Goal: Information Seeking & Learning: Learn about a topic

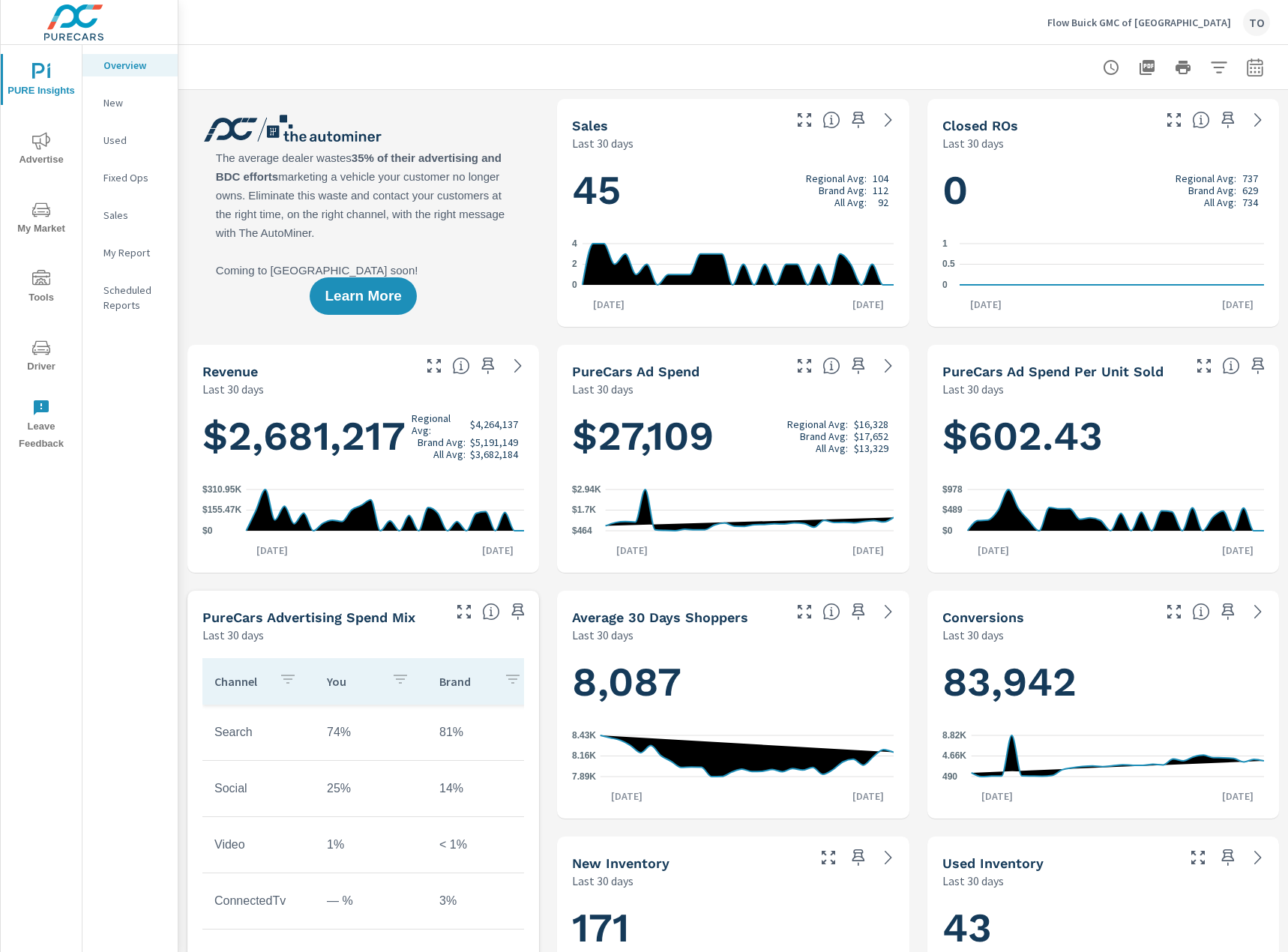
click at [43, 216] on icon "nav menu" at bounding box center [41, 210] width 18 height 18
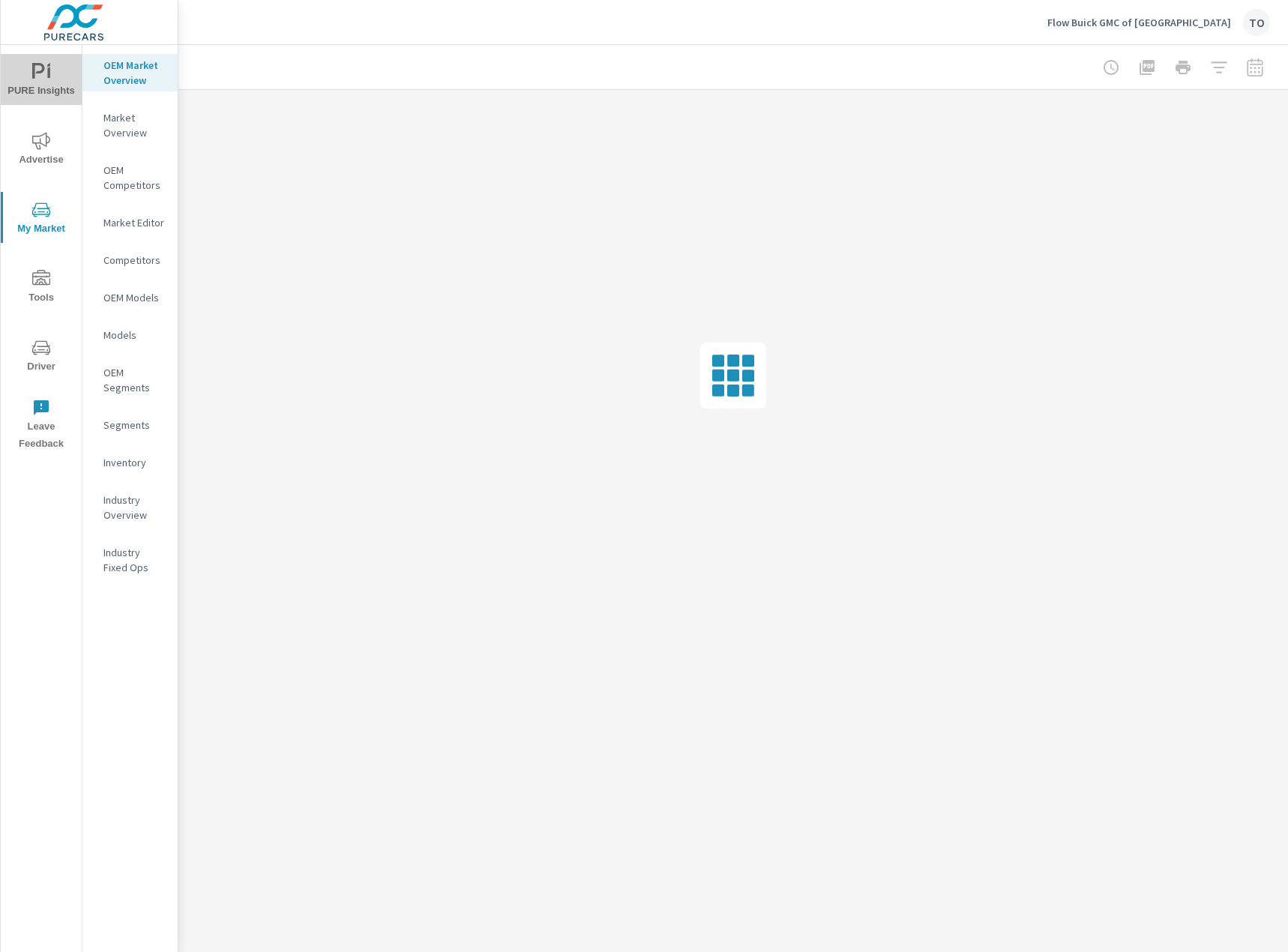
click at [19, 73] on span "PURE Insights" at bounding box center [41, 81] width 72 height 37
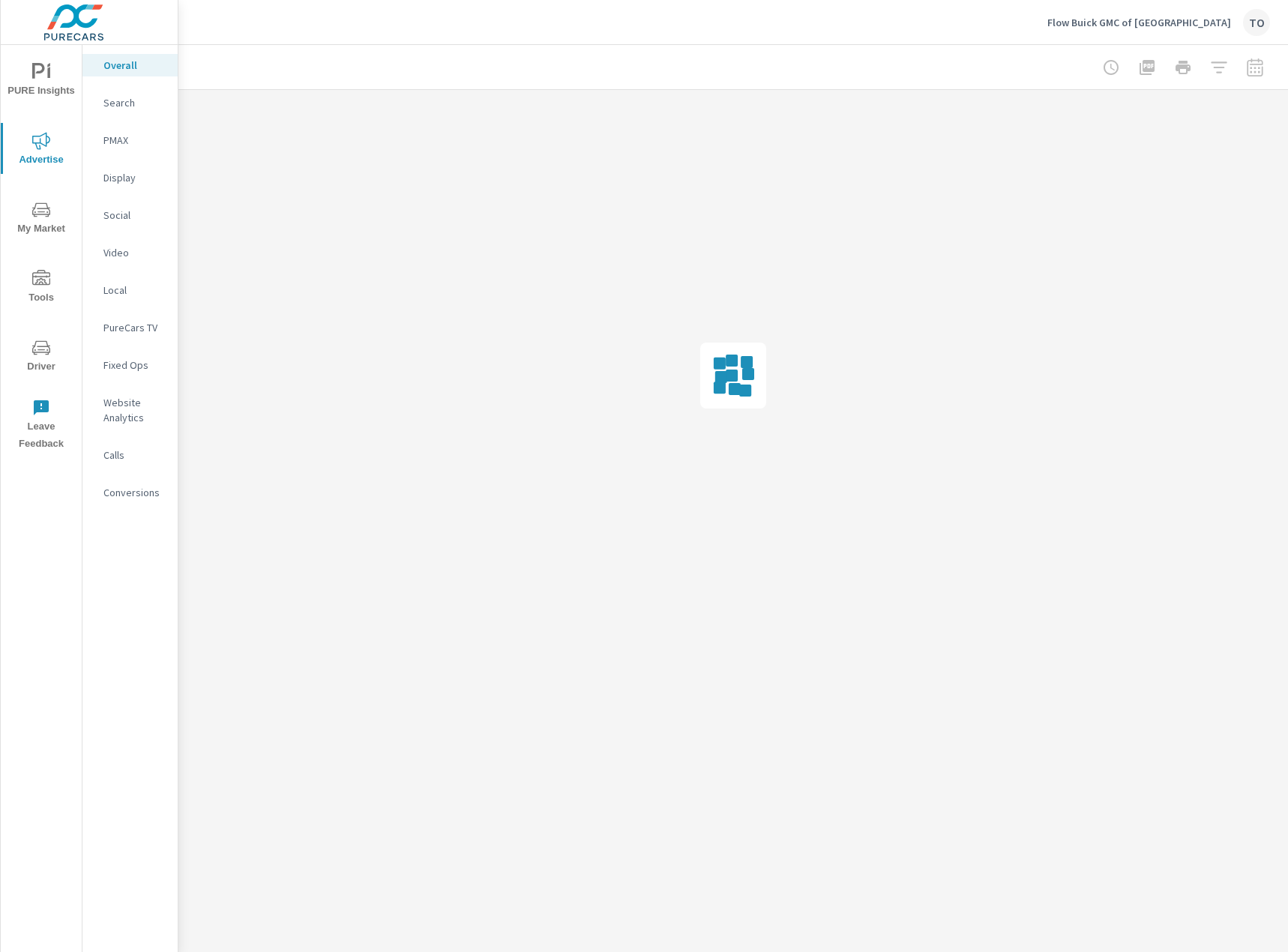
click at [121, 216] on p "Social" at bounding box center [134, 216] width 62 height 15
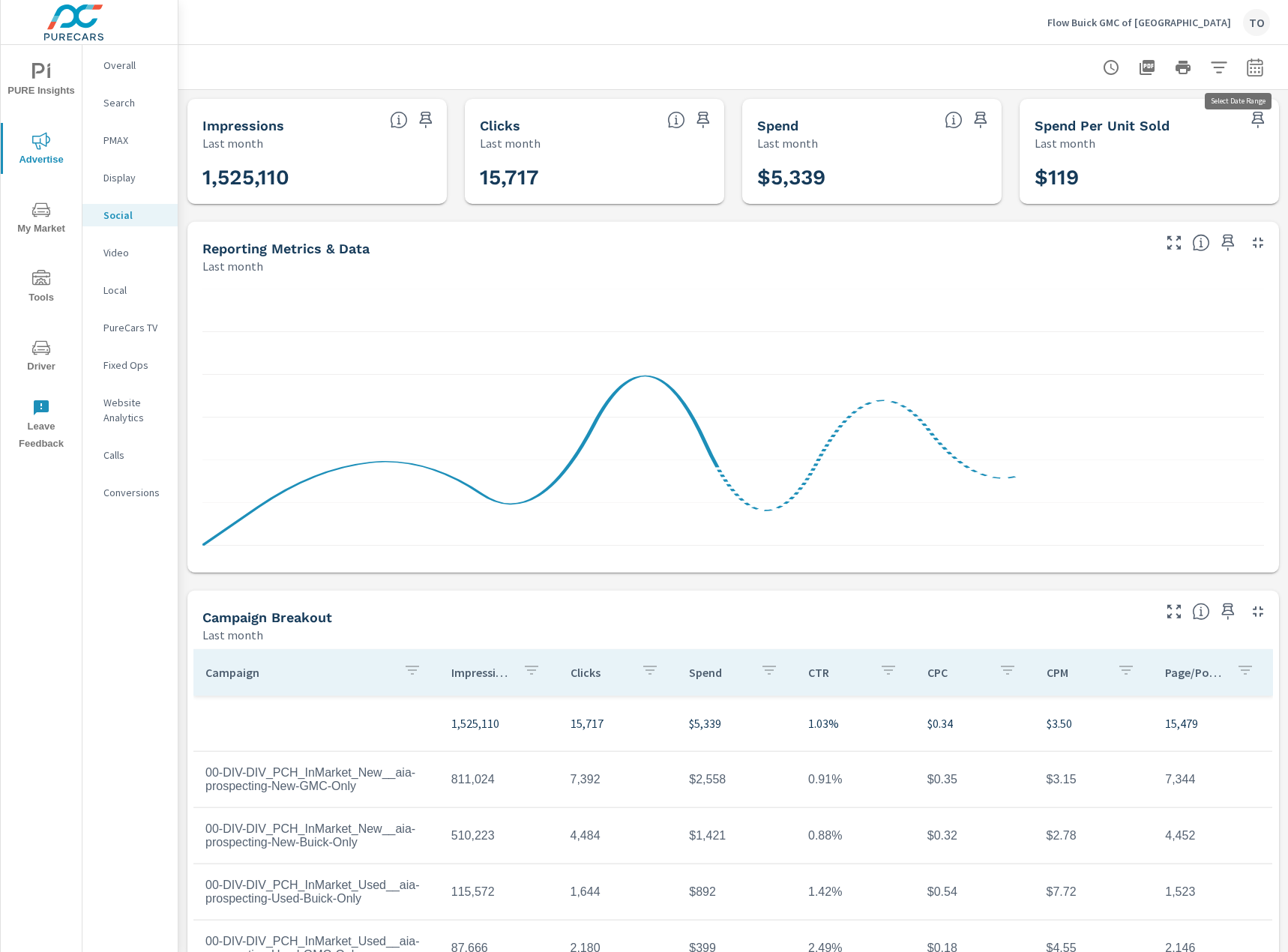
click at [1254, 68] on icon "button" at bounding box center [1254, 69] width 9 height 6
click at [1152, 141] on select "Custom [DATE] Last week Last 7 days Last 14 days Last 30 days Last 45 days Last…" at bounding box center [1134, 130] width 150 height 30
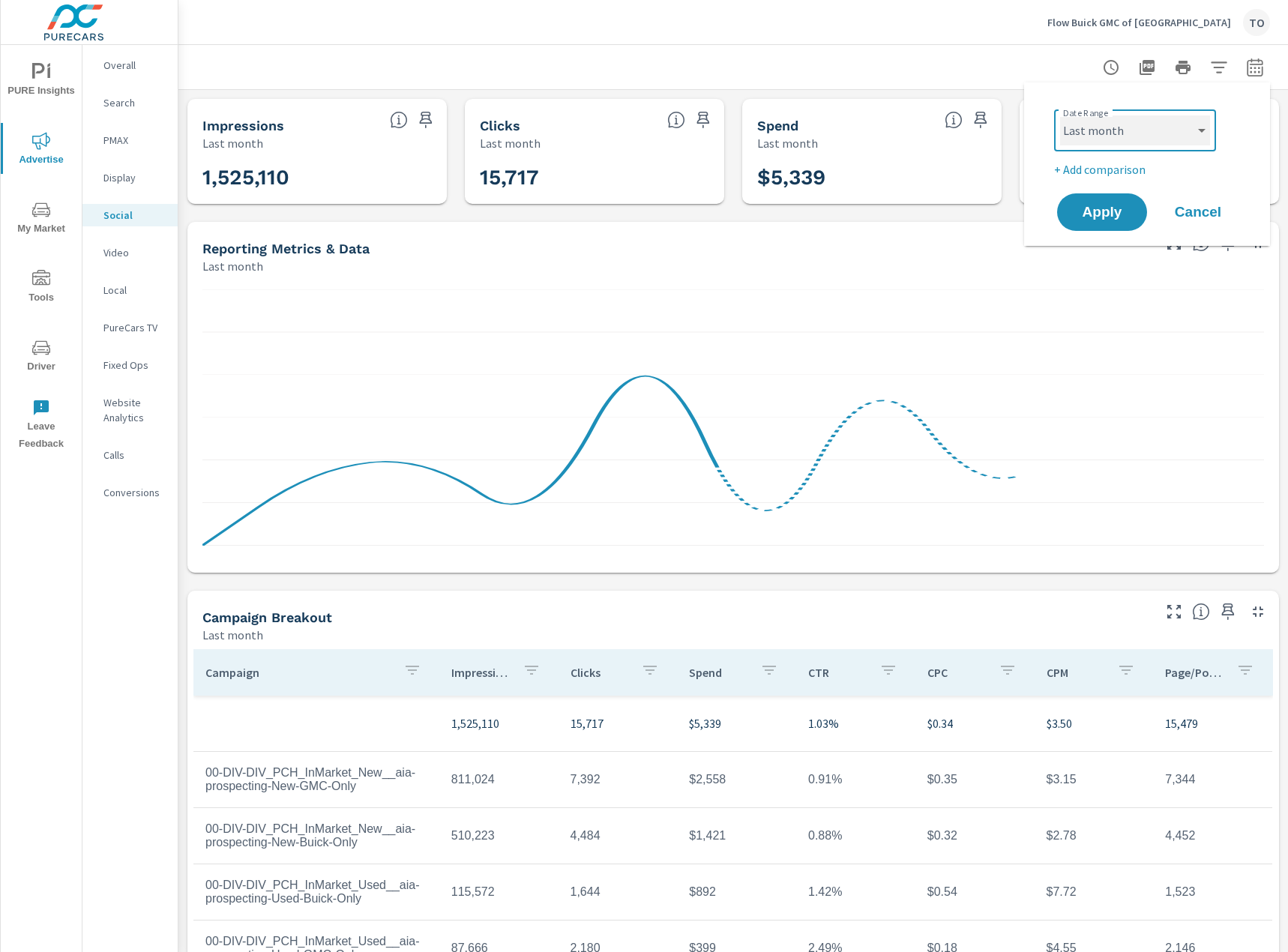
click at [1060, 115] on select "Custom [DATE] Last week Last 7 days Last 14 days Last 30 days Last 45 days Last…" at bounding box center [1134, 130] width 150 height 30
select select "Month to date"
click at [1115, 210] on span "Apply" at bounding box center [1102, 212] width 62 height 15
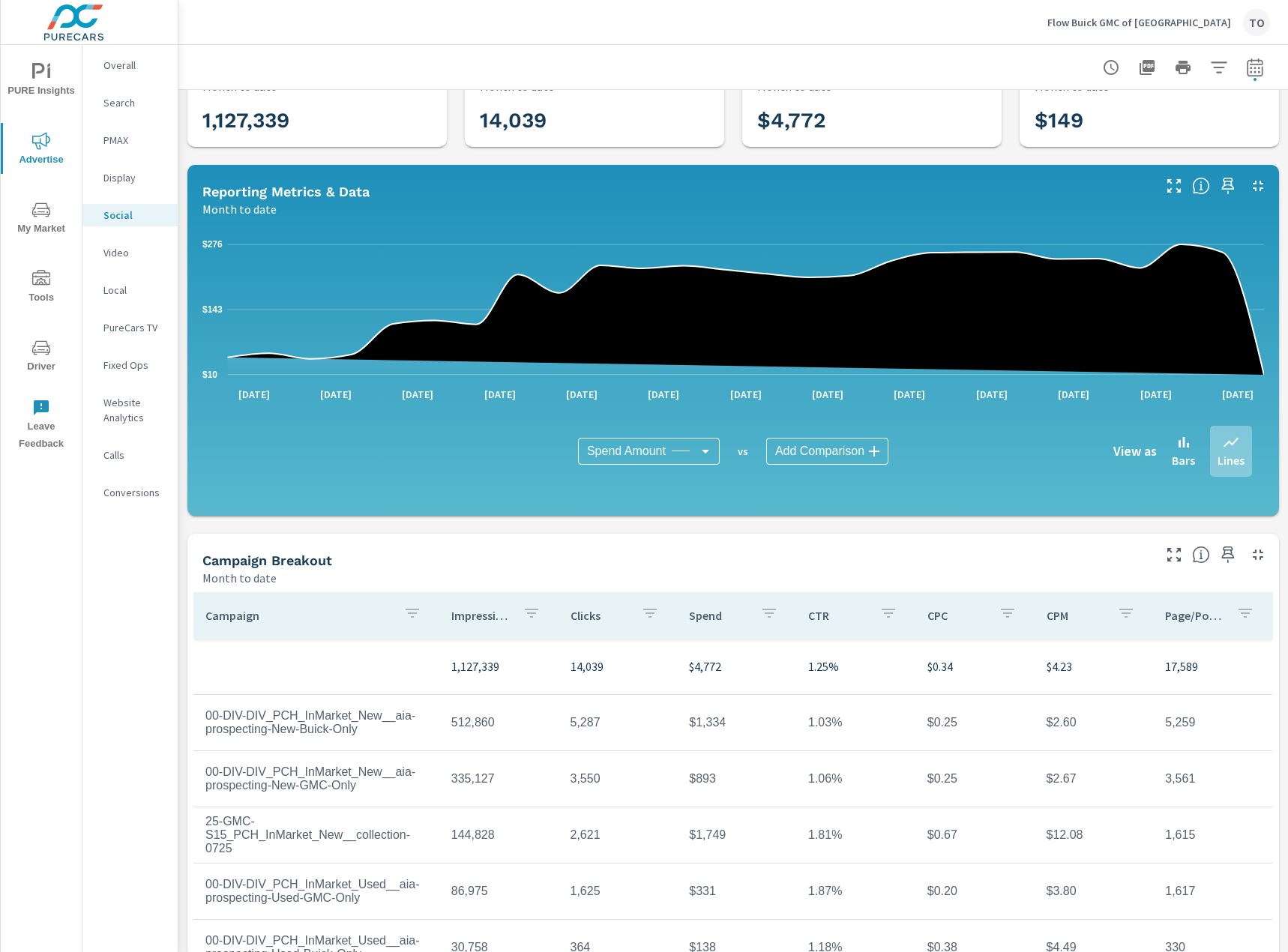
scroll to position [133, 0]
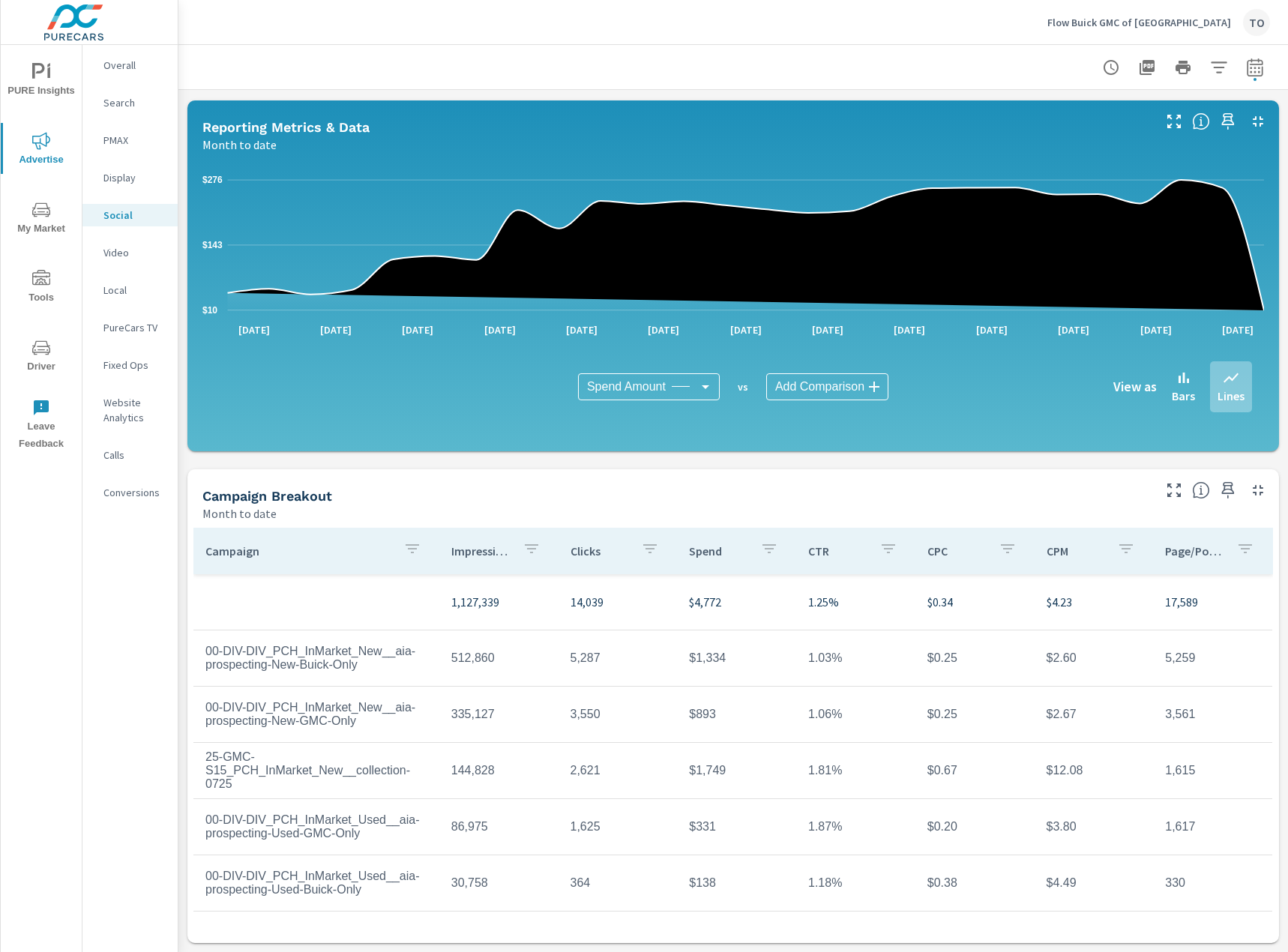
click at [384, 591] on td at bounding box center [316, 602] width 245 height 24
click at [399, 548] on button "button" at bounding box center [411, 551] width 30 height 34
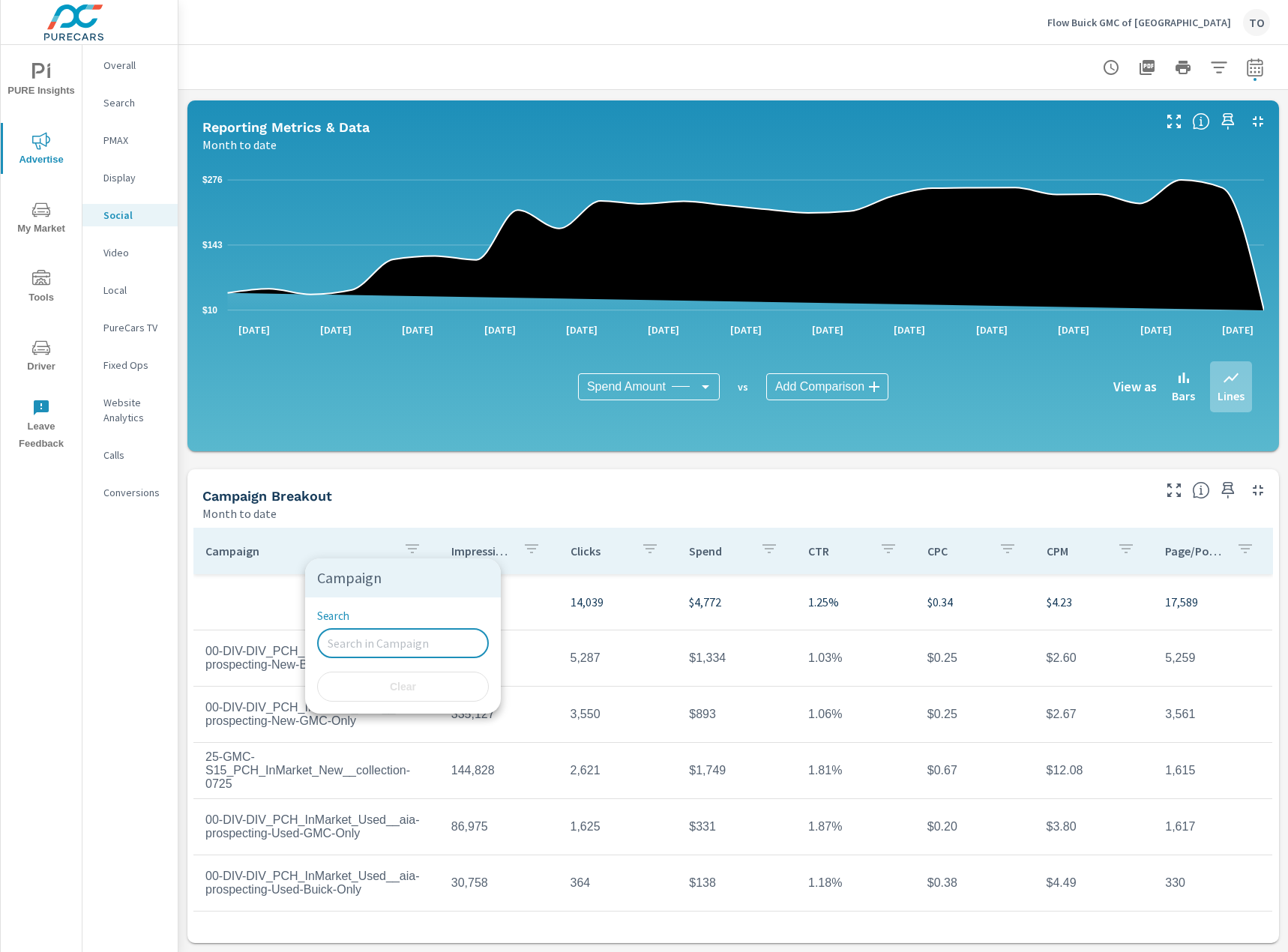
click at [370, 646] on input "Search" at bounding box center [403, 642] width 172 height 30
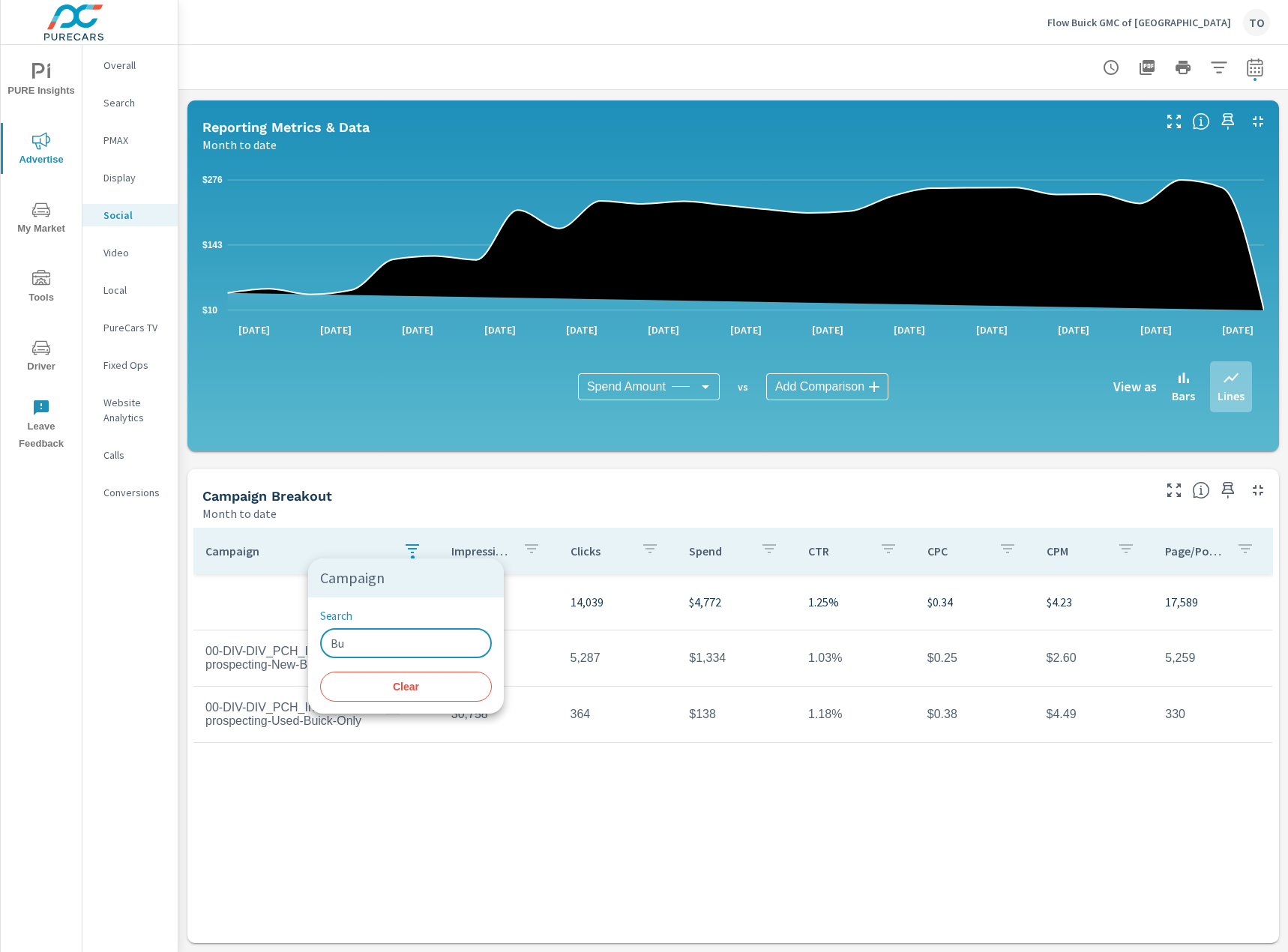
type input "B"
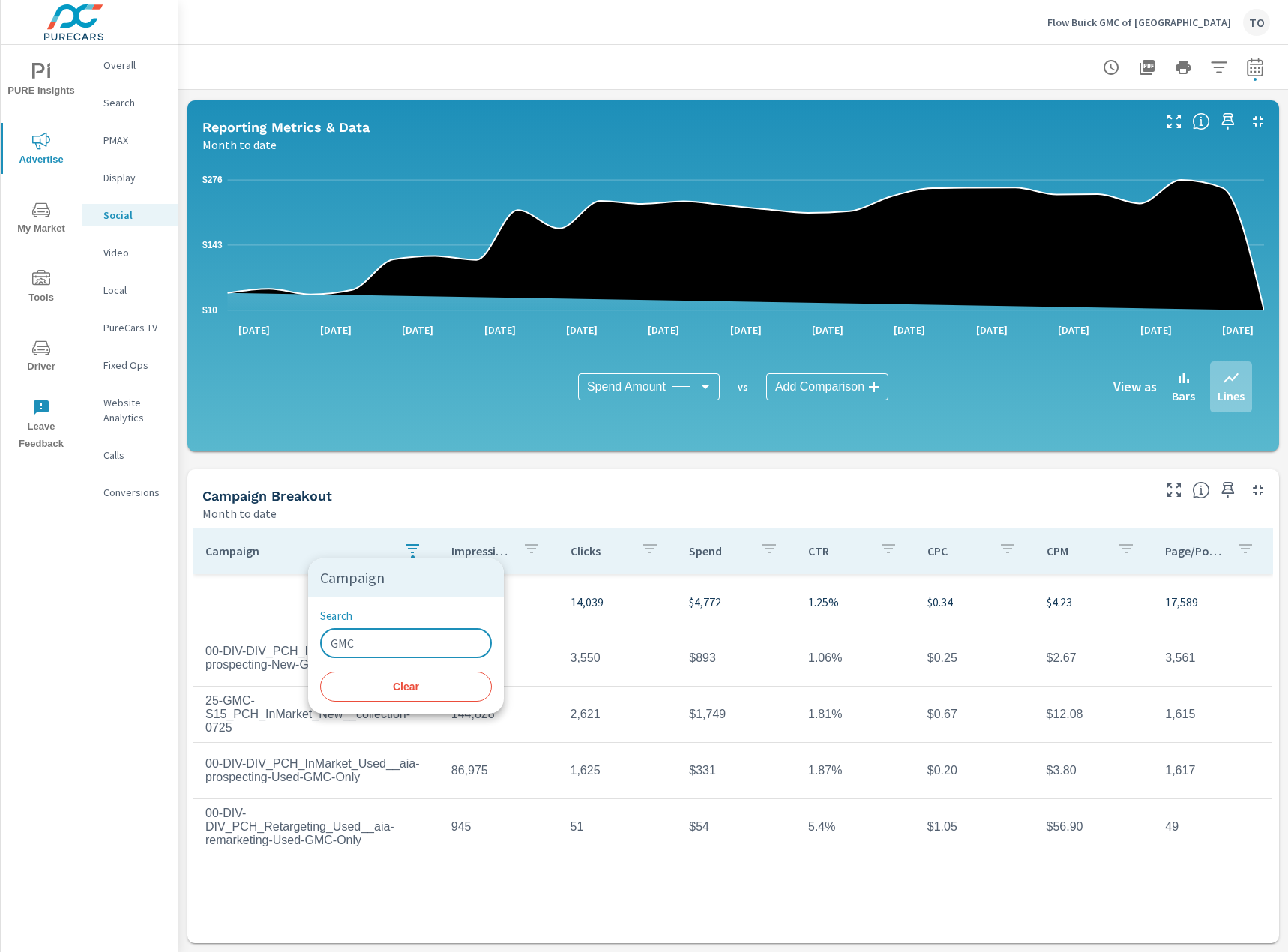
type input "GMC"
click at [385, 688] on span "Clear" at bounding box center [406, 687] width 154 height 14
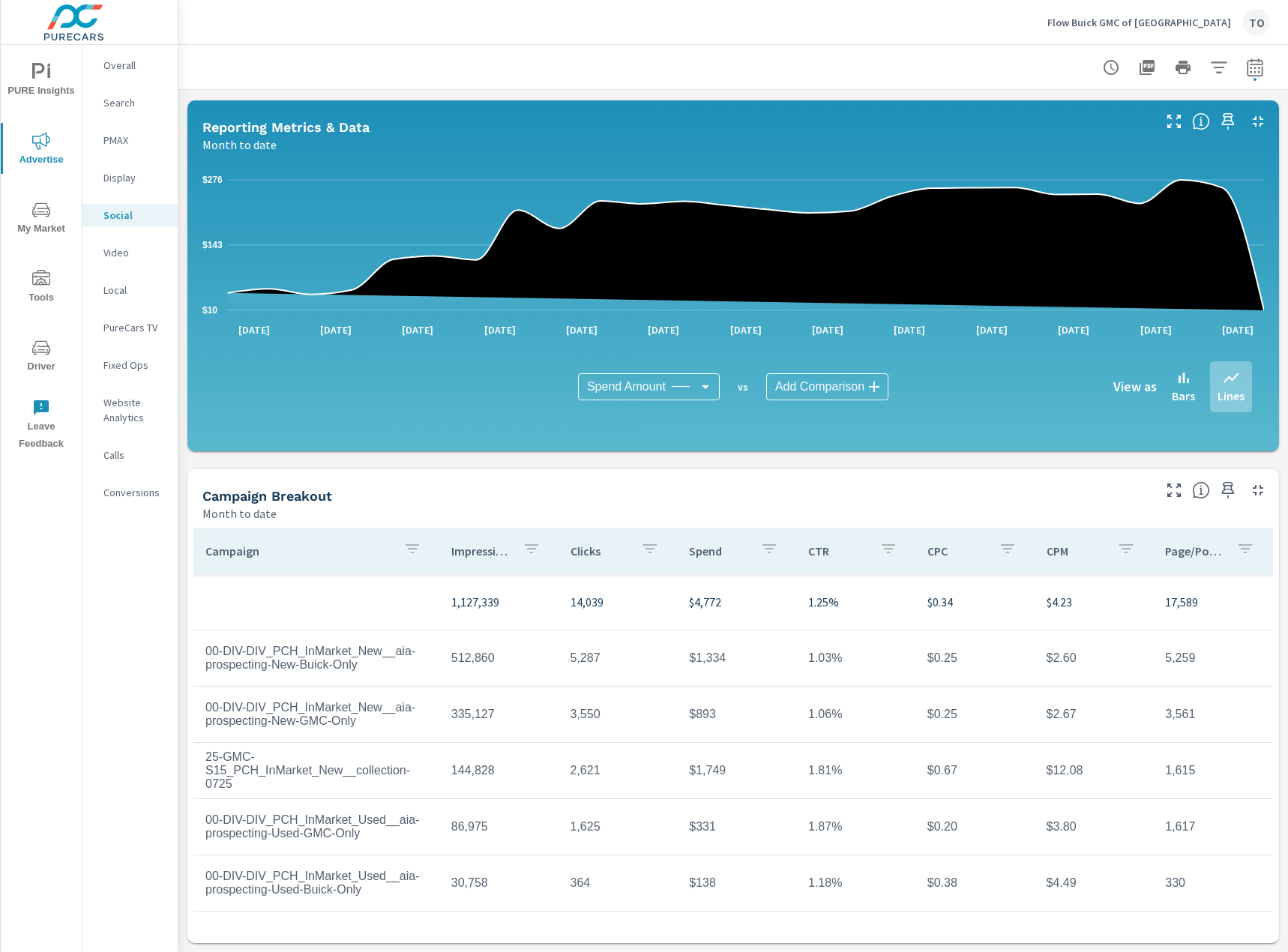
click at [451, 488] on div "Campaign Breakout" at bounding box center [676, 496] width 948 height 17
click at [1260, 64] on icon "button" at bounding box center [1254, 66] width 15 height 18
select select "Month to date"
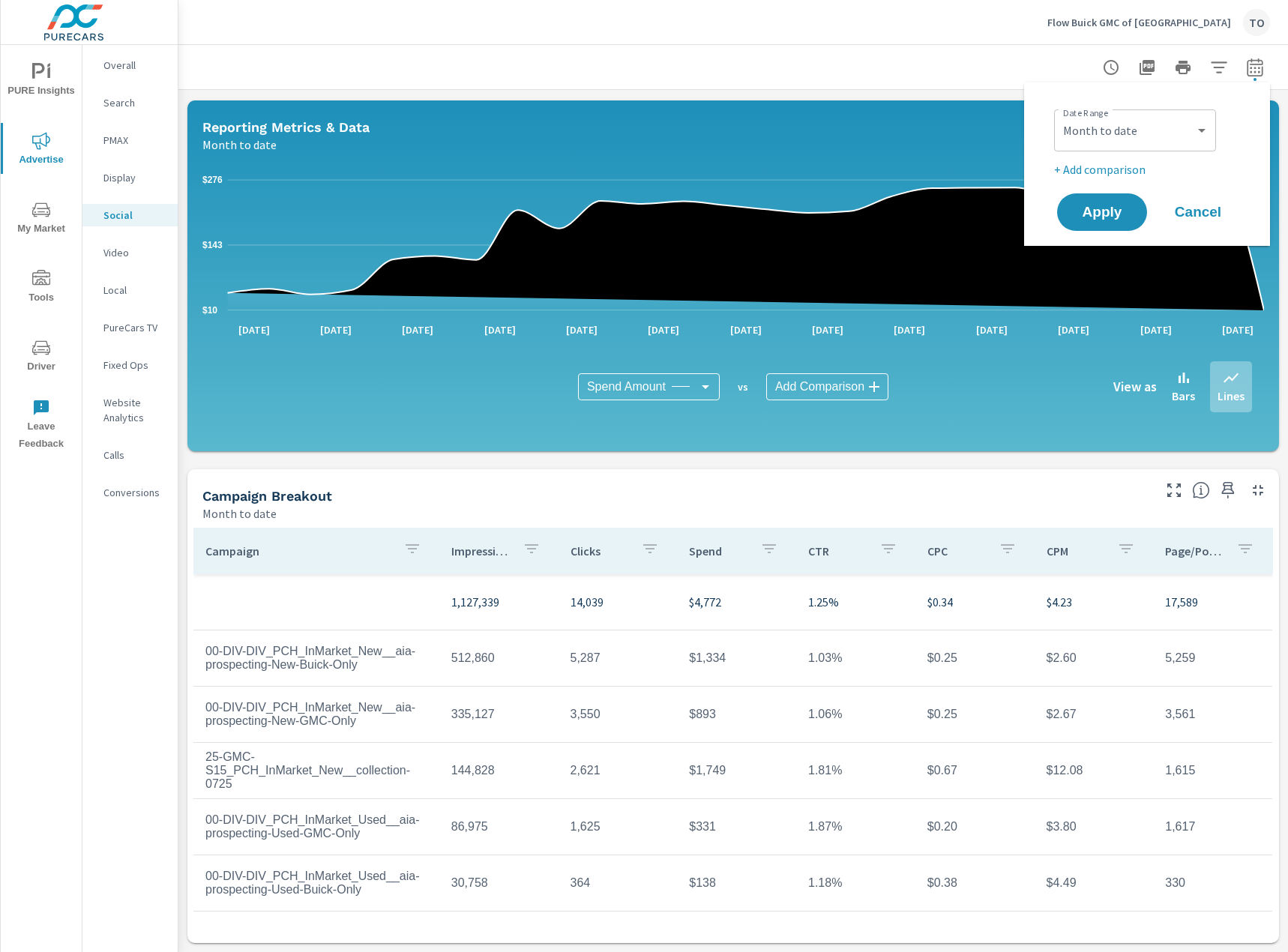
click at [1119, 174] on p "+ Add comparison" at bounding box center [1149, 169] width 192 height 18
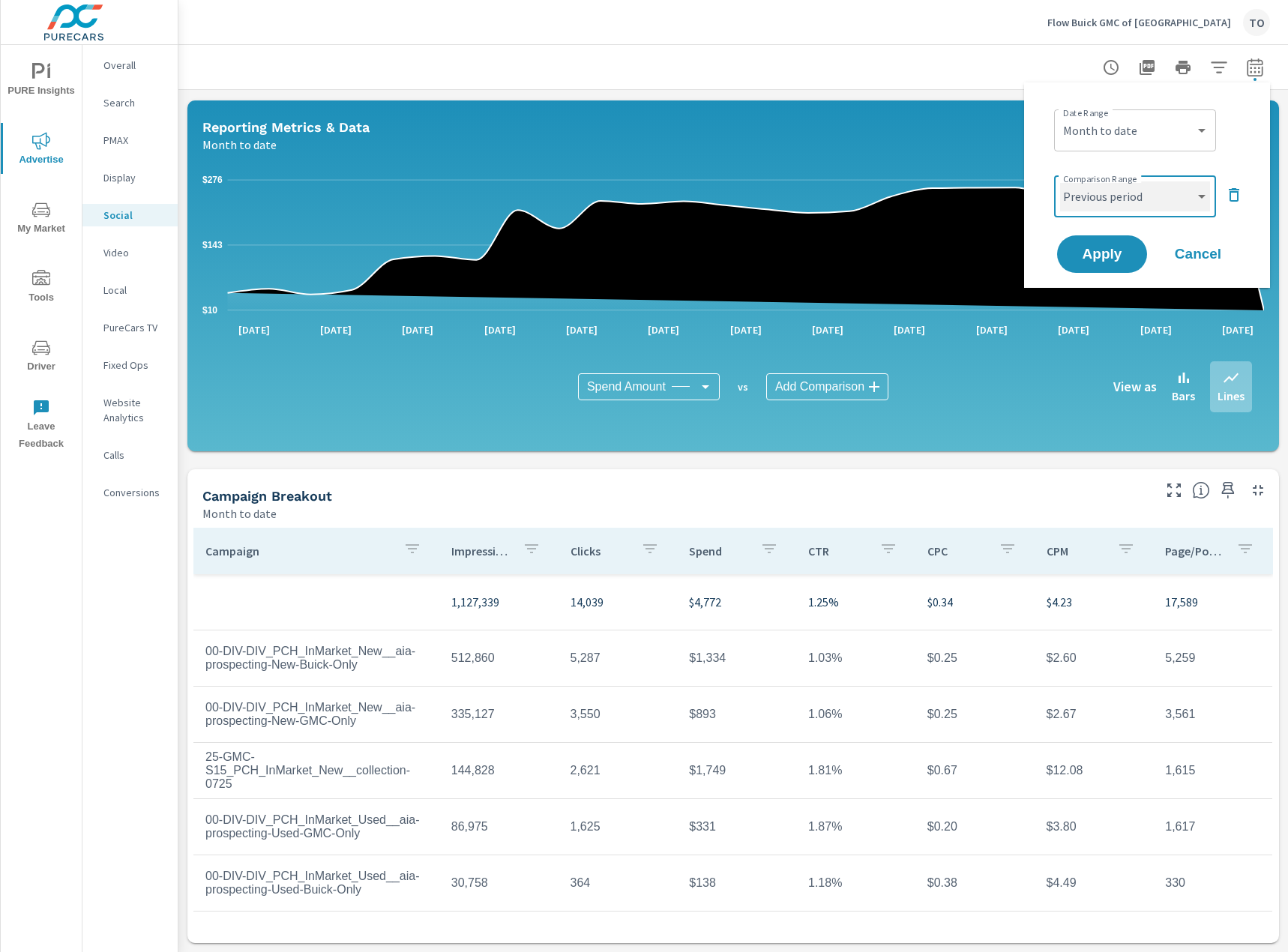
click at [1131, 202] on select "Custom Previous period Previous month Previous year" at bounding box center [1134, 196] width 150 height 30
click at [1060, 181] on select "Custom Previous period Previous month Previous year" at bounding box center [1134, 196] width 150 height 30
select select "Previous month"
click at [1125, 255] on span "Apply" at bounding box center [1102, 254] width 62 height 15
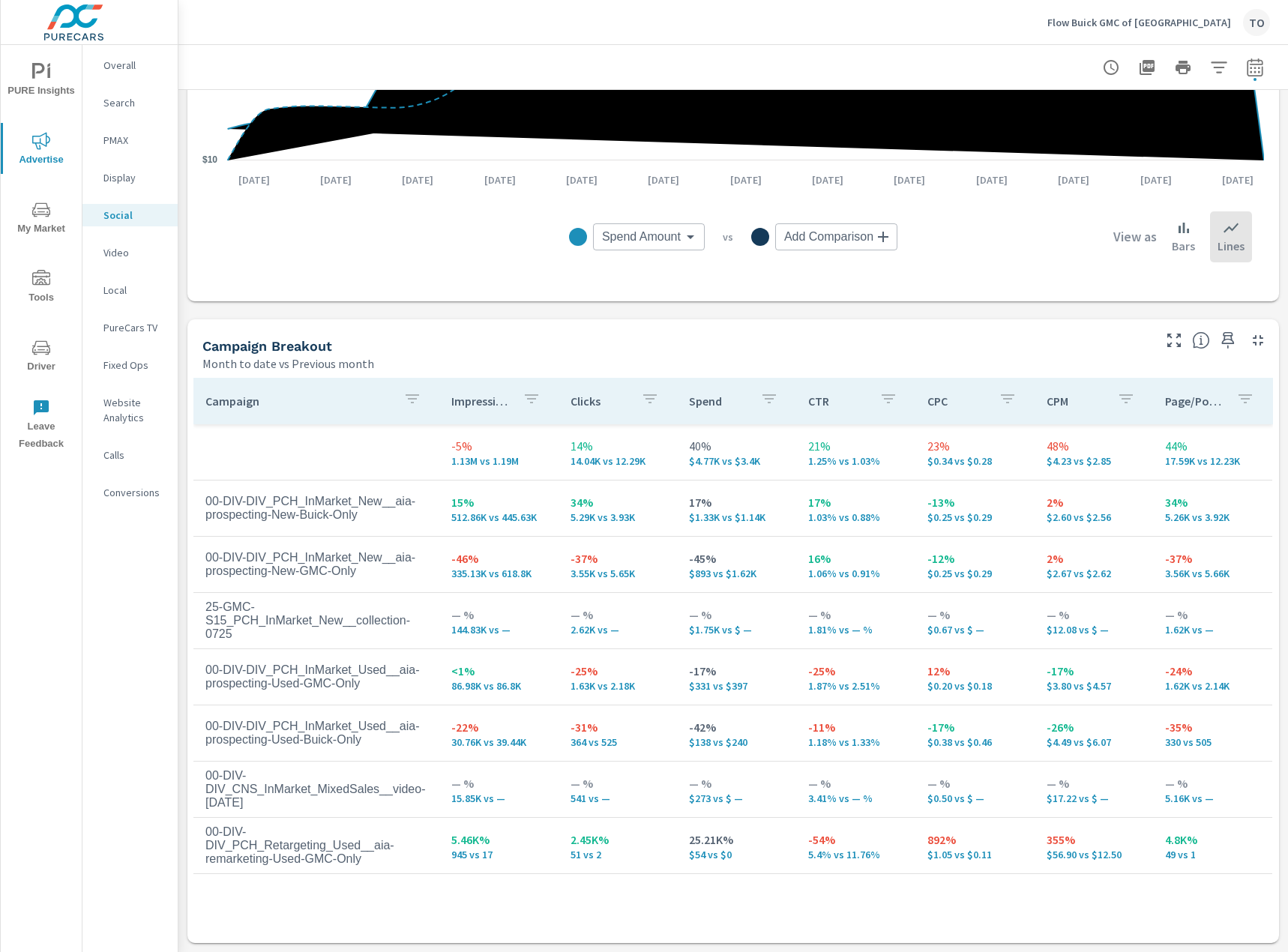
scroll to position [433, 6]
click at [505, 288] on div "$10 $148 $286 [DATE] [DATE] [DATE] [DATE] [DATE] [DATE] [DATE] [DATE] [DATE] [D…" at bounding box center [733, 96] width 1091 height 411
click at [1204, 330] on div at bounding box center [1217, 335] width 123 height 33
click at [1191, 331] on icon at bounding box center [1200, 340] width 18 height 18
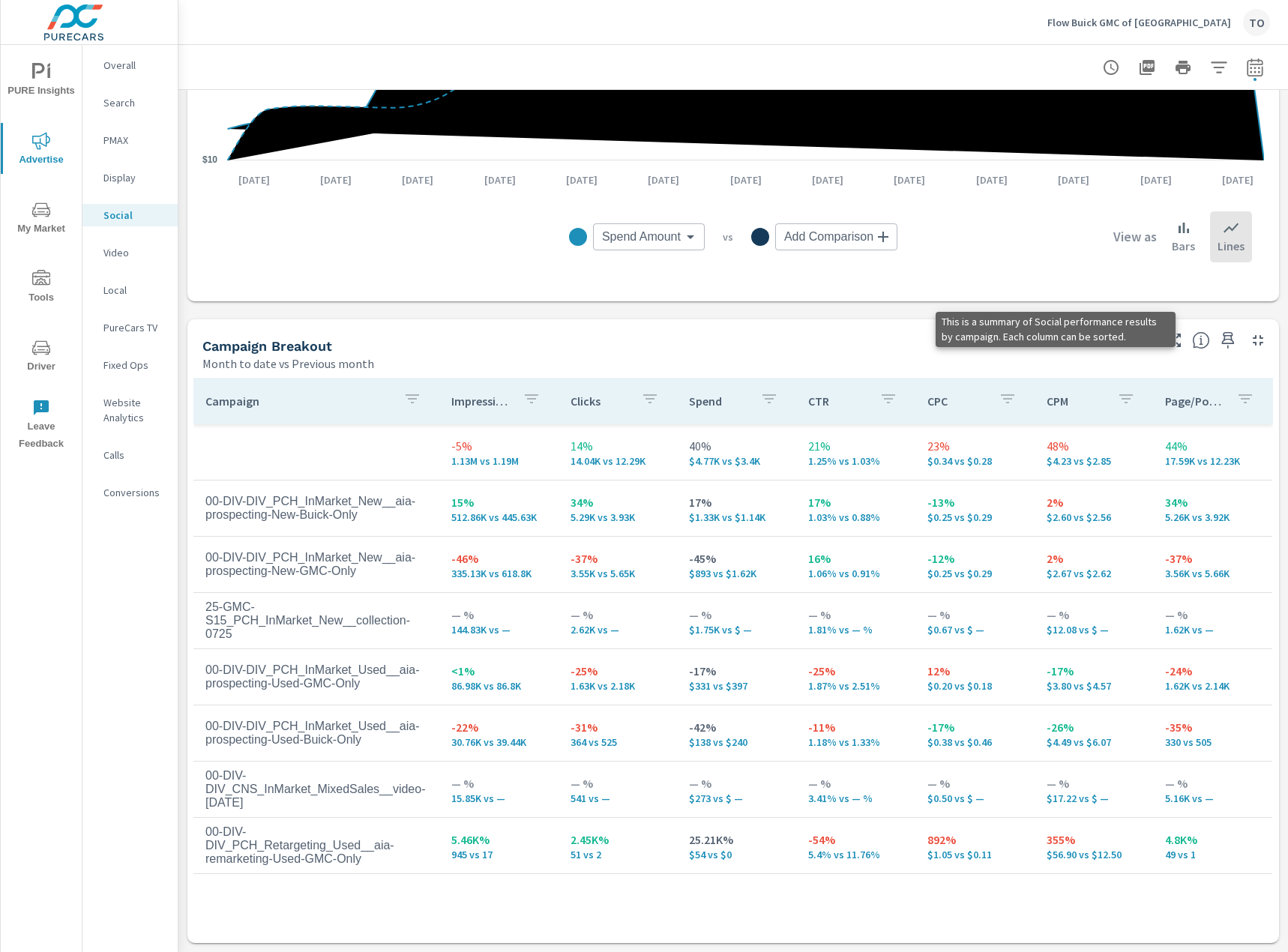
click at [1192, 332] on icon at bounding box center [1200, 340] width 16 height 16
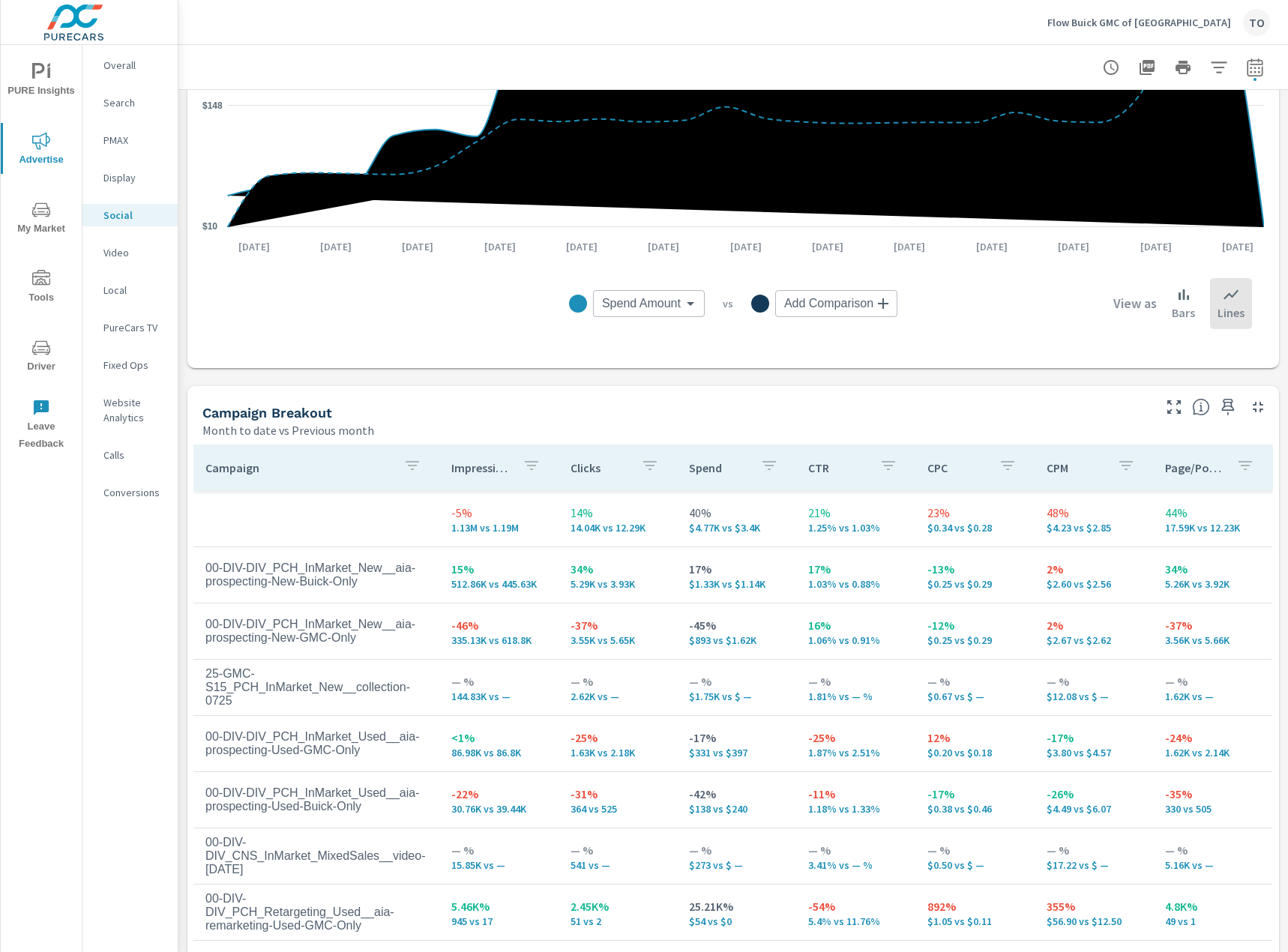
scroll to position [375, 6]
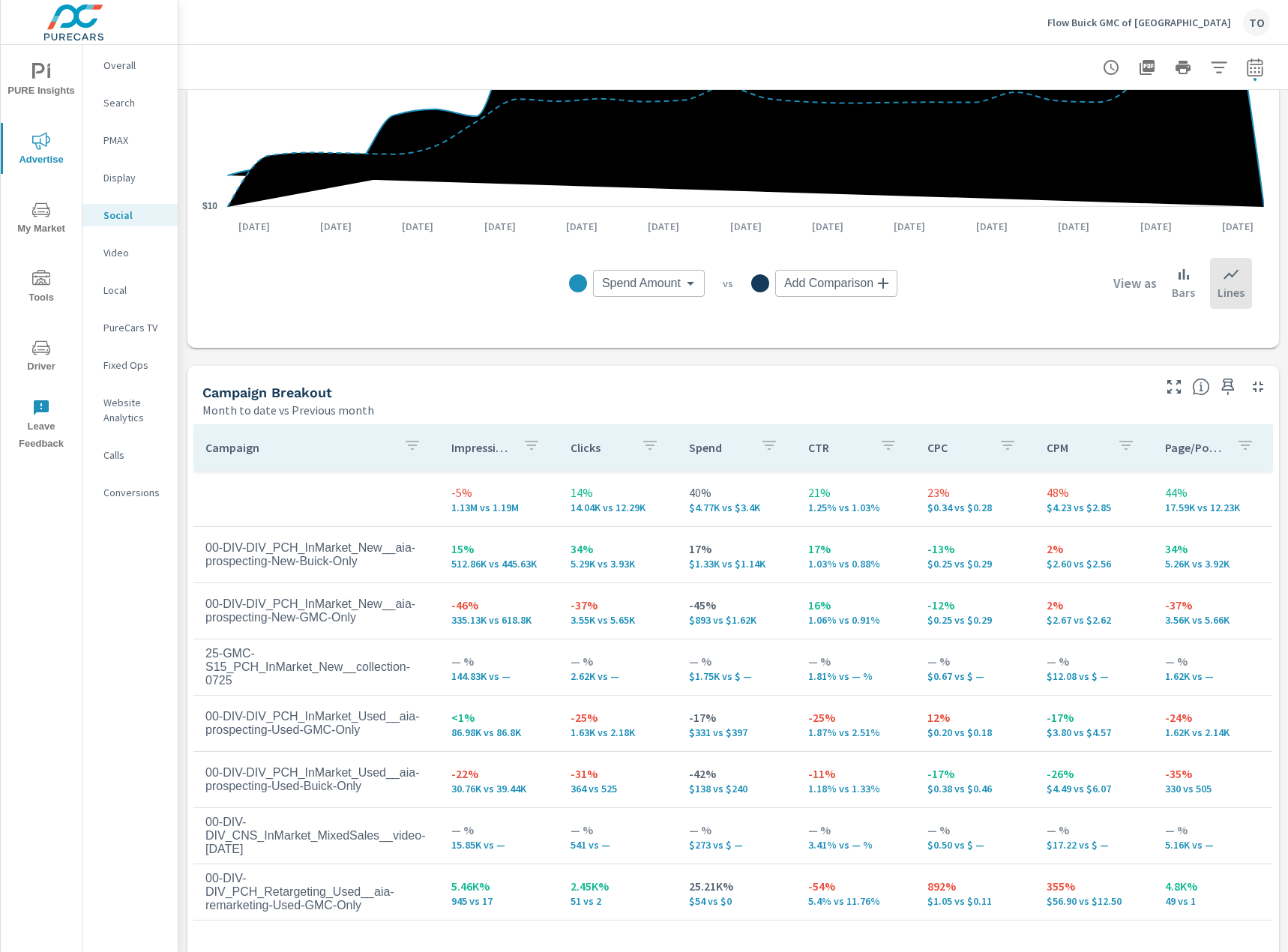
click at [1247, 64] on icon "button" at bounding box center [1254, 66] width 15 height 18
select select "Month to date"
select select "Previous month"
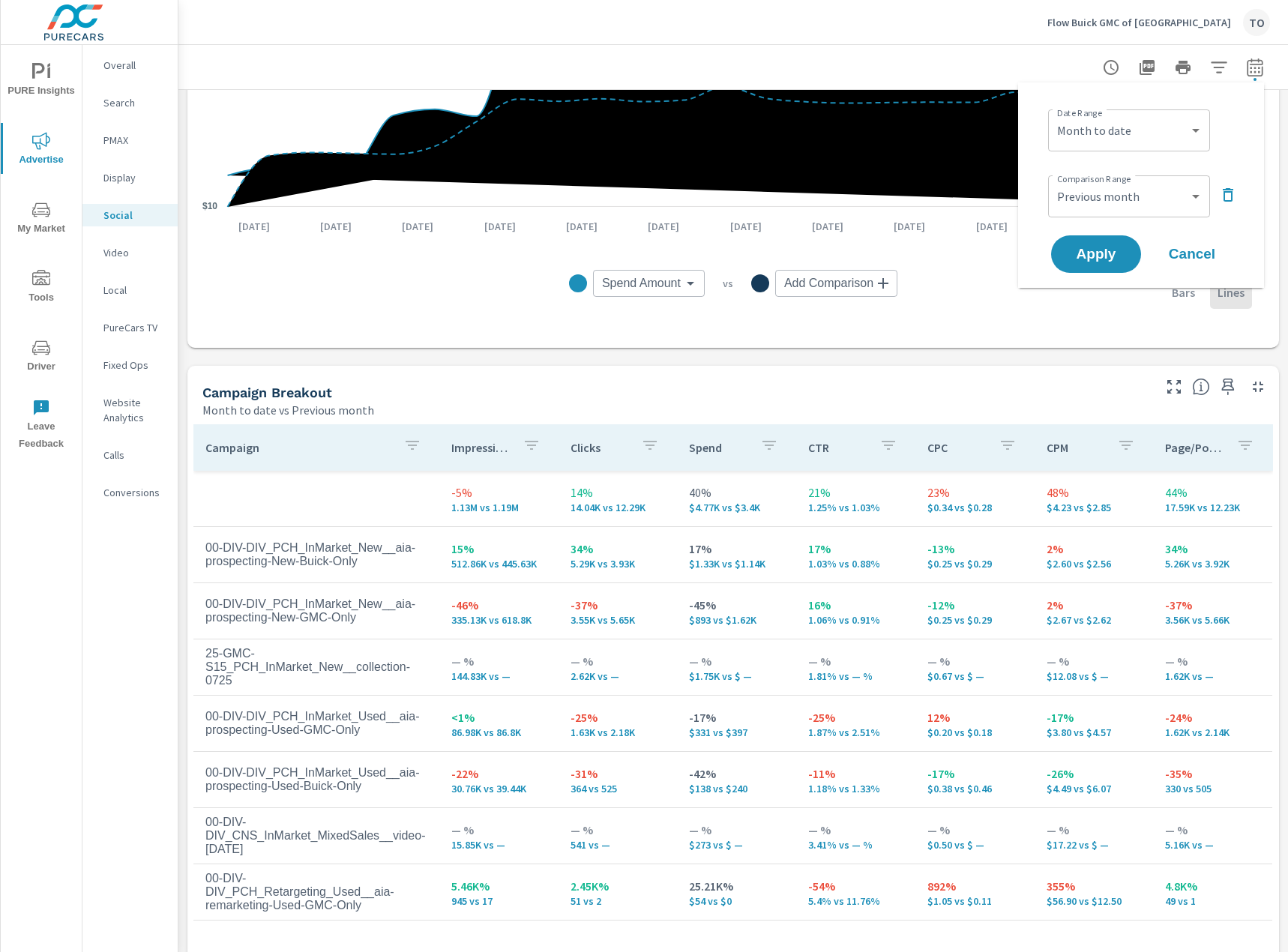
click at [1228, 191] on icon "button" at bounding box center [1227, 195] width 10 height 14
click at [1095, 207] on span "Apply" at bounding box center [1096, 212] width 62 height 15
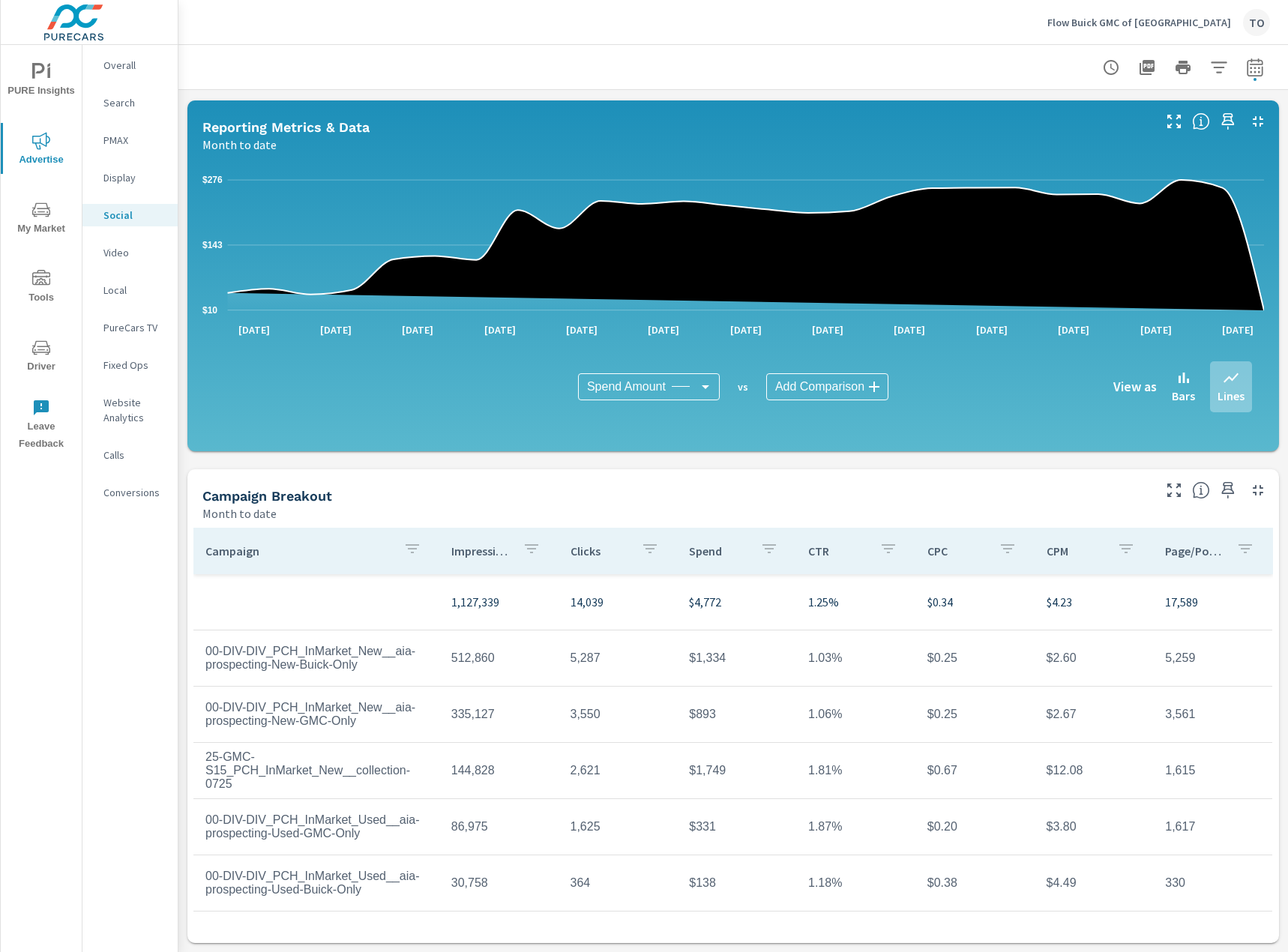
scroll to position [133, 0]
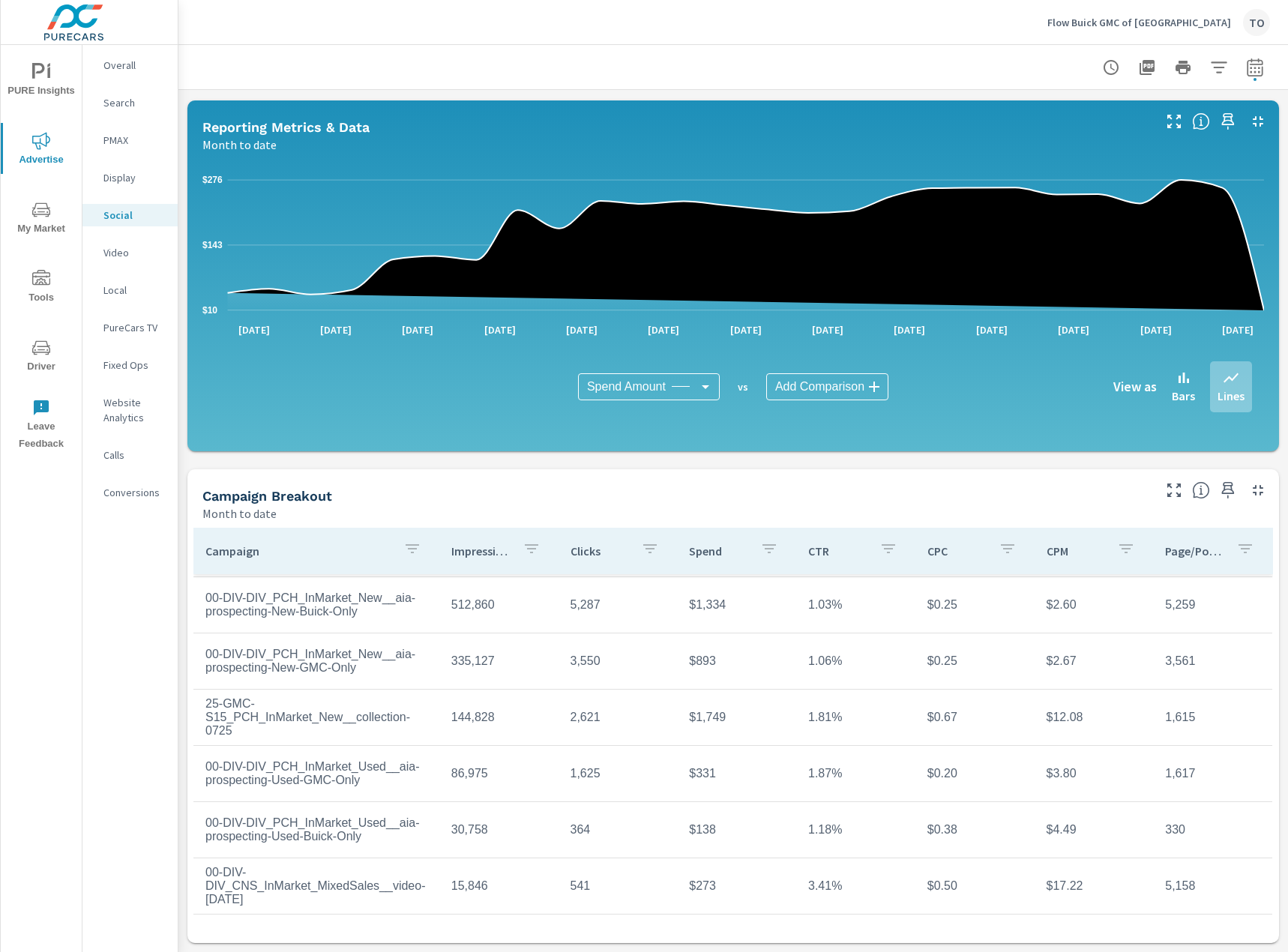
scroll to position [57, 0]
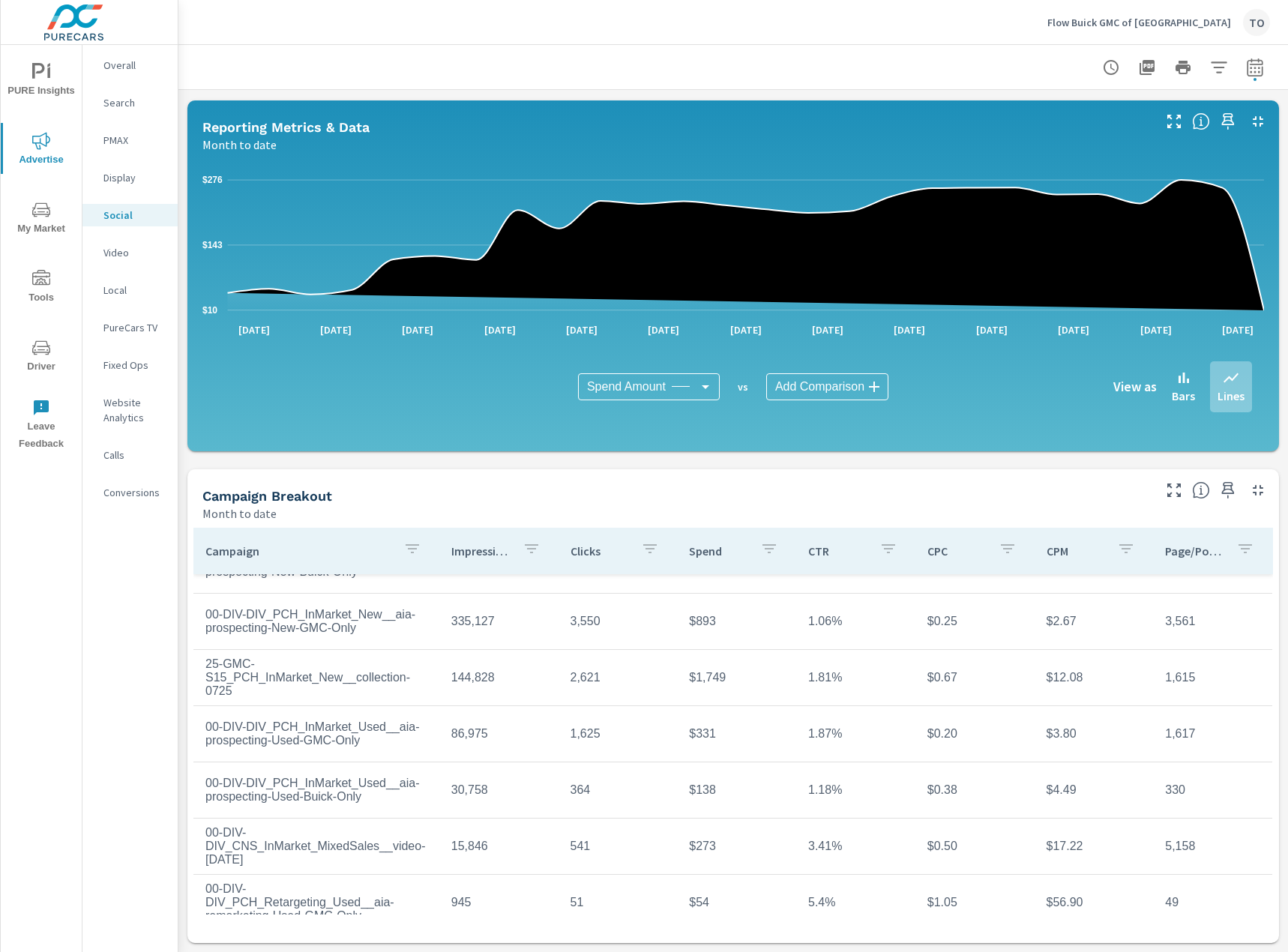
scroll to position [111, 0]
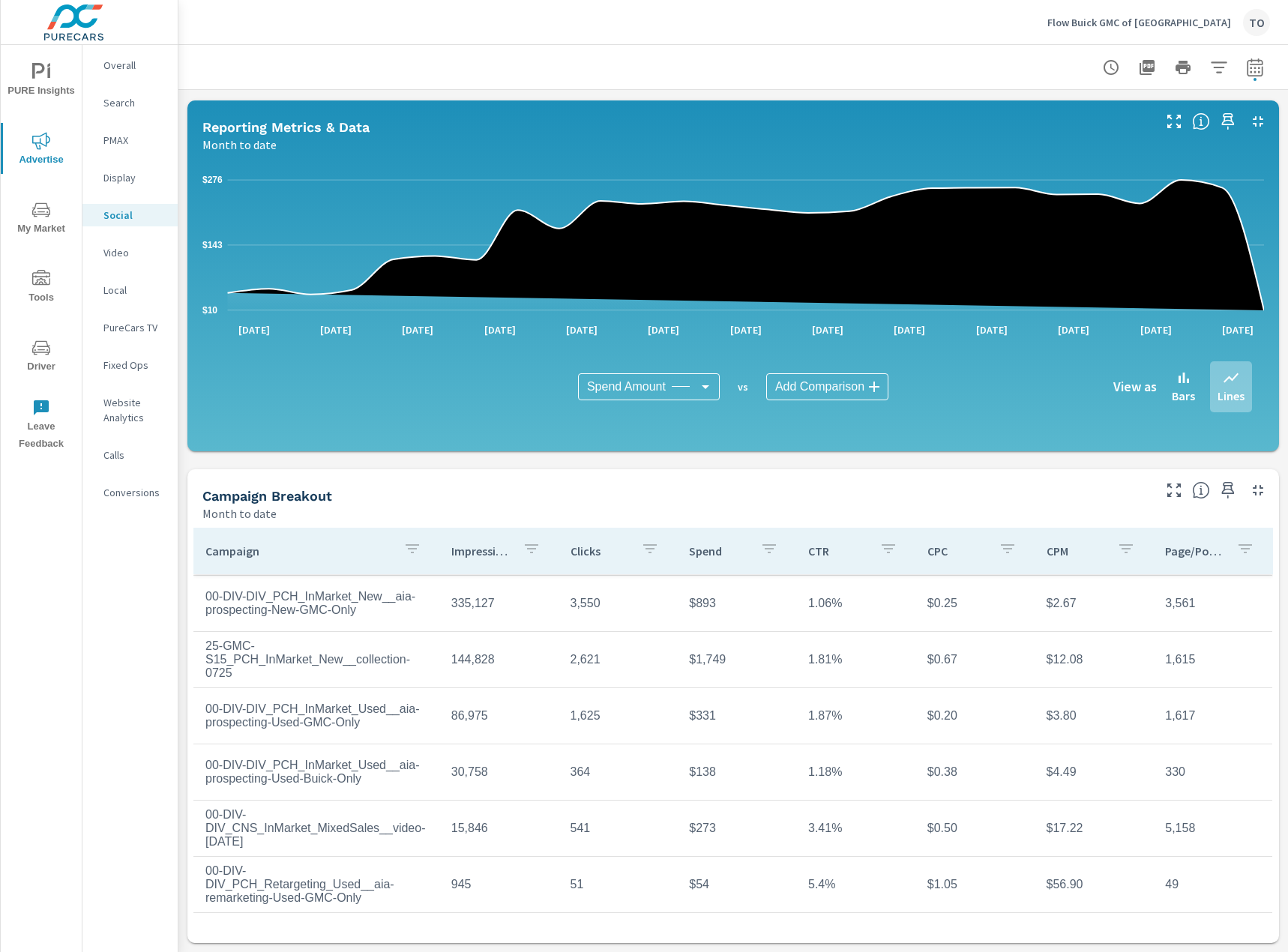
scroll to position [13, 0]
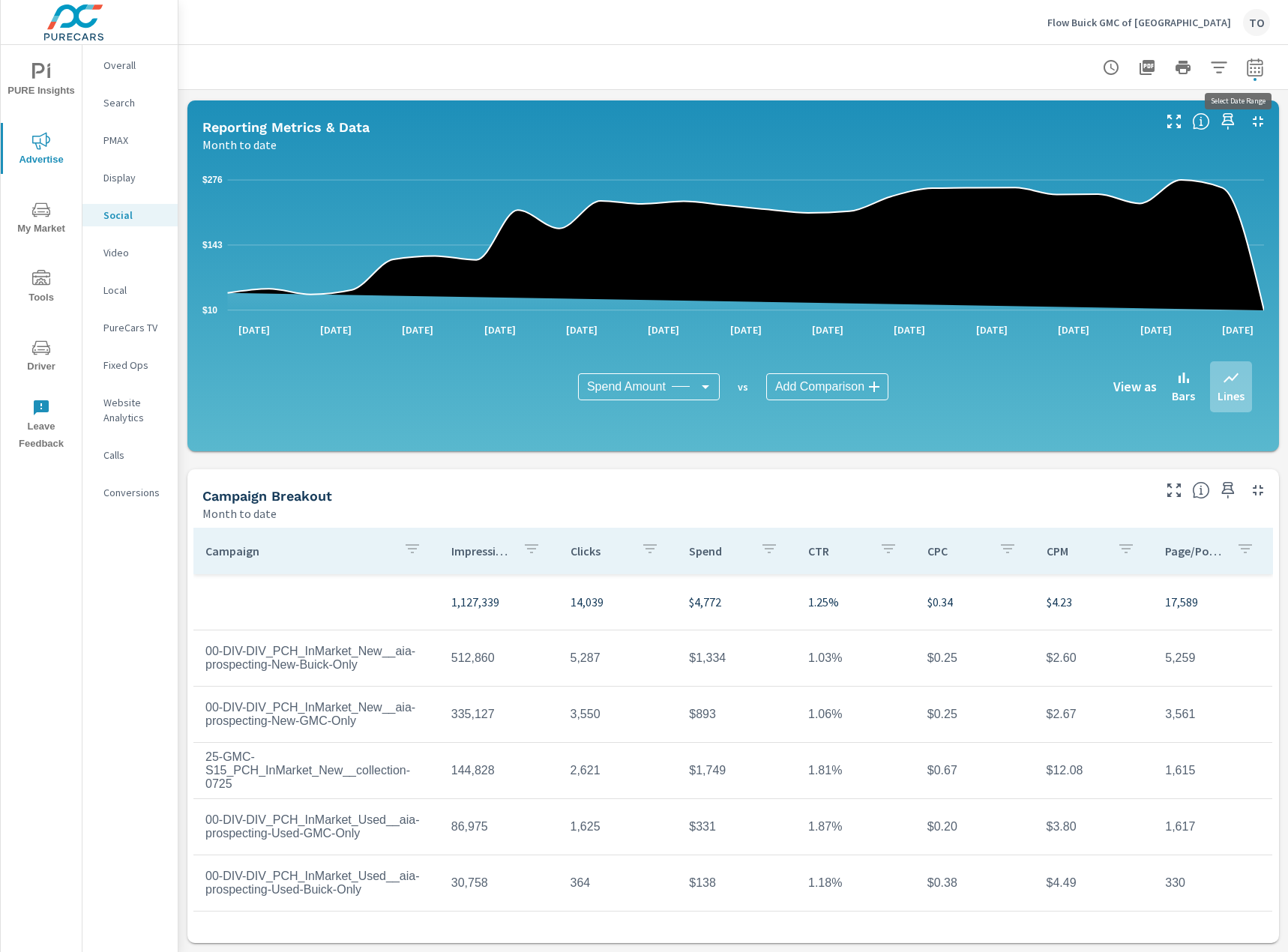
click at [1256, 68] on icon "button" at bounding box center [1254, 69] width 9 height 6
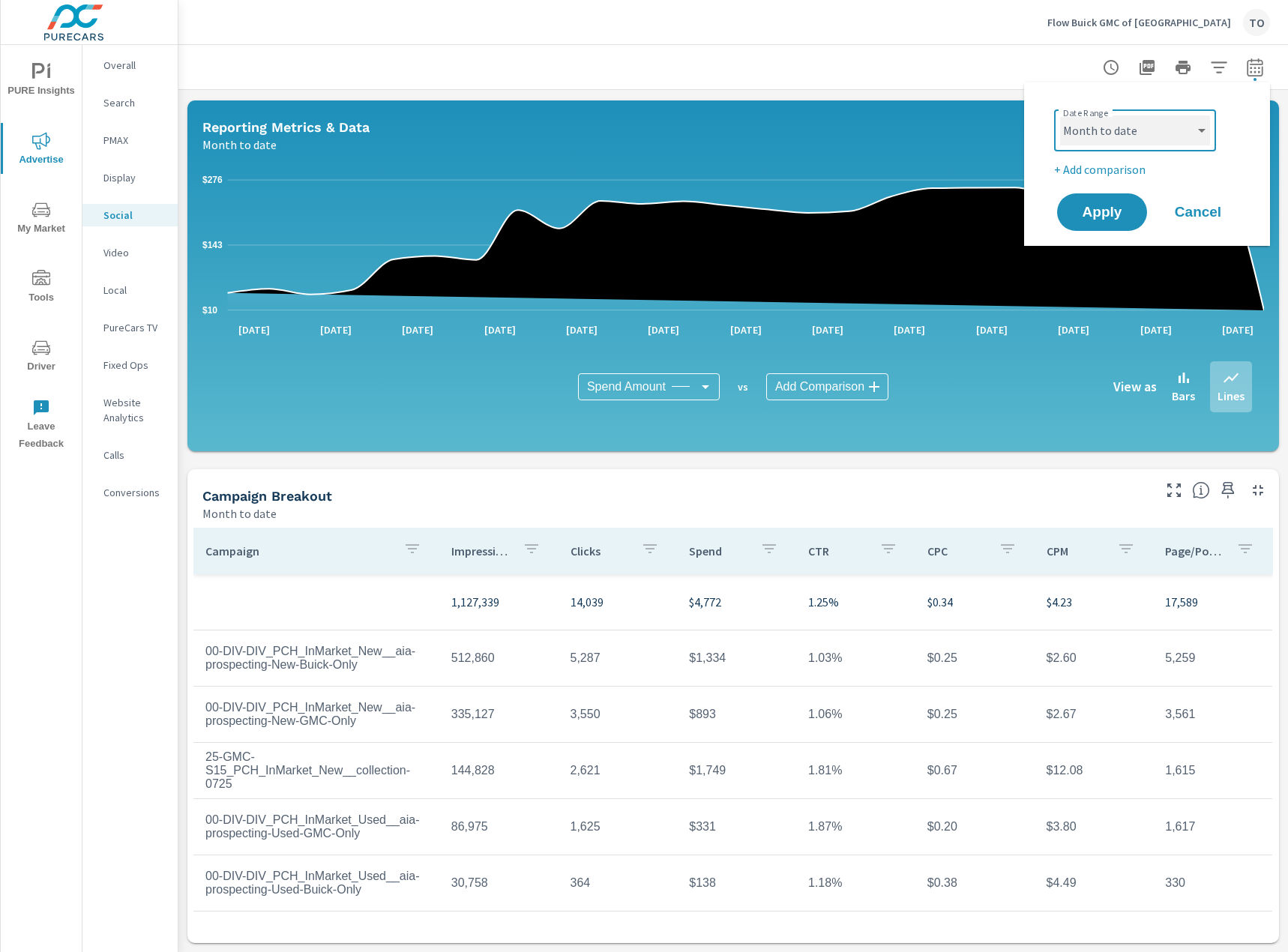
click at [1149, 134] on select "Custom [DATE] Last week Last 7 days Last 14 days Last 30 days Last 45 days Last…" at bounding box center [1134, 130] width 150 height 30
click at [1060, 115] on select "Custom [DATE] Last week Last 7 days Last 14 days Last 30 days Last 45 days Last…" at bounding box center [1134, 130] width 150 height 30
select select "Last month"
click at [1130, 116] on select "Custom [DATE] Last week Last 7 days Last 14 days Last 30 days Last 45 days Last…" at bounding box center [1134, 130] width 150 height 30
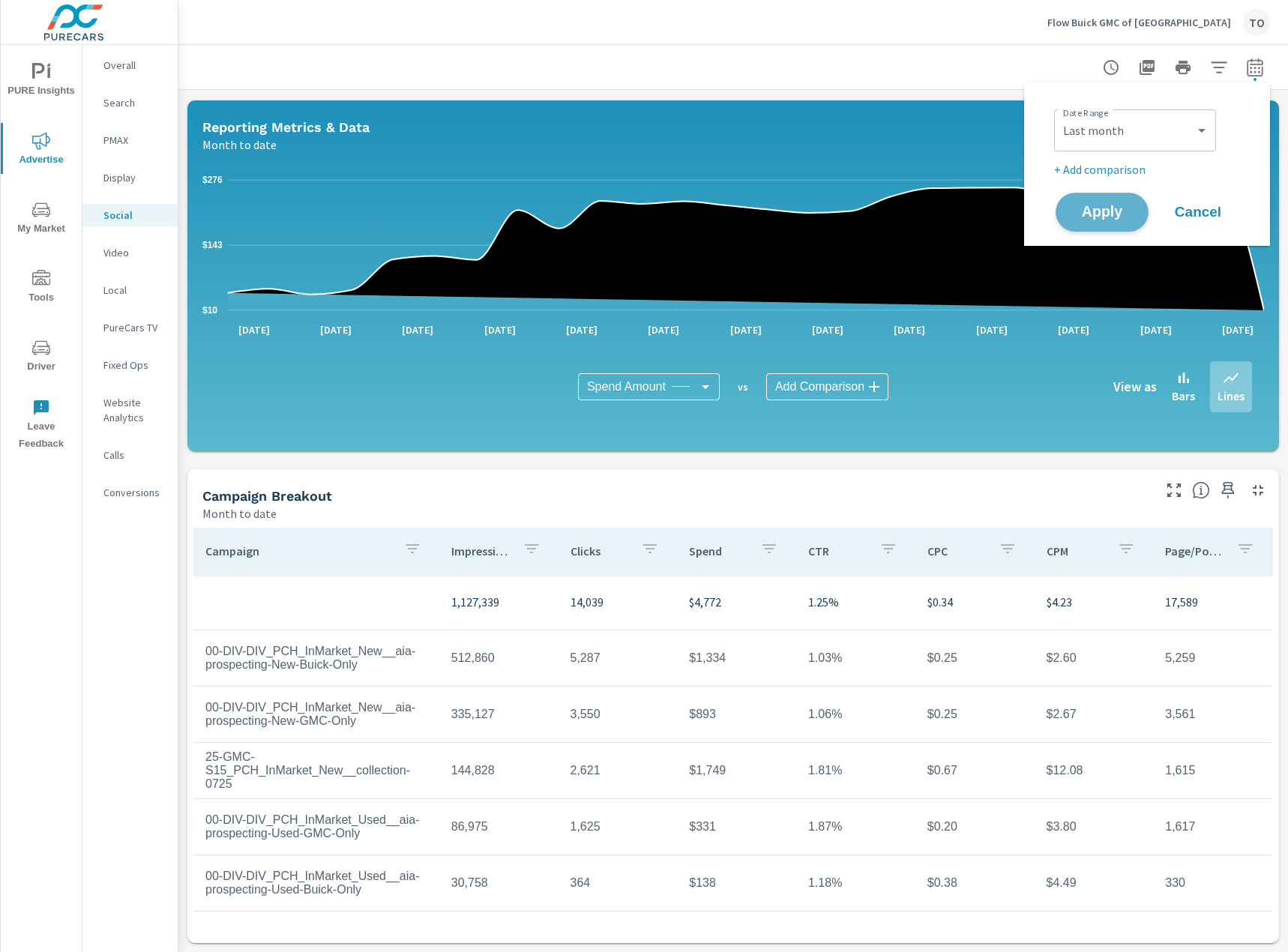
click at [1100, 206] on span "Apply" at bounding box center [1102, 212] width 62 height 15
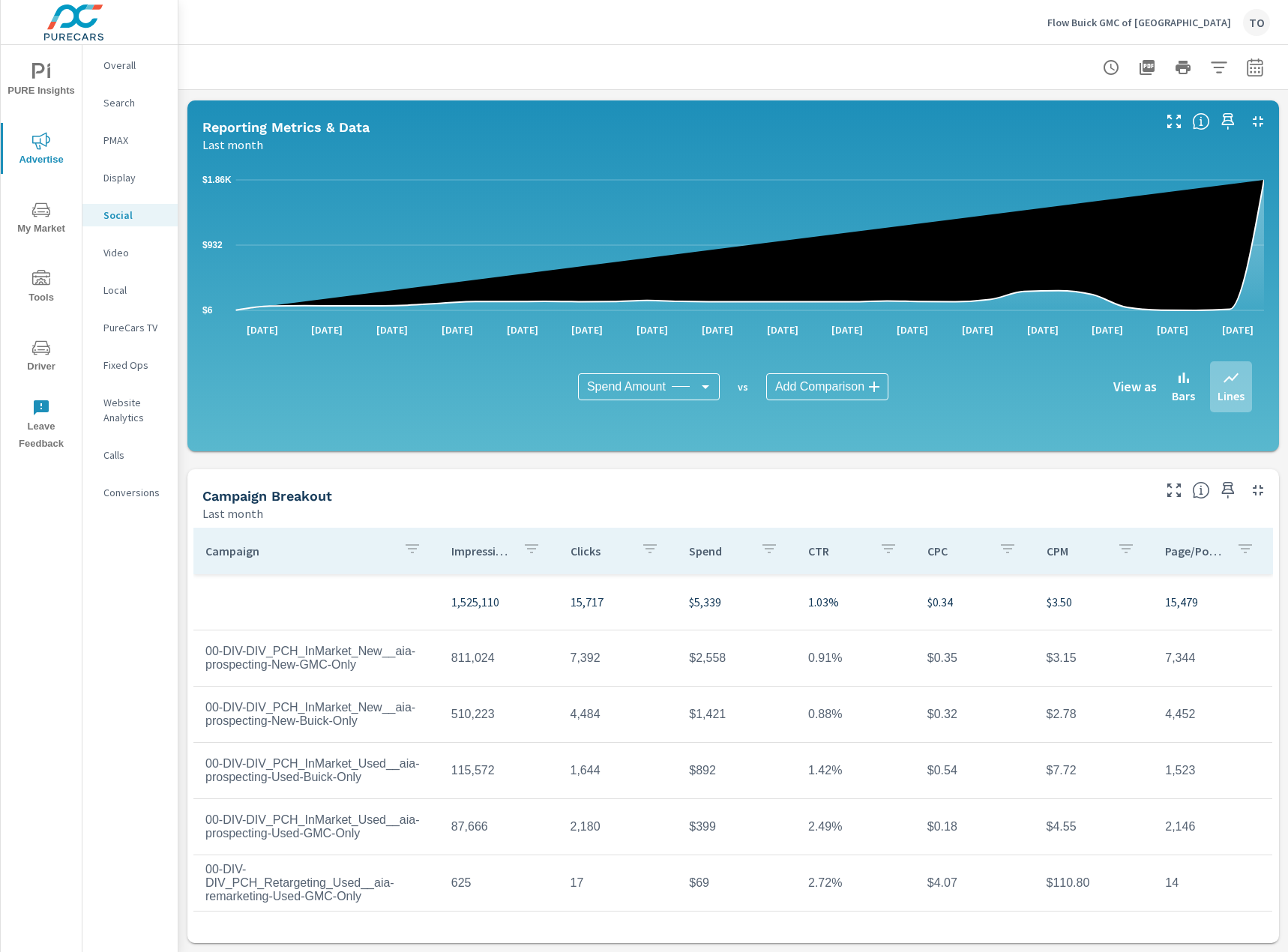
scroll to position [133, 11]
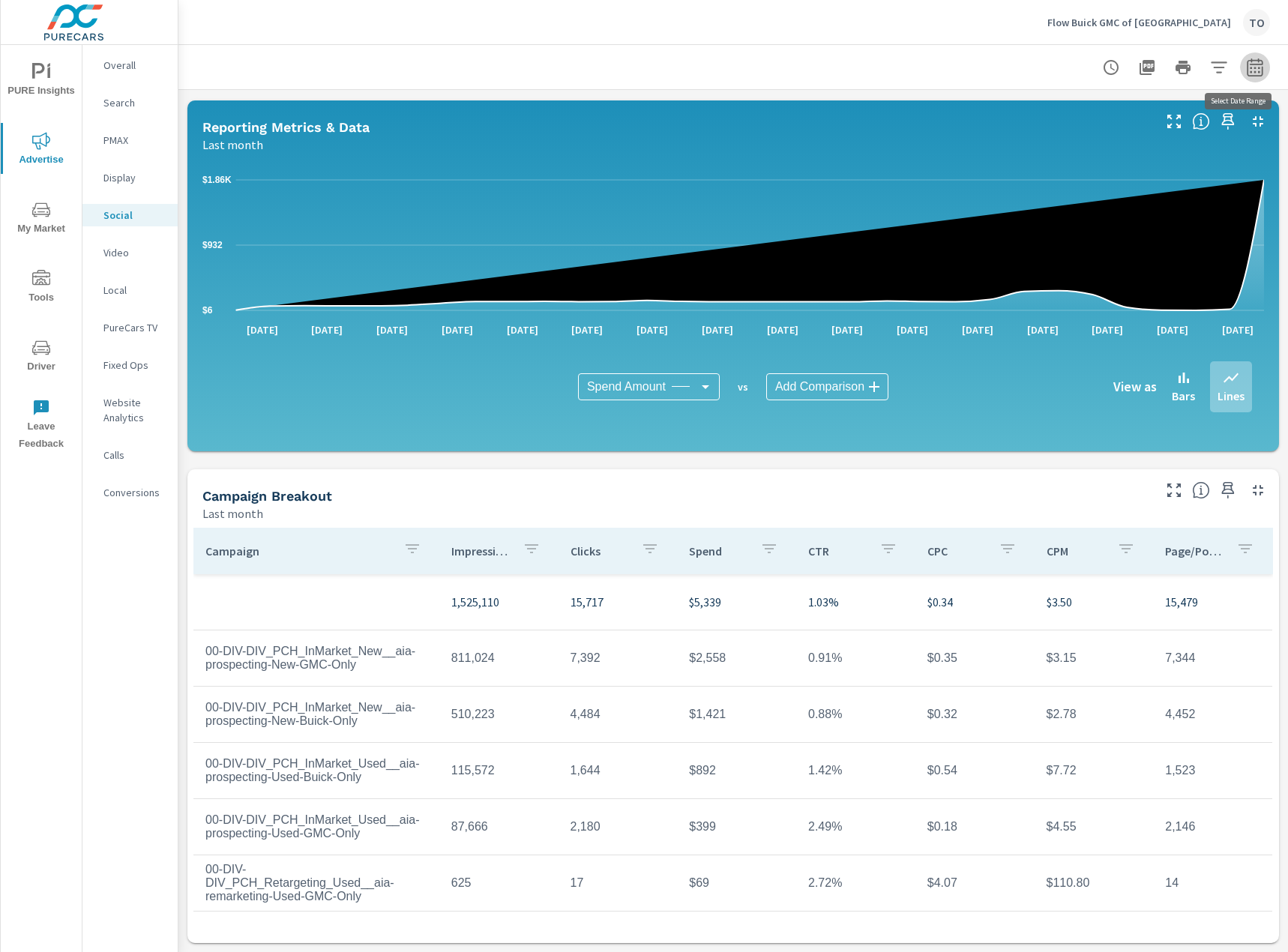
click at [1254, 69] on icon "button" at bounding box center [1255, 67] width 18 height 18
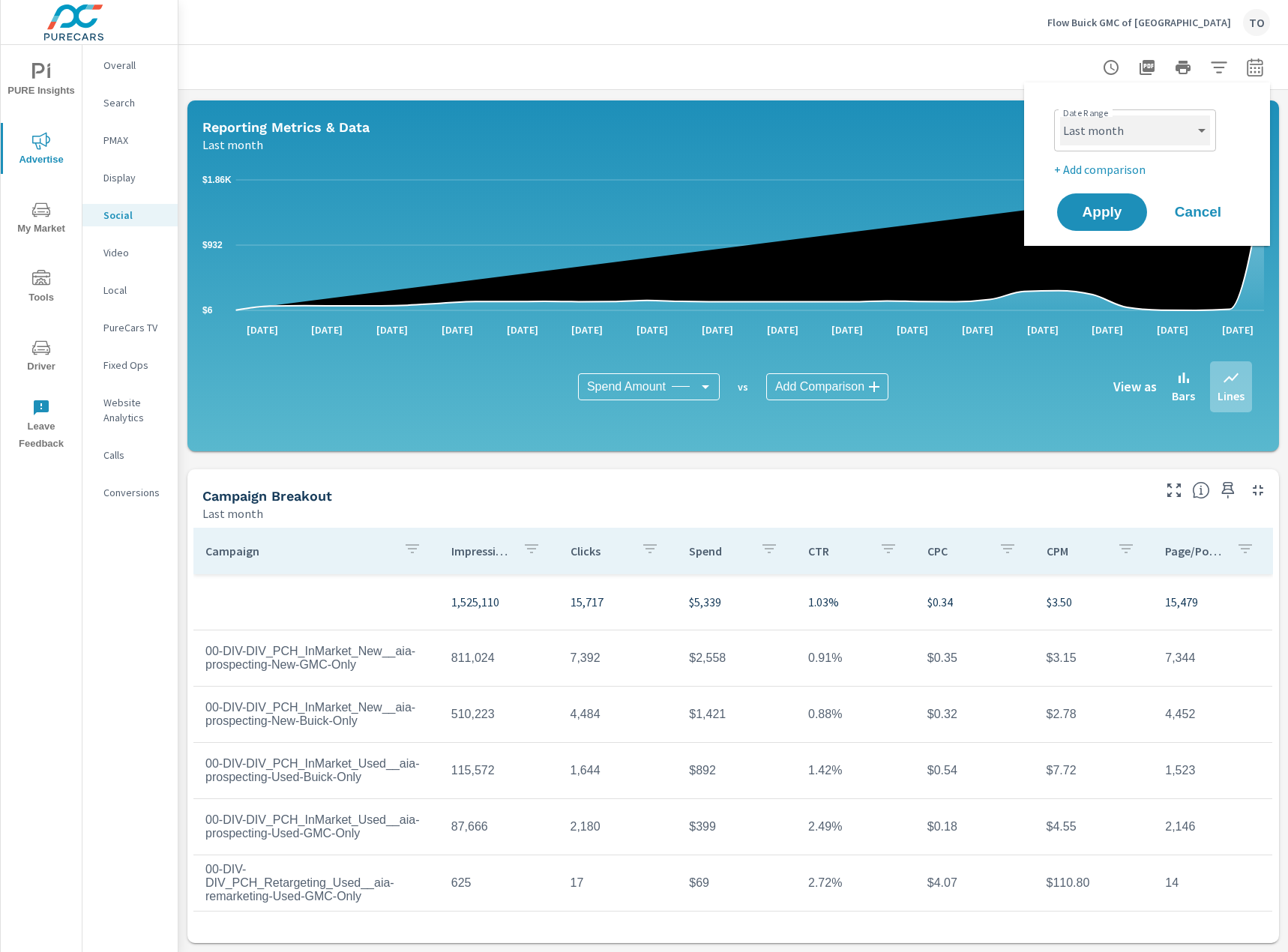
click at [1149, 140] on select "Custom [DATE] Last week Last 7 days Last 14 days Last 30 days Last 45 days Last…" at bounding box center [1134, 130] width 150 height 30
click at [1060, 115] on select "Custom [DATE] Last week Last 7 days Last 14 days Last 30 days Last 45 days Last…" at bounding box center [1134, 130] width 150 height 30
select select "Month to date"
click at [1114, 205] on span "Apply" at bounding box center [1102, 212] width 62 height 15
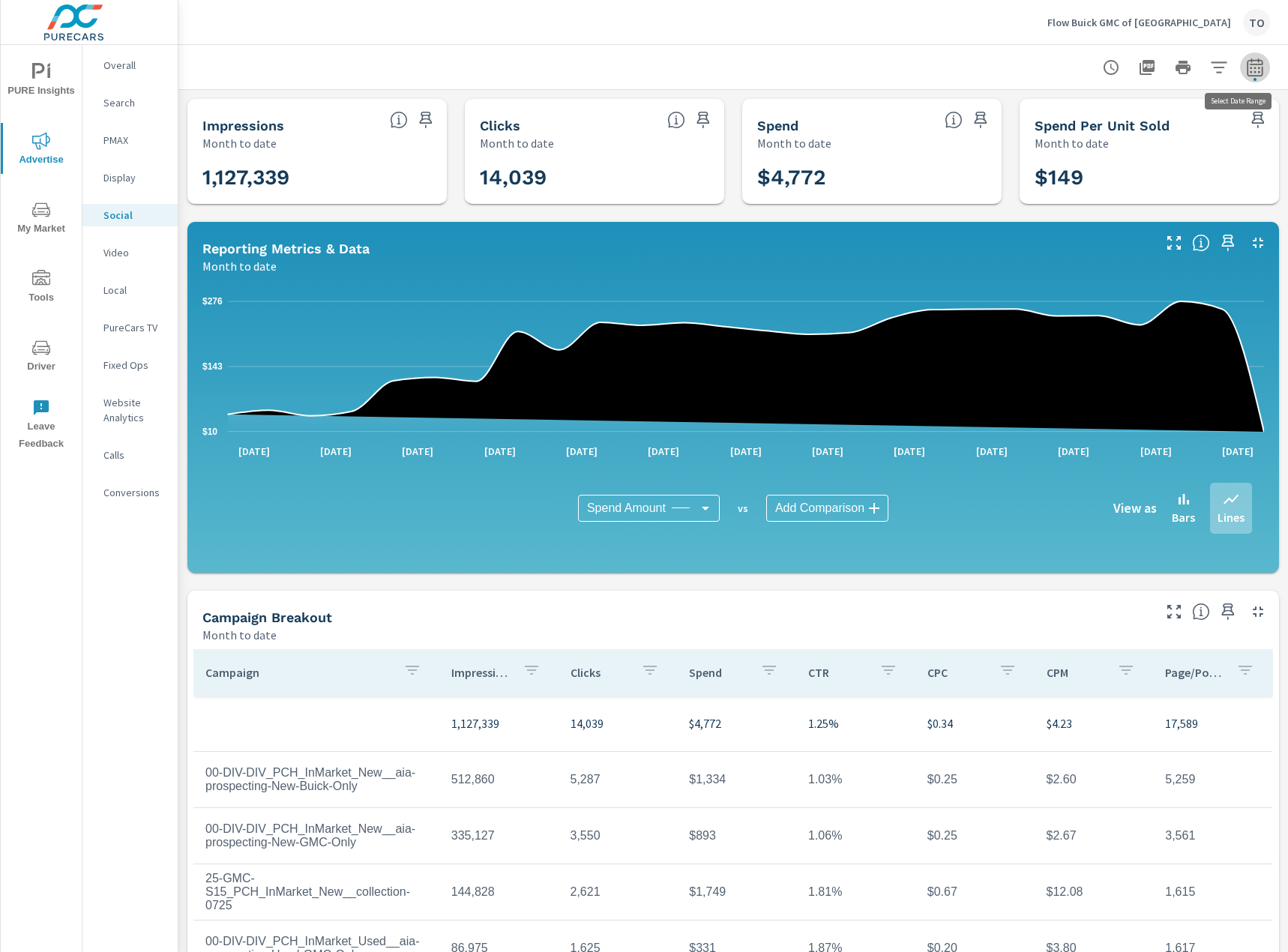
click at [1245, 71] on button "button" at bounding box center [1255, 67] width 30 height 30
select select "Month to date"
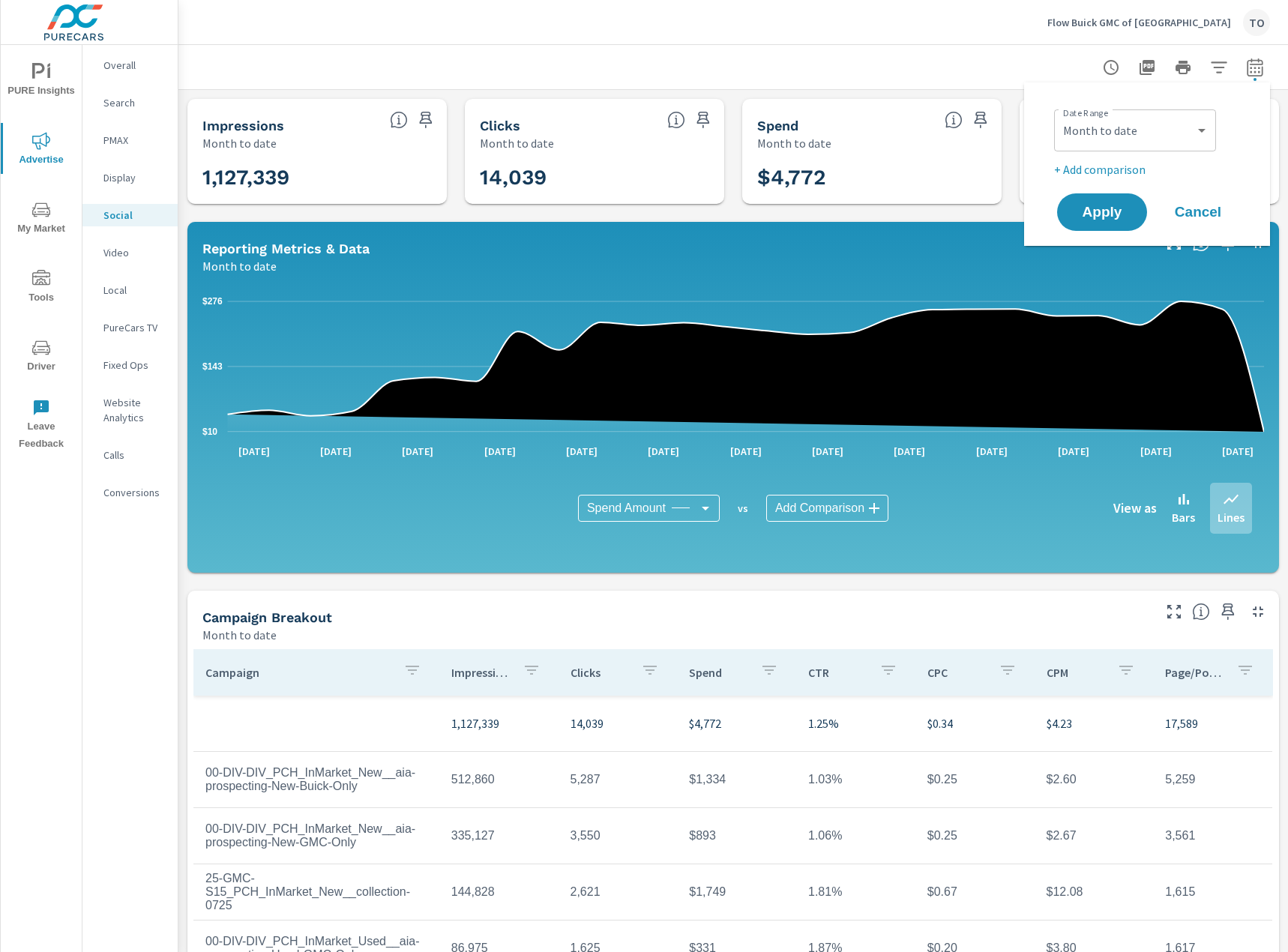
click at [1125, 169] on p "+ Add comparison" at bounding box center [1149, 169] width 192 height 18
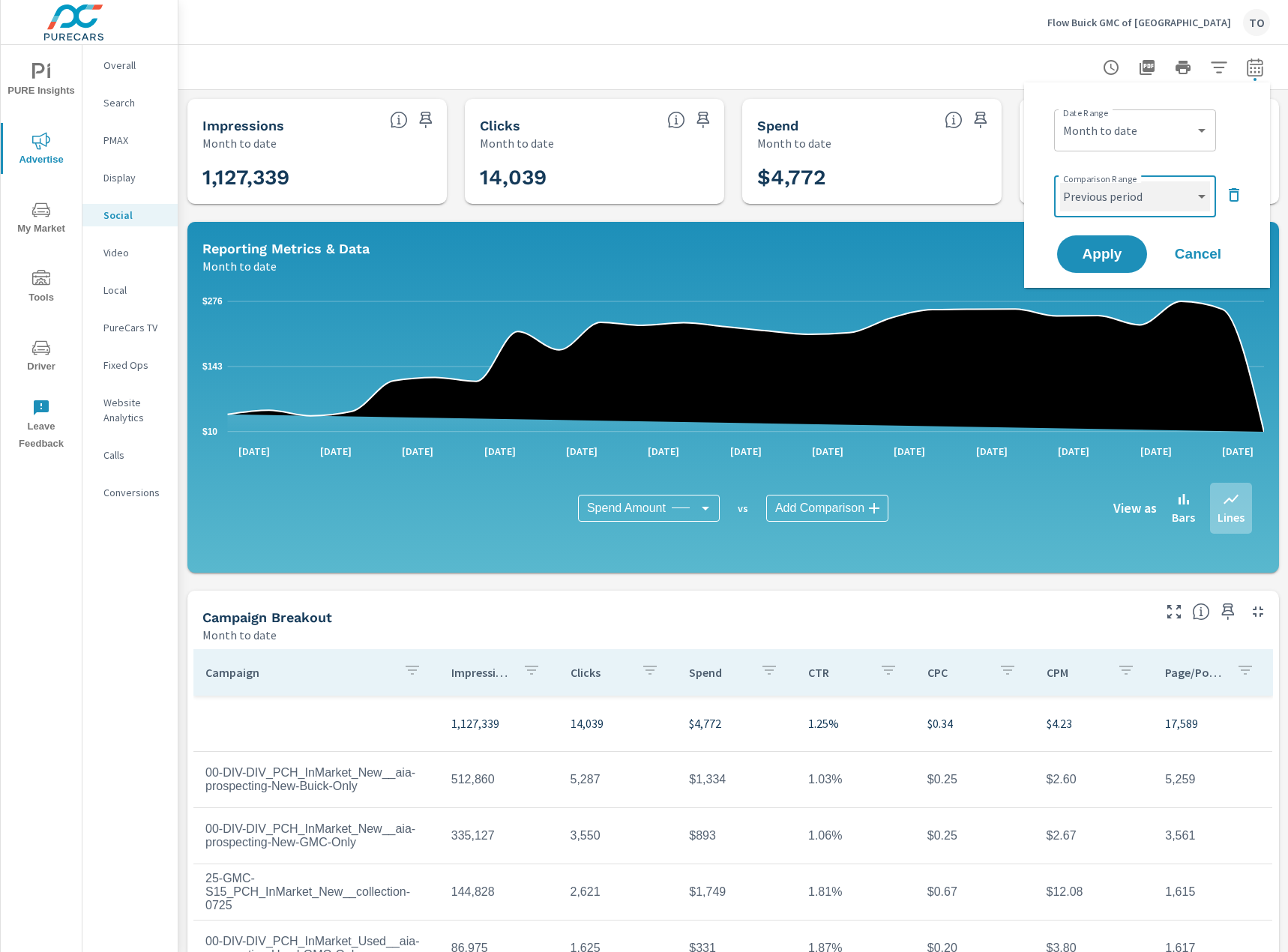
click at [1133, 204] on select "Custom Previous period Previous month Previous year" at bounding box center [1134, 196] width 150 height 30
click at [1060, 181] on select "Custom Previous period Previous month Previous year" at bounding box center [1134, 196] width 150 height 30
select select "Previous month"
click at [1119, 237] on button "Apply" at bounding box center [1102, 254] width 93 height 39
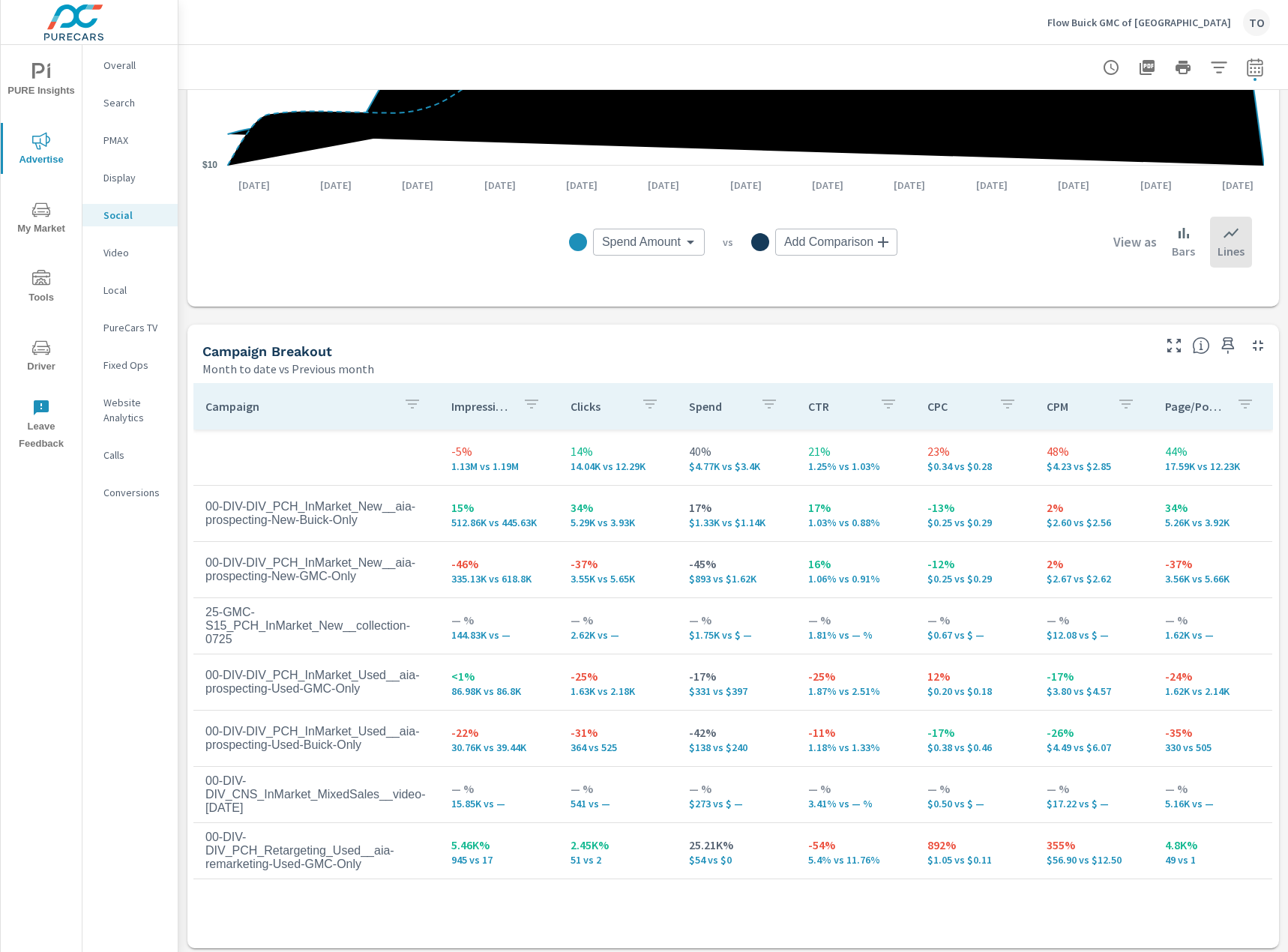
scroll to position [433, 0]
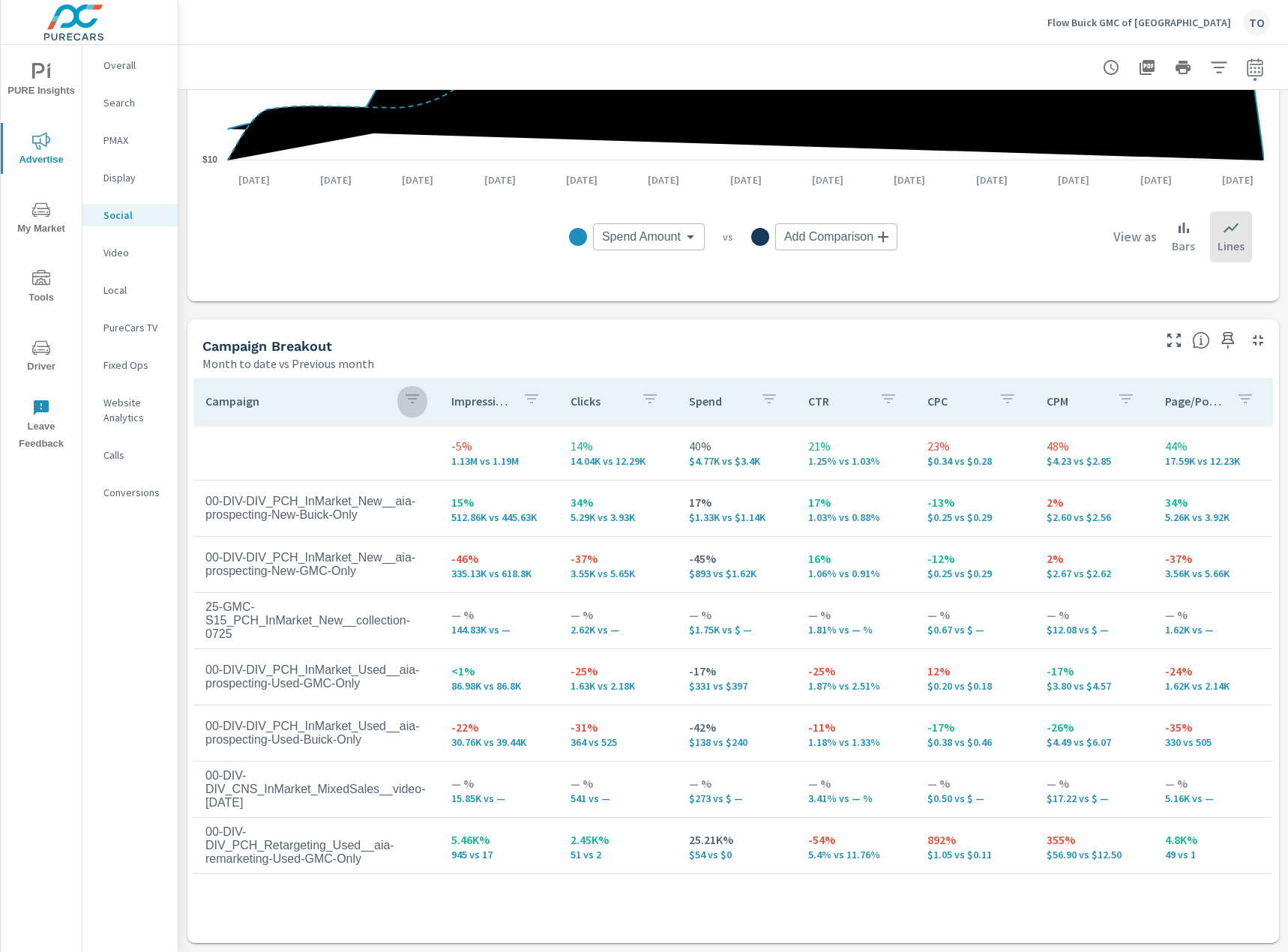
click at [404, 390] on icon "button" at bounding box center [412, 399] width 18 height 18
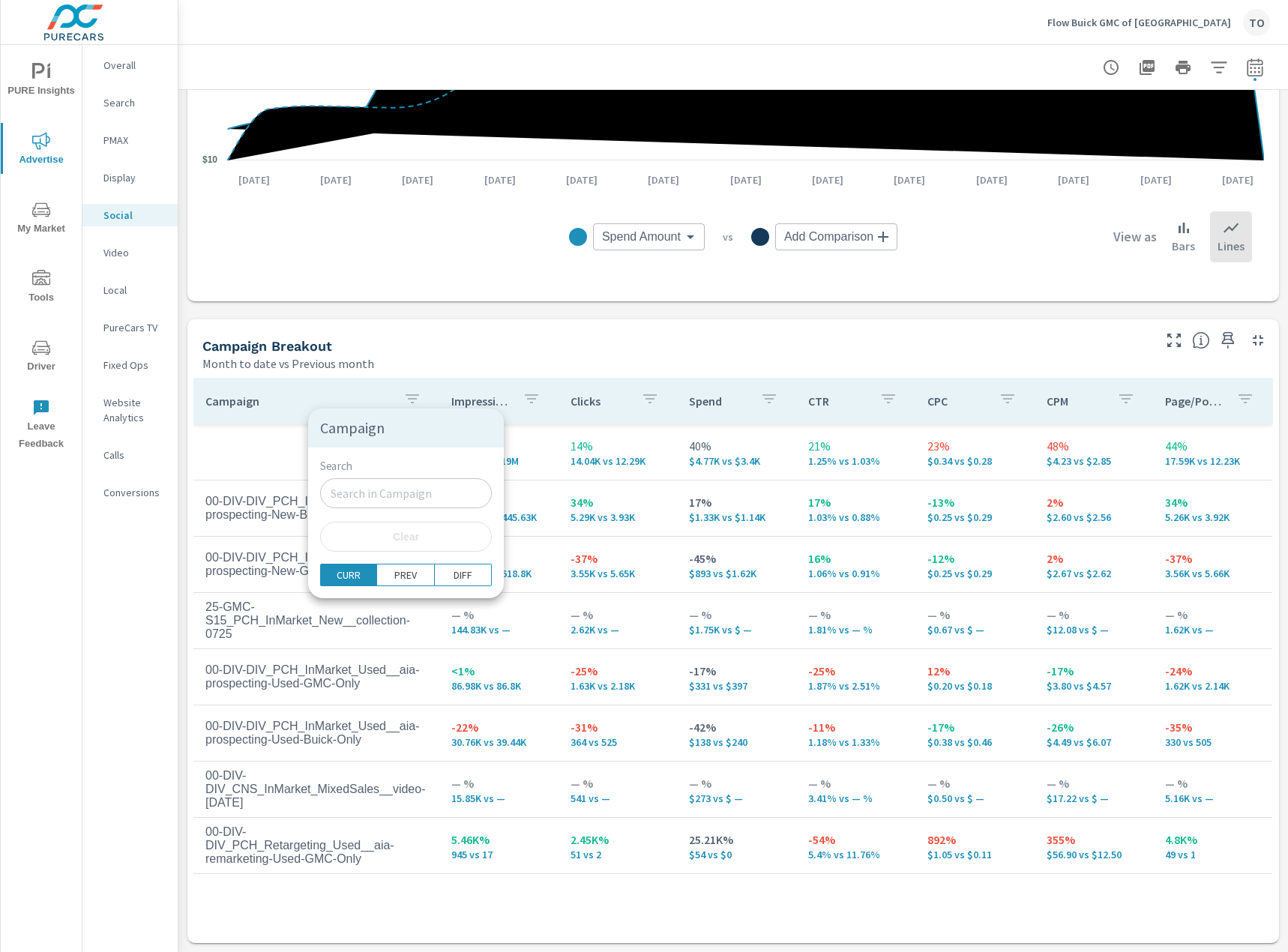
click at [385, 497] on input "Search" at bounding box center [405, 493] width 172 height 30
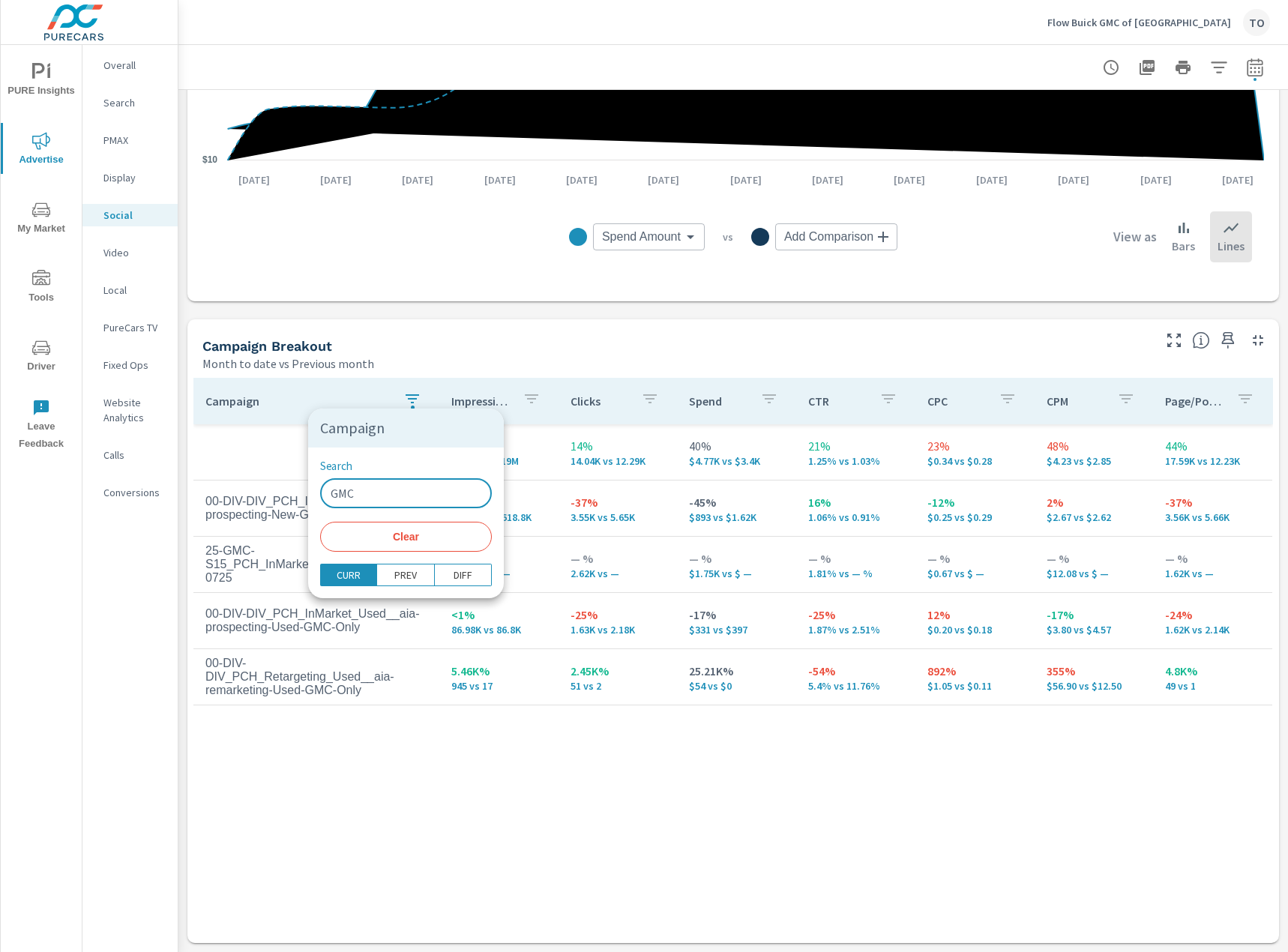
type input "GMC"
click at [359, 771] on div at bounding box center [644, 476] width 1288 height 952
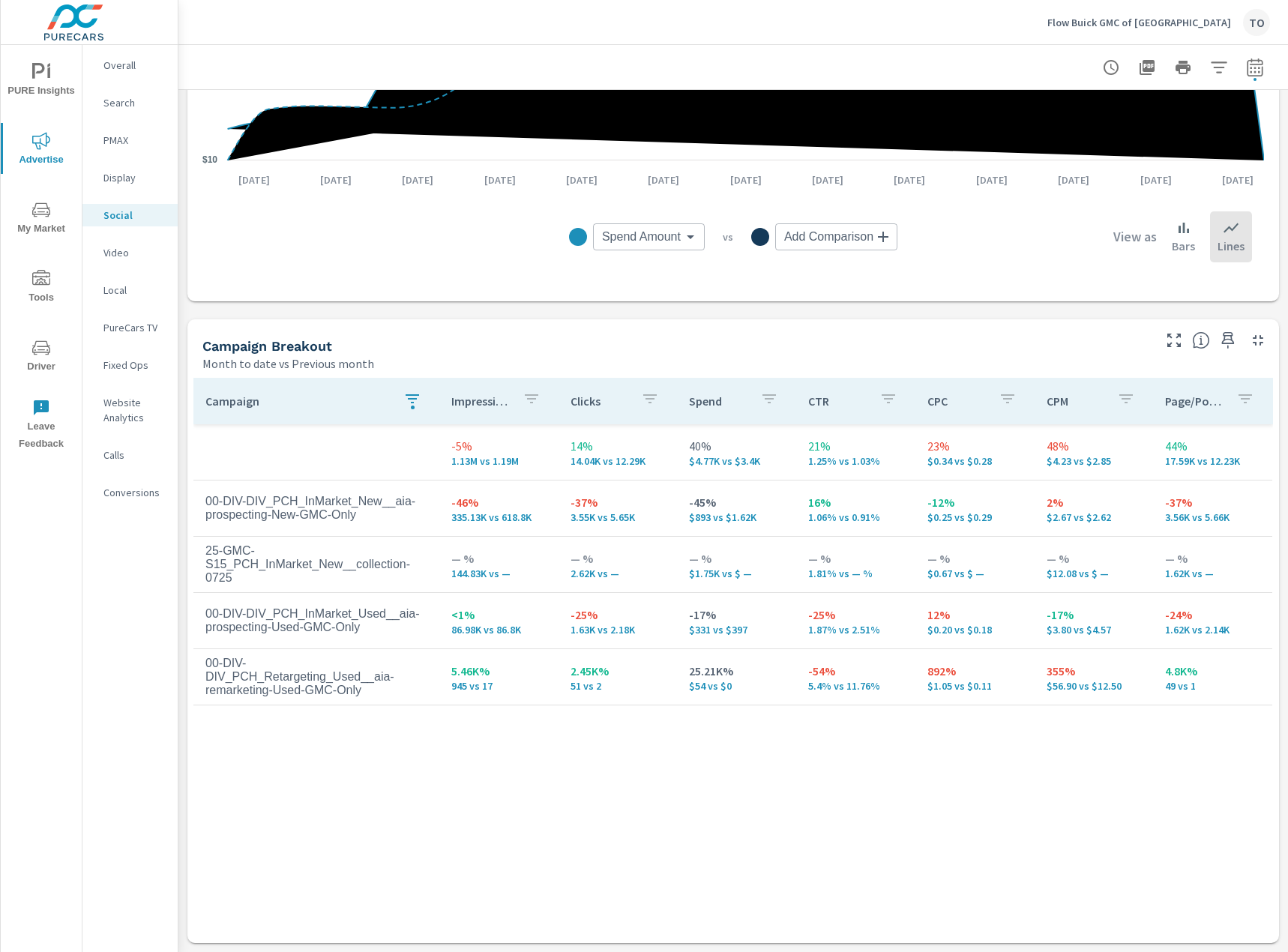
click at [529, 761] on div "Campaign Impressions Clicks Spend CTR CPC CPM Page/Post Action -5% 1.13M vs 1.1…" at bounding box center [733, 646] width 1079 height 536
click at [569, 793] on div "Campaign Impressions Clicks Spend CTR CPC CPM Page/Post Action -5% 1.13M vs 1.1…" at bounding box center [733, 646] width 1079 height 536
click at [132, 133] on p "PMAX" at bounding box center [134, 140] width 62 height 15
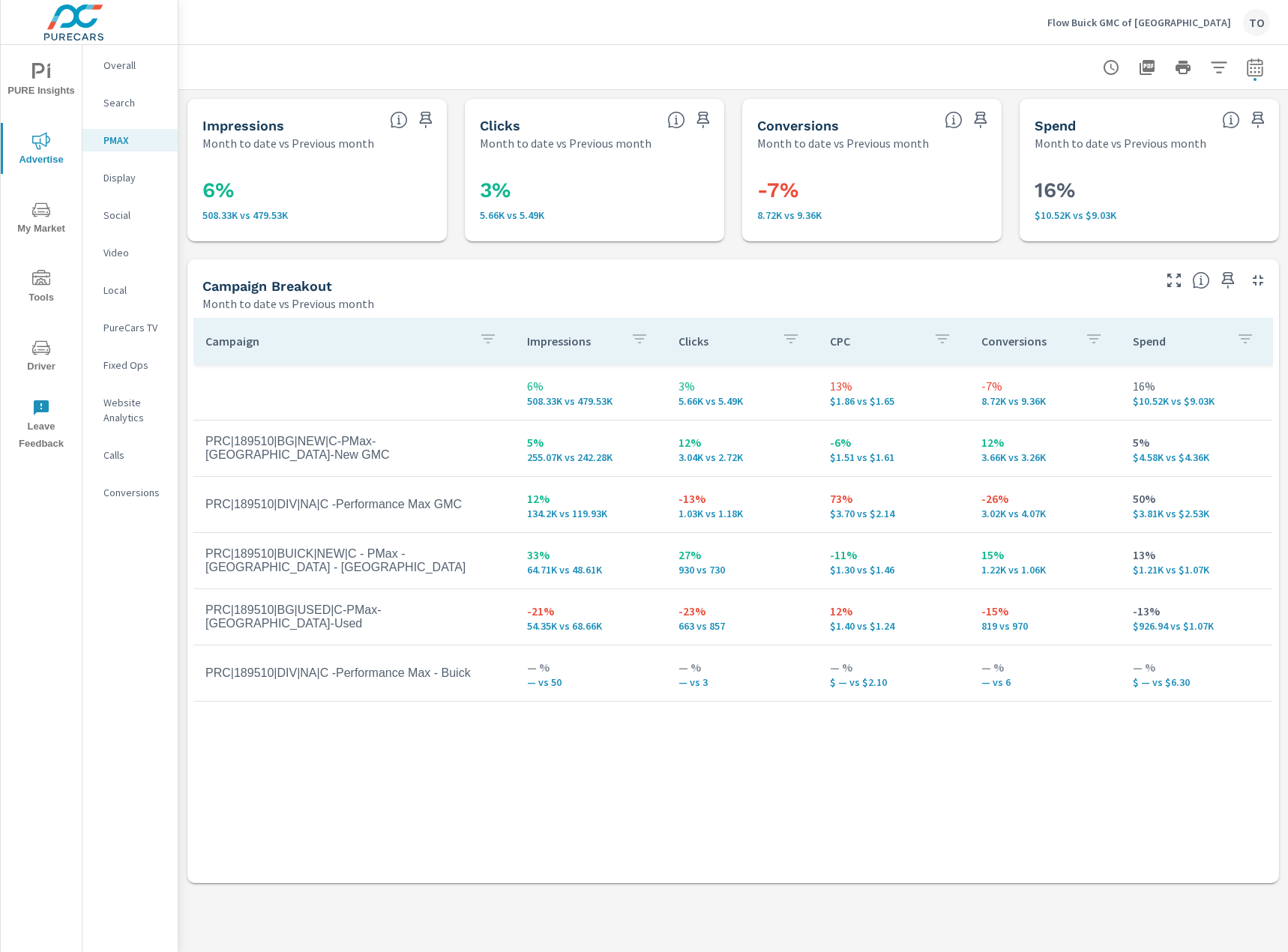
click at [631, 257] on div "Impressions Month to date vs Previous month 6% 508.33K vs 479.53K Clicks Month …" at bounding box center [733, 491] width 1109 height 802
click at [121, 98] on p "Search" at bounding box center [134, 103] width 62 height 15
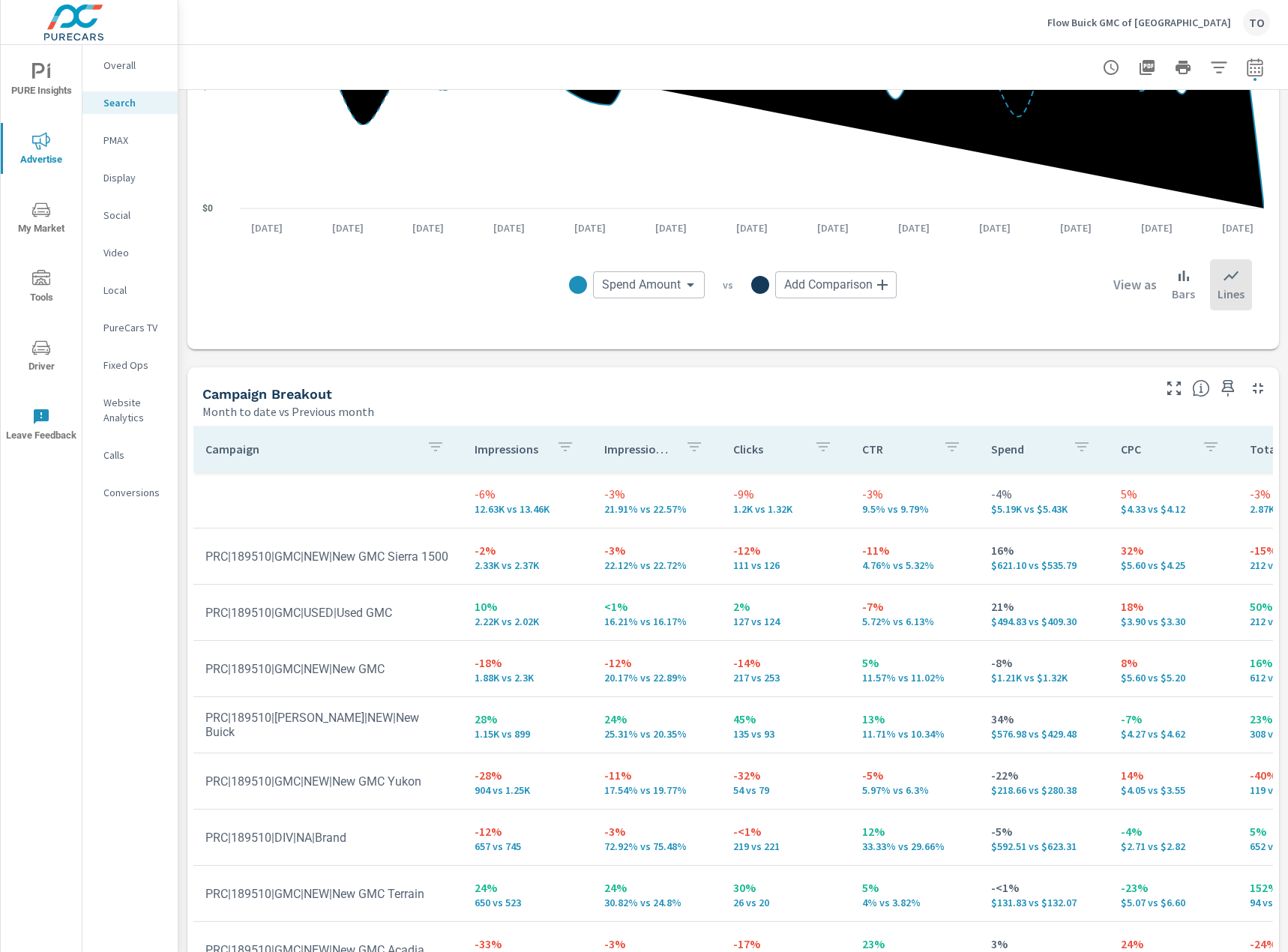
scroll to position [1234, 0]
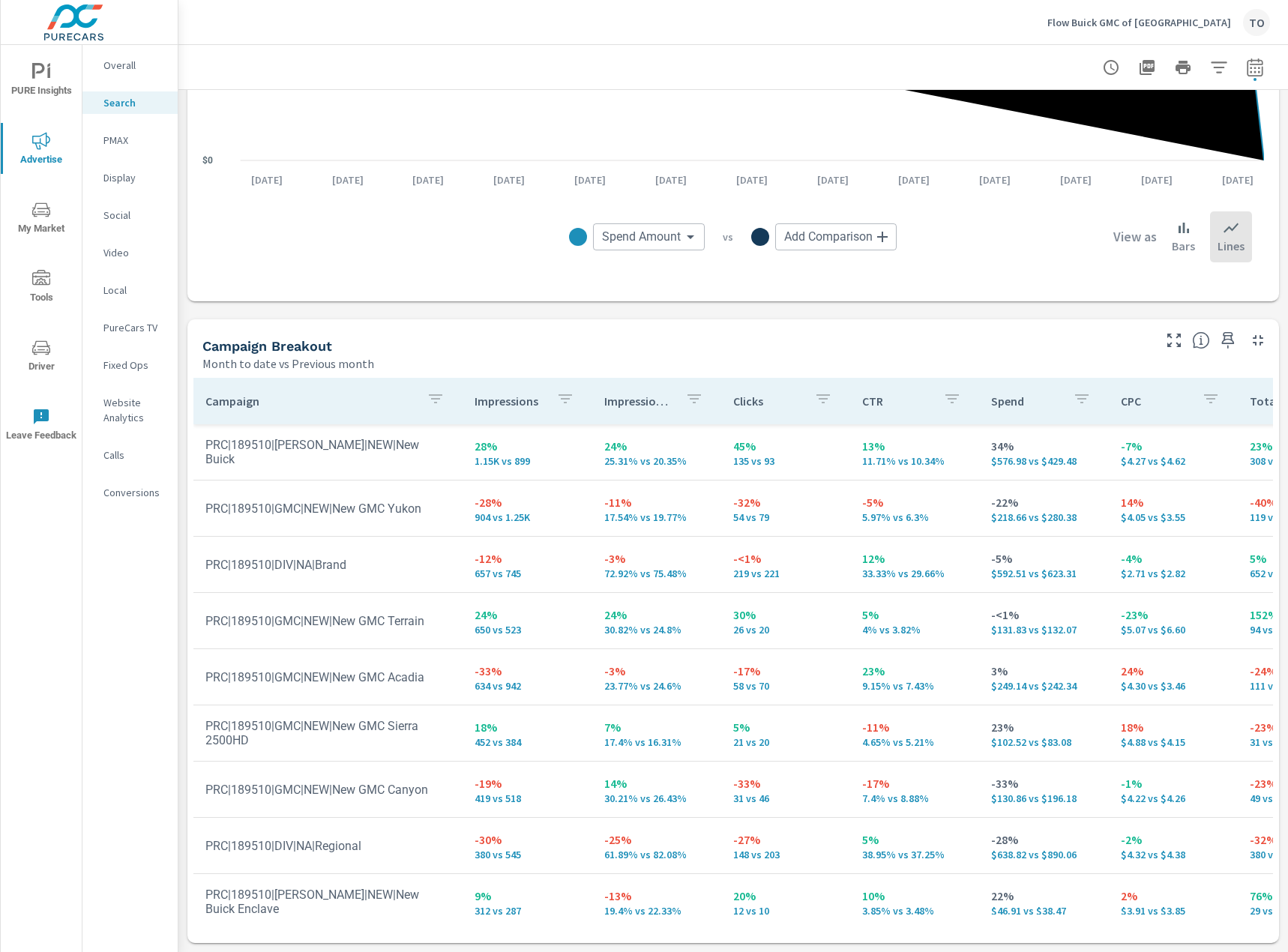
scroll to position [1, 0]
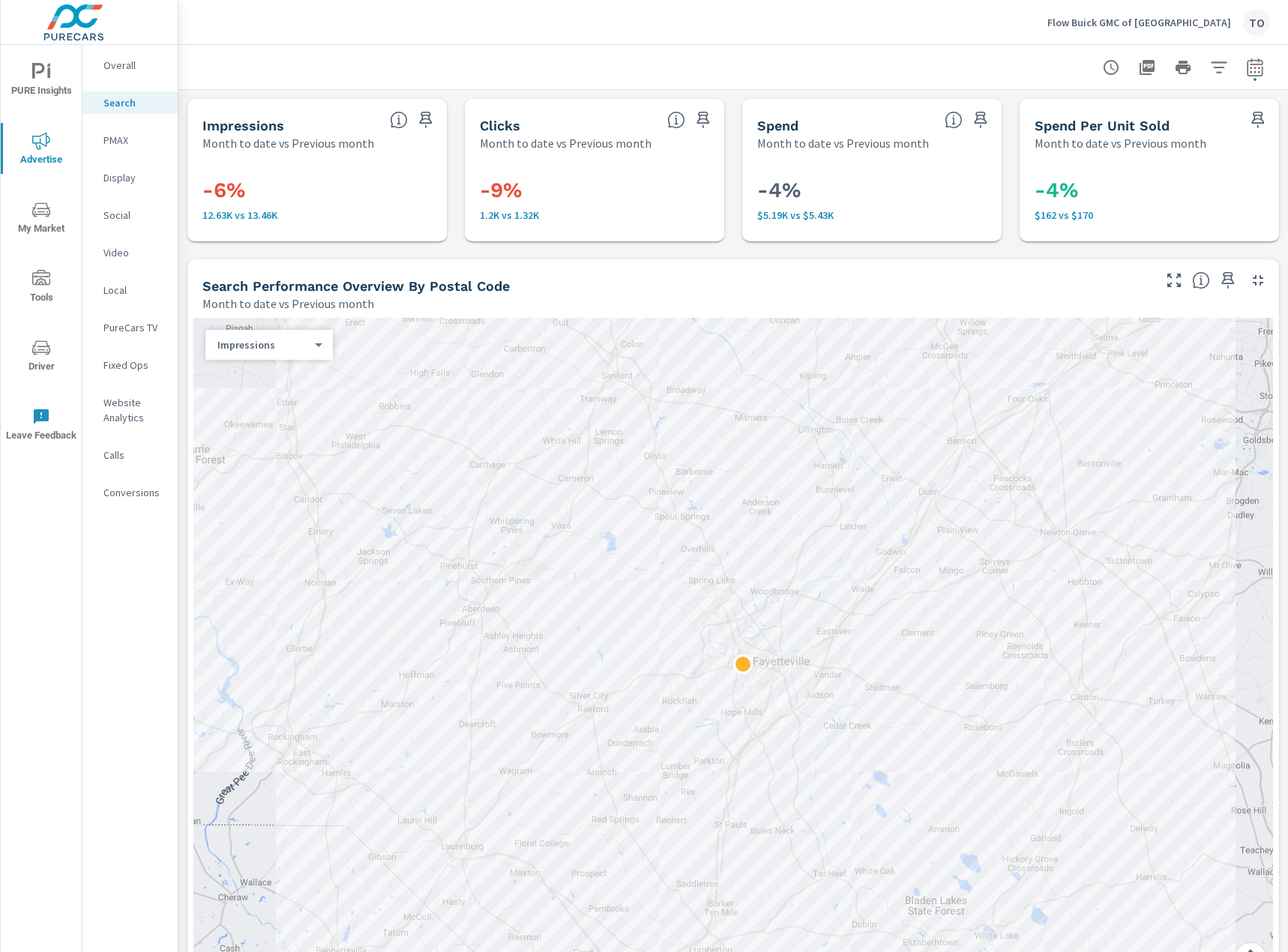
click at [1214, 77] on button "button" at bounding box center [1218, 67] width 30 height 30
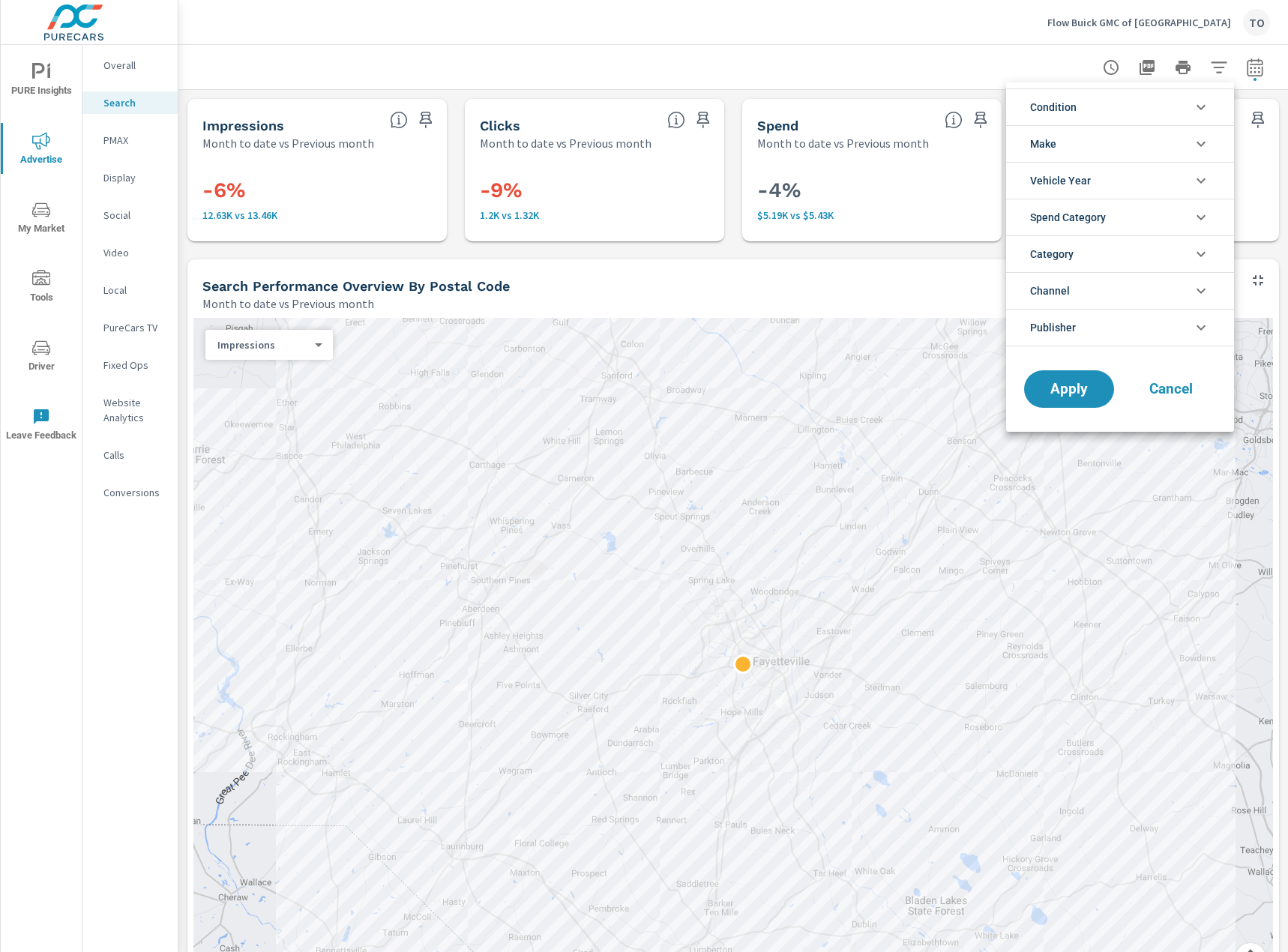
click at [1106, 222] on span "Spend Category" at bounding box center [1067, 217] width 76 height 36
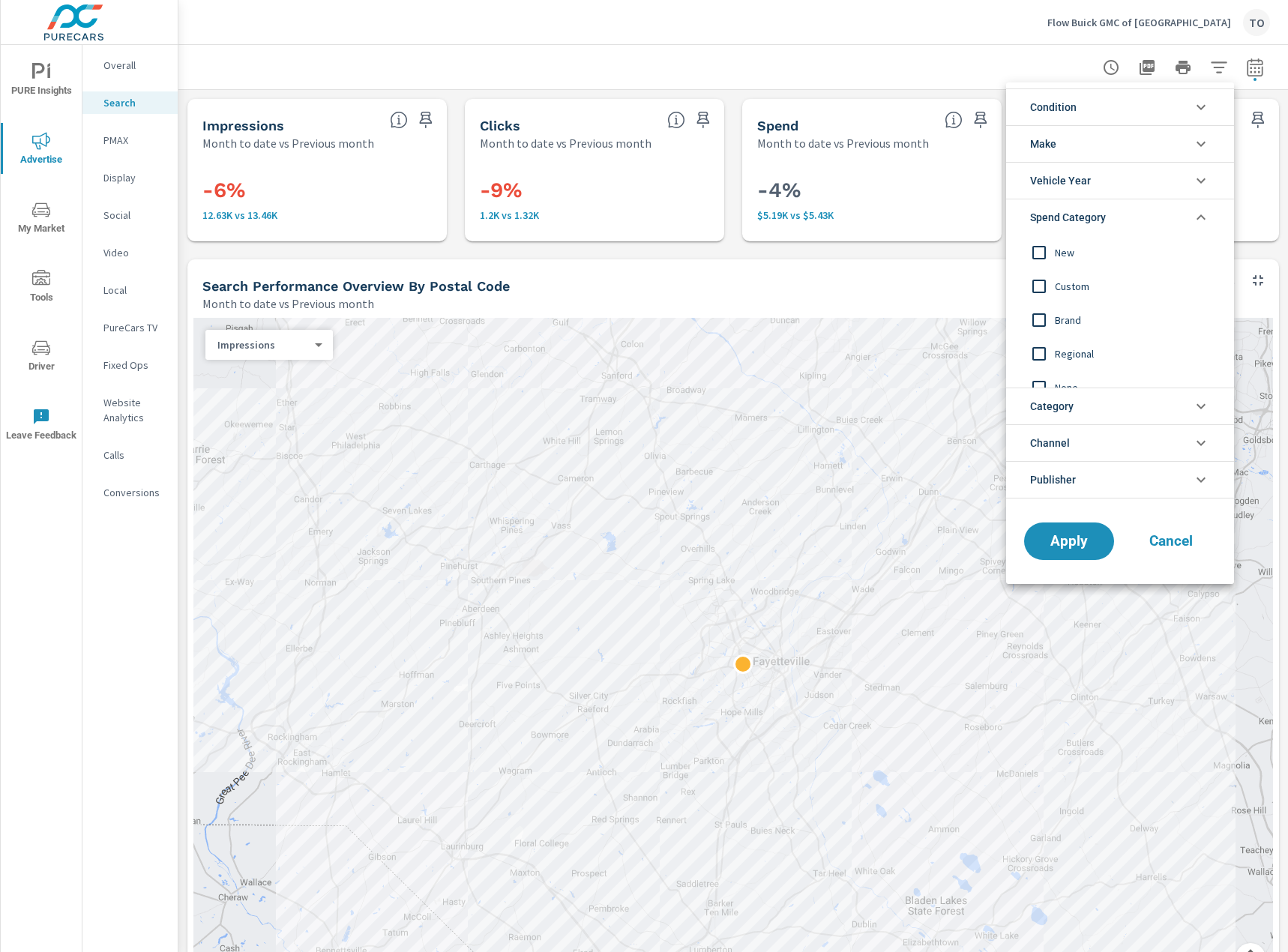
click at [1040, 251] on input "filter options" at bounding box center [1038, 252] width 32 height 32
click at [1078, 301] on span "Brand" at bounding box center [1137, 303] width 164 height 18
click at [1083, 342] on span "Regional" at bounding box center [1137, 337] width 164 height 18
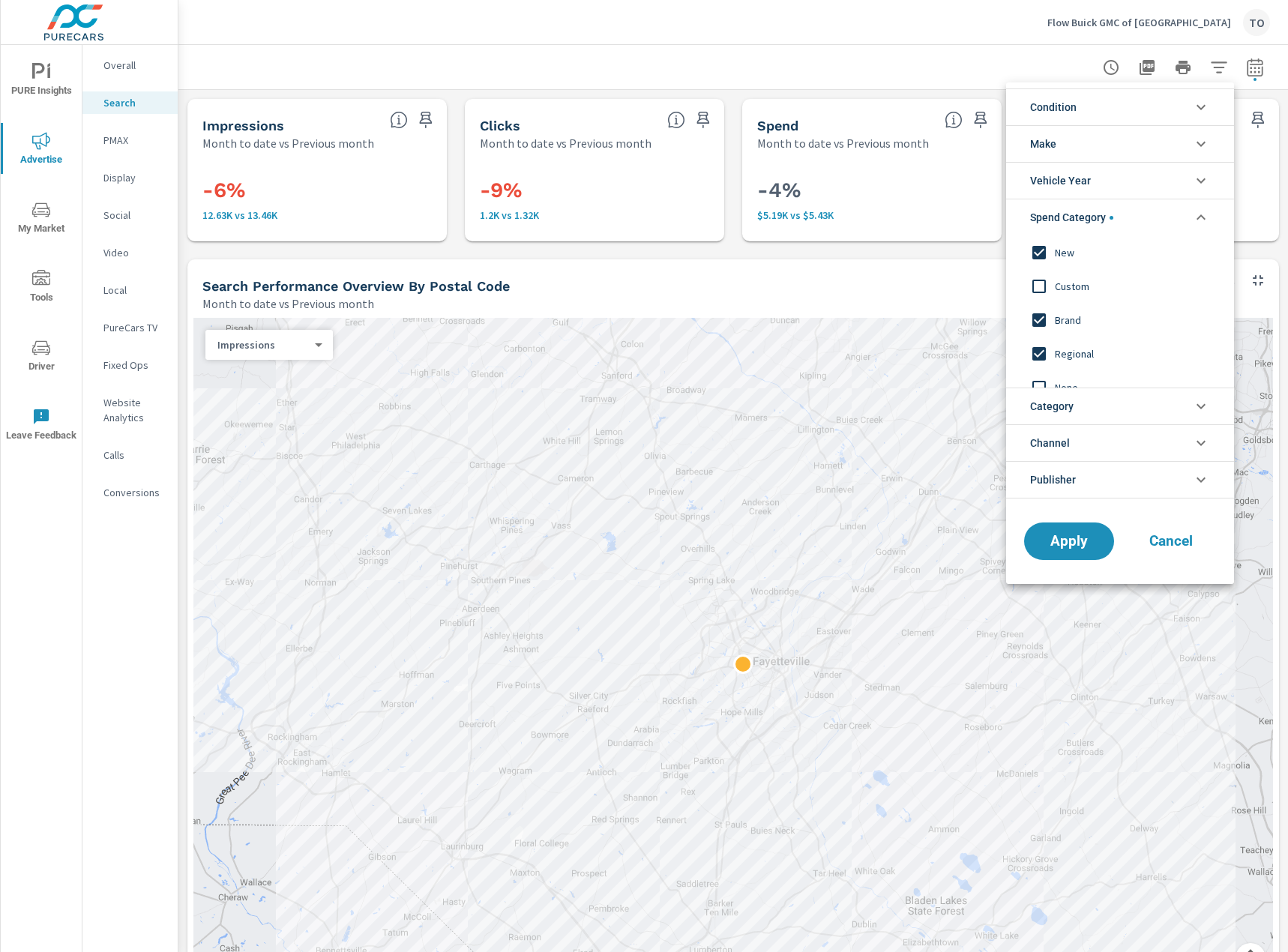
click at [1089, 407] on li "Category" at bounding box center [1120, 405] width 227 height 37
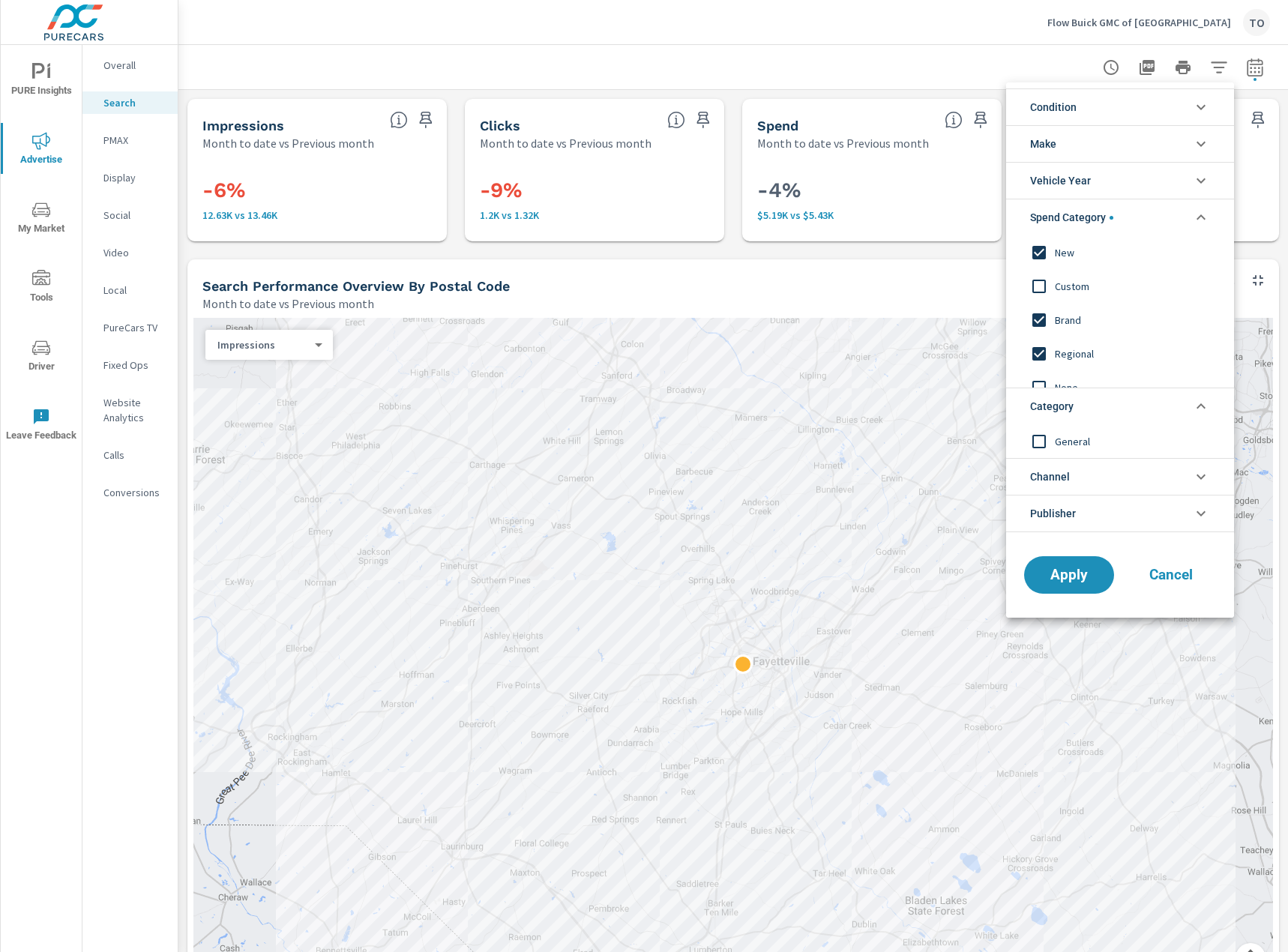
click at [1089, 407] on li "Category" at bounding box center [1120, 405] width 227 height 37
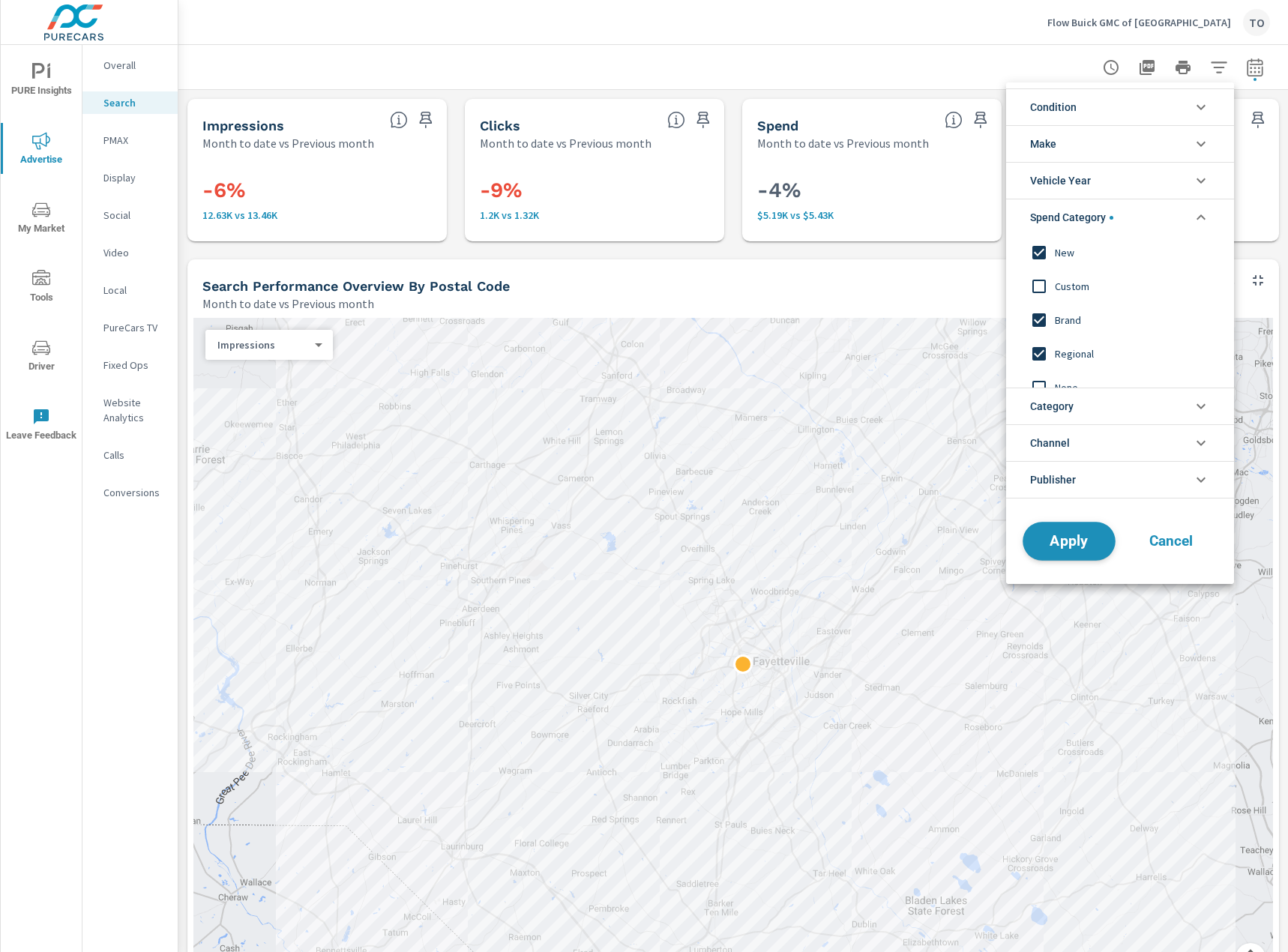
click at [1072, 540] on span "Apply" at bounding box center [1069, 541] width 62 height 15
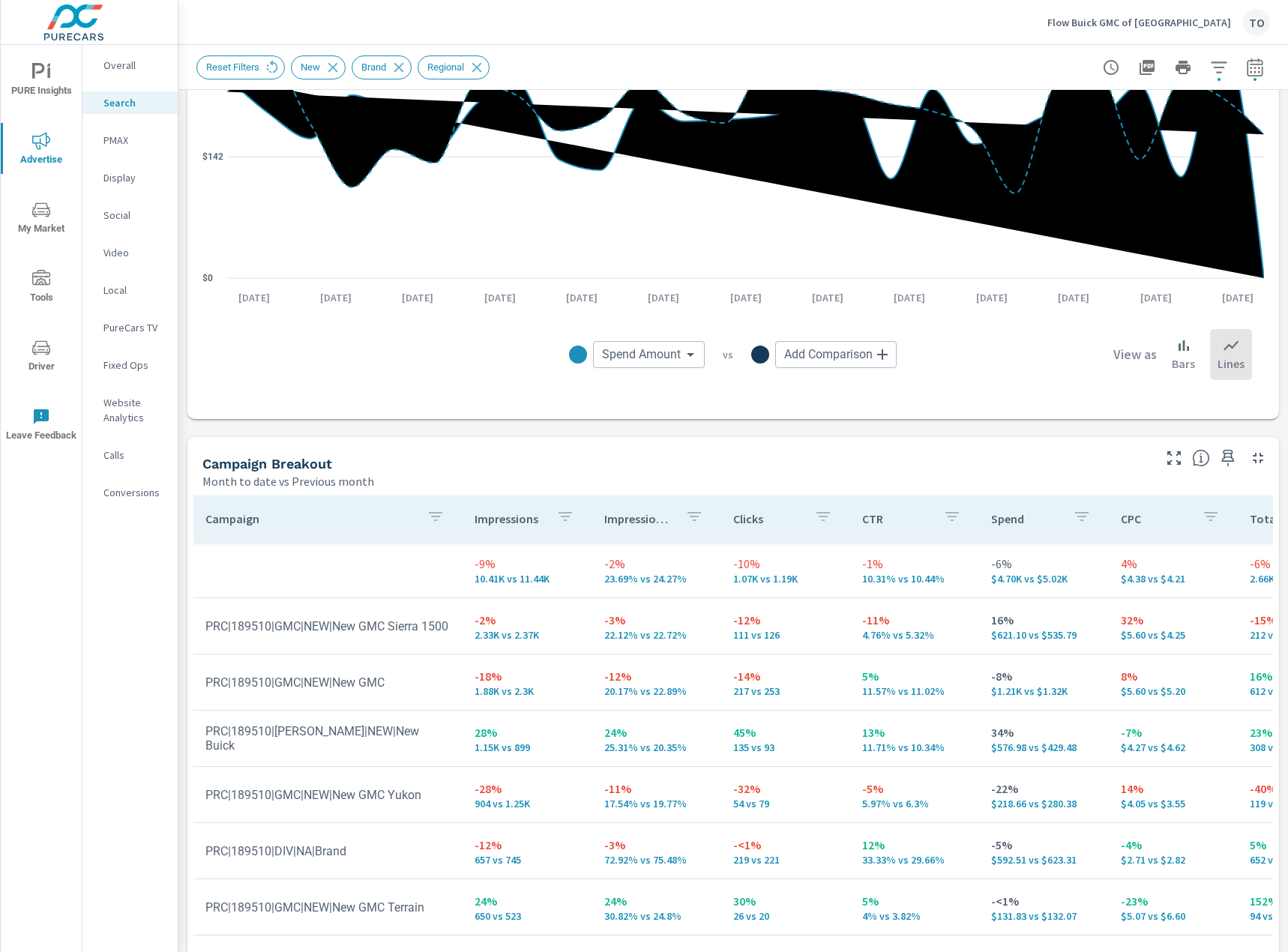
scroll to position [1234, 0]
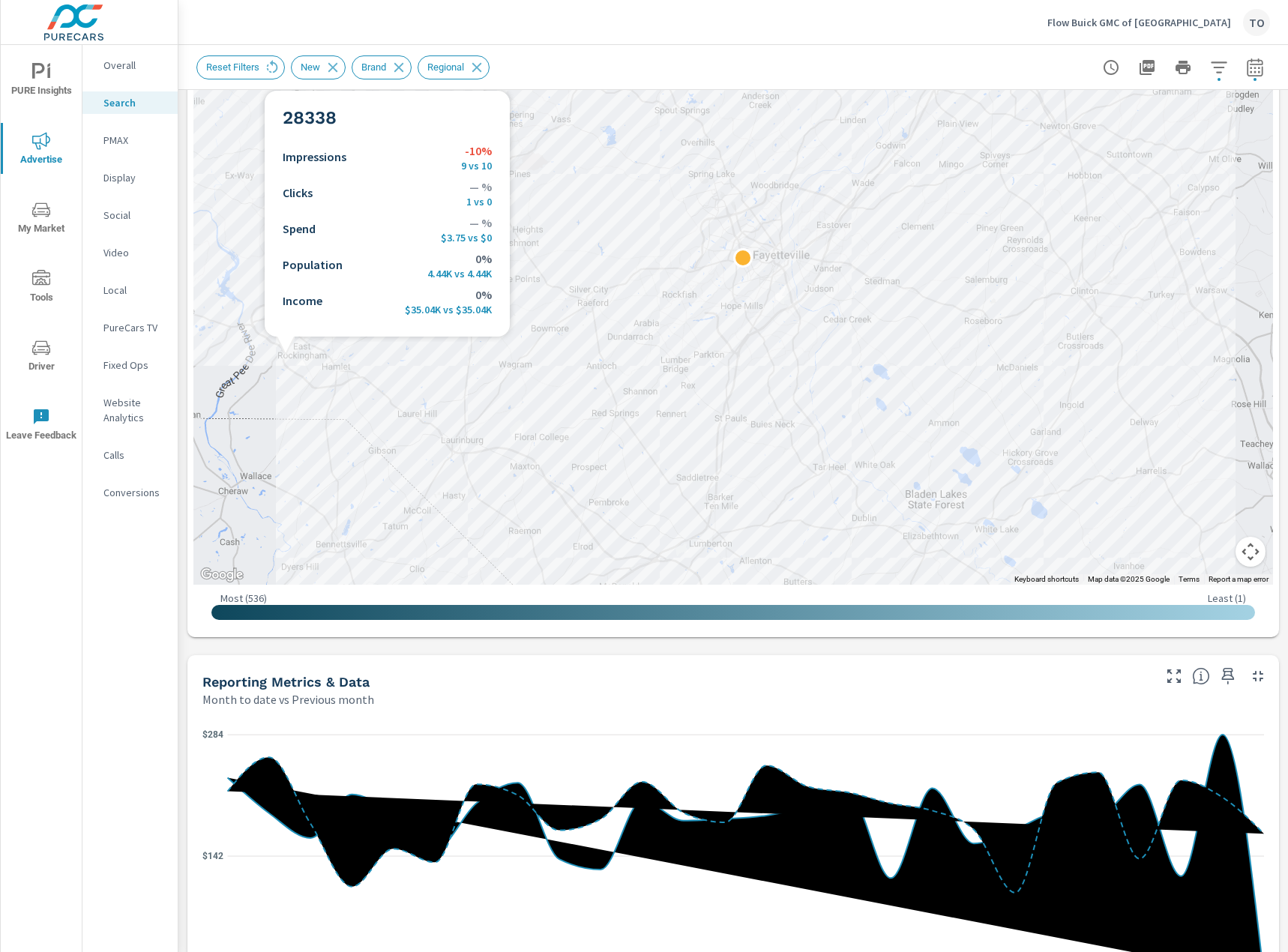
scroll to position [260, 0]
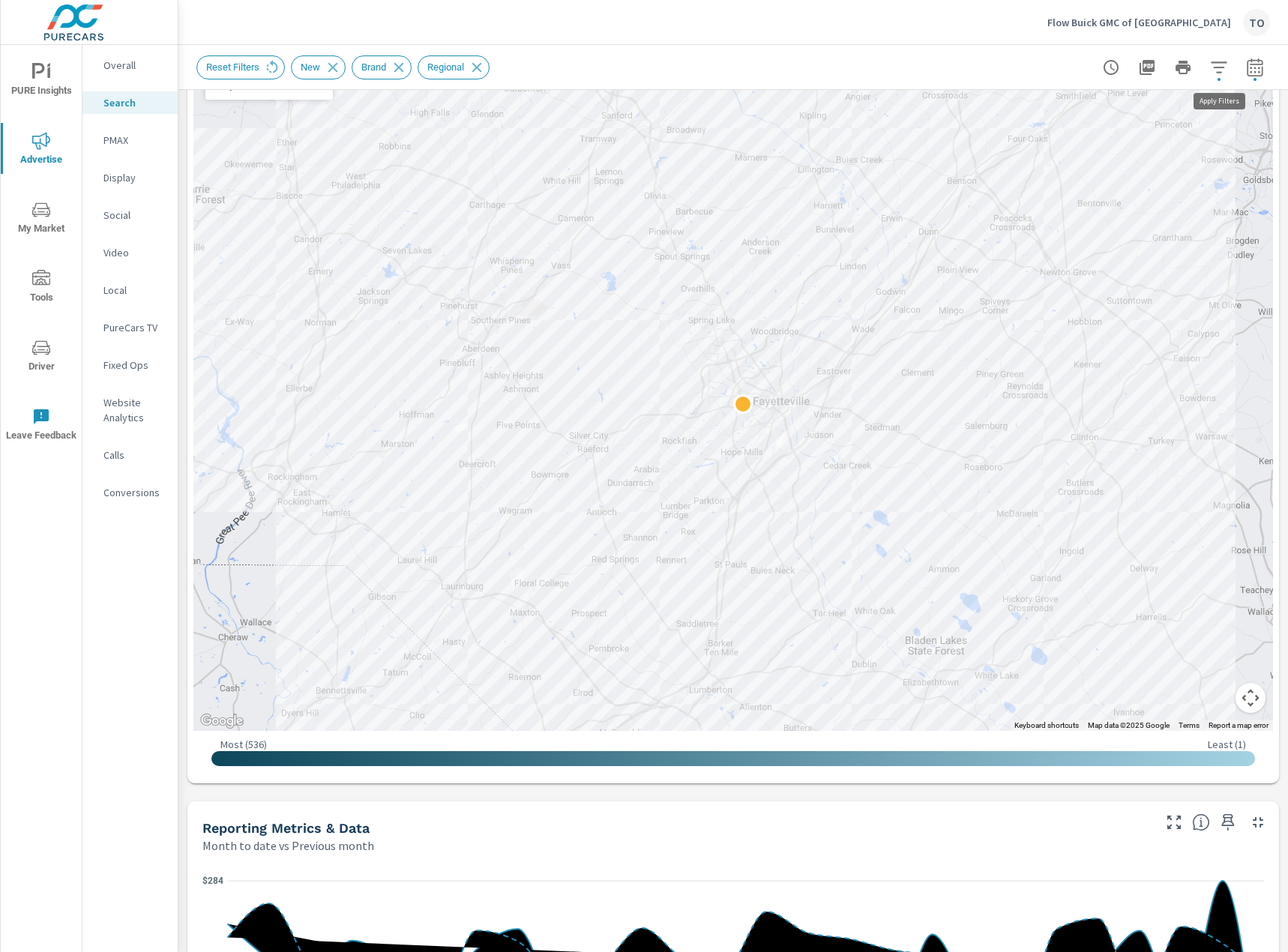
click at [1230, 59] on button "button" at bounding box center [1218, 67] width 30 height 30
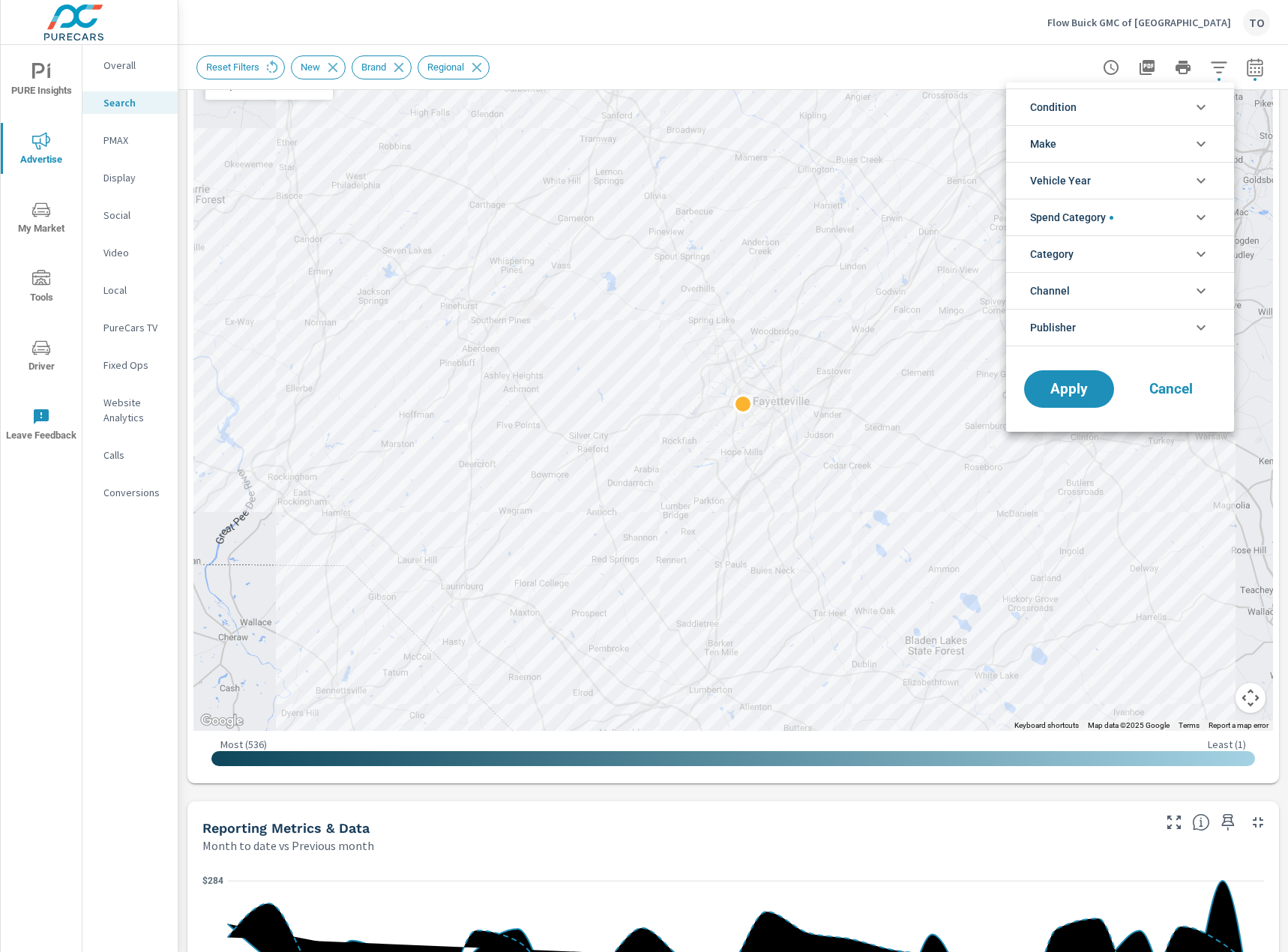
scroll to position [101, 0]
click at [1115, 287] on li "Channel" at bounding box center [1120, 290] width 227 height 37
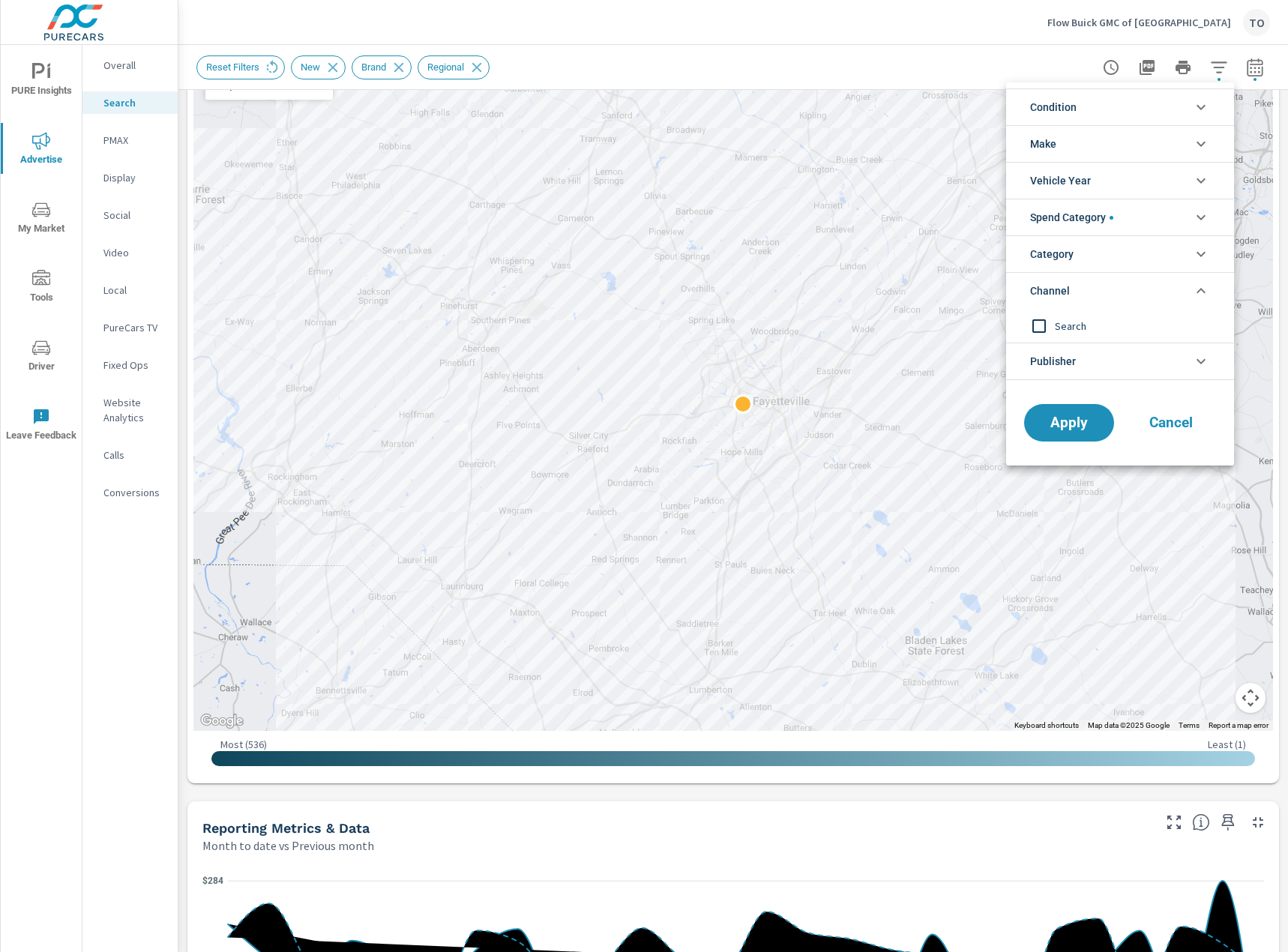
click at [1115, 287] on li "Channel" at bounding box center [1120, 290] width 227 height 37
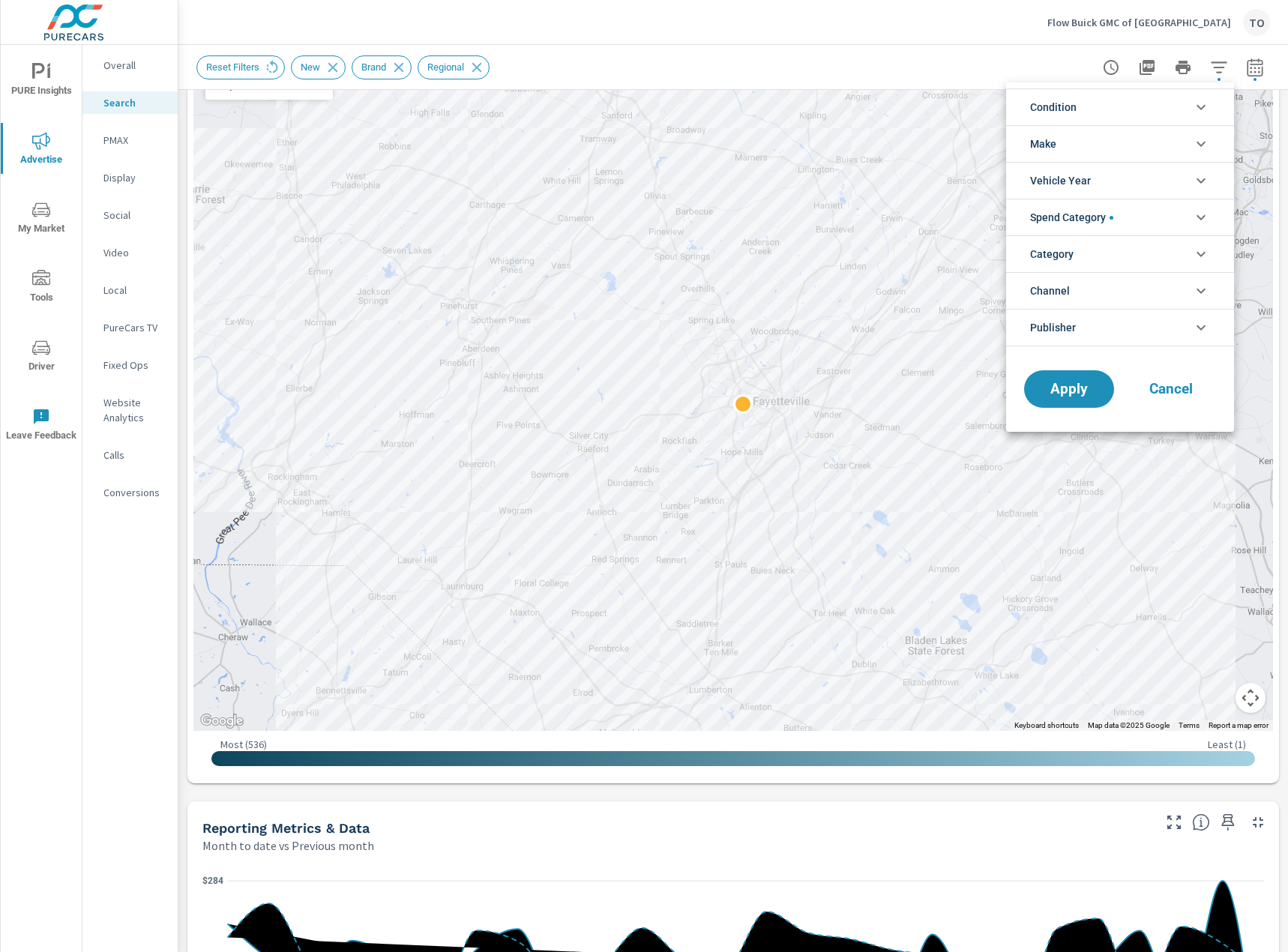
click at [1110, 250] on li "Category" at bounding box center [1120, 253] width 227 height 37
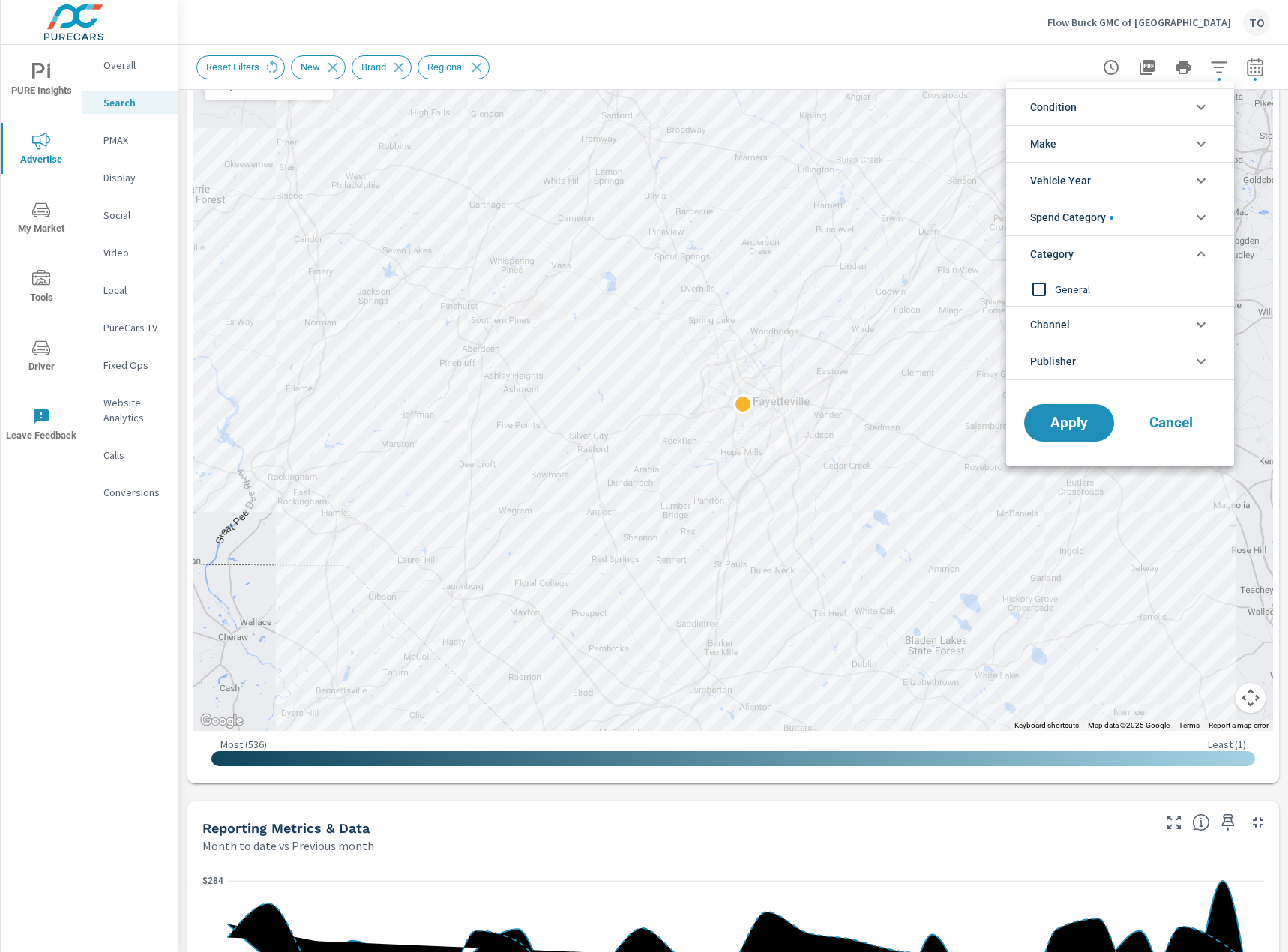
click at [1110, 250] on li "Category" at bounding box center [1120, 253] width 227 height 37
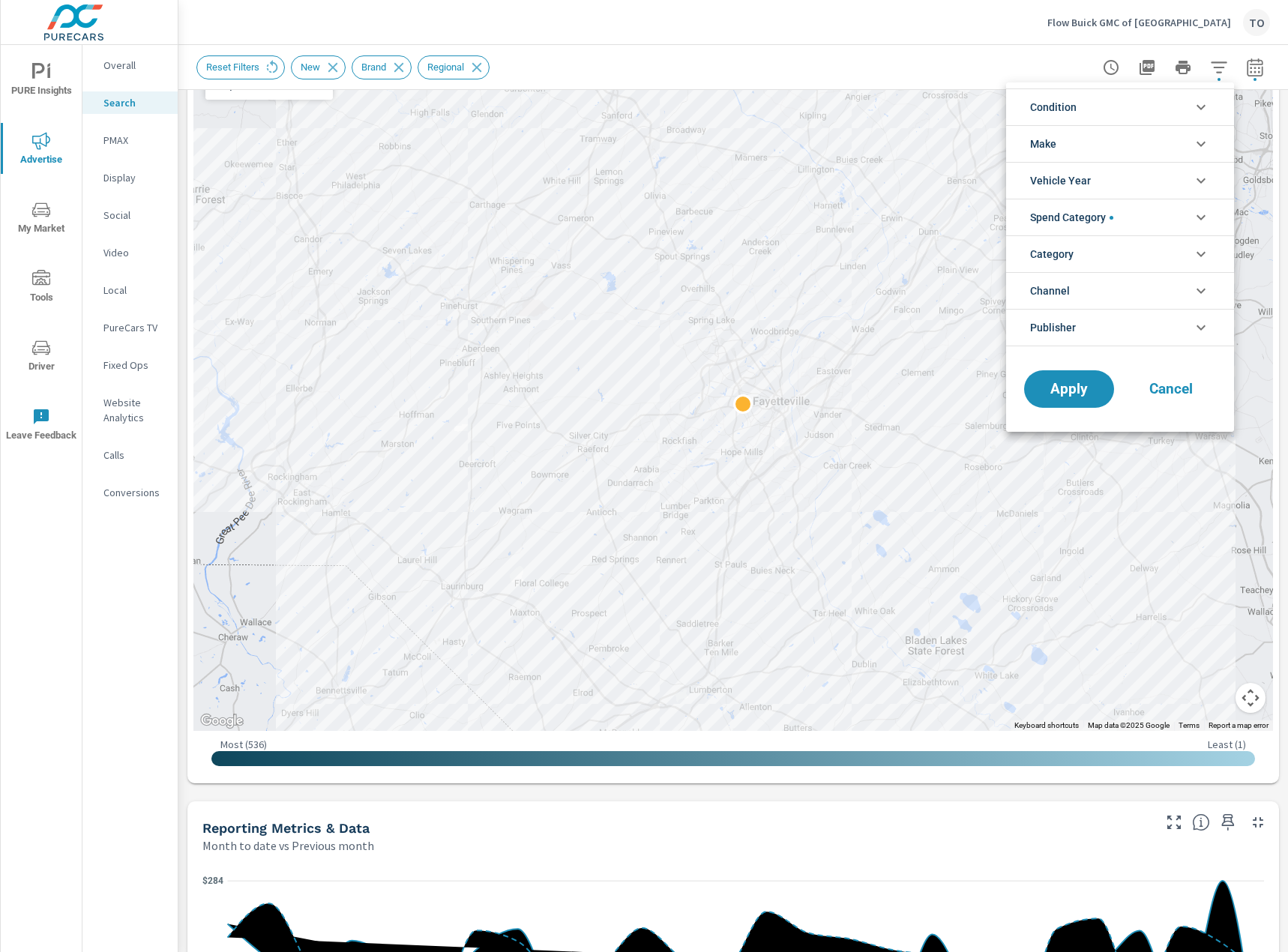
click at [1114, 330] on li "Publisher" at bounding box center [1120, 328] width 227 height 38
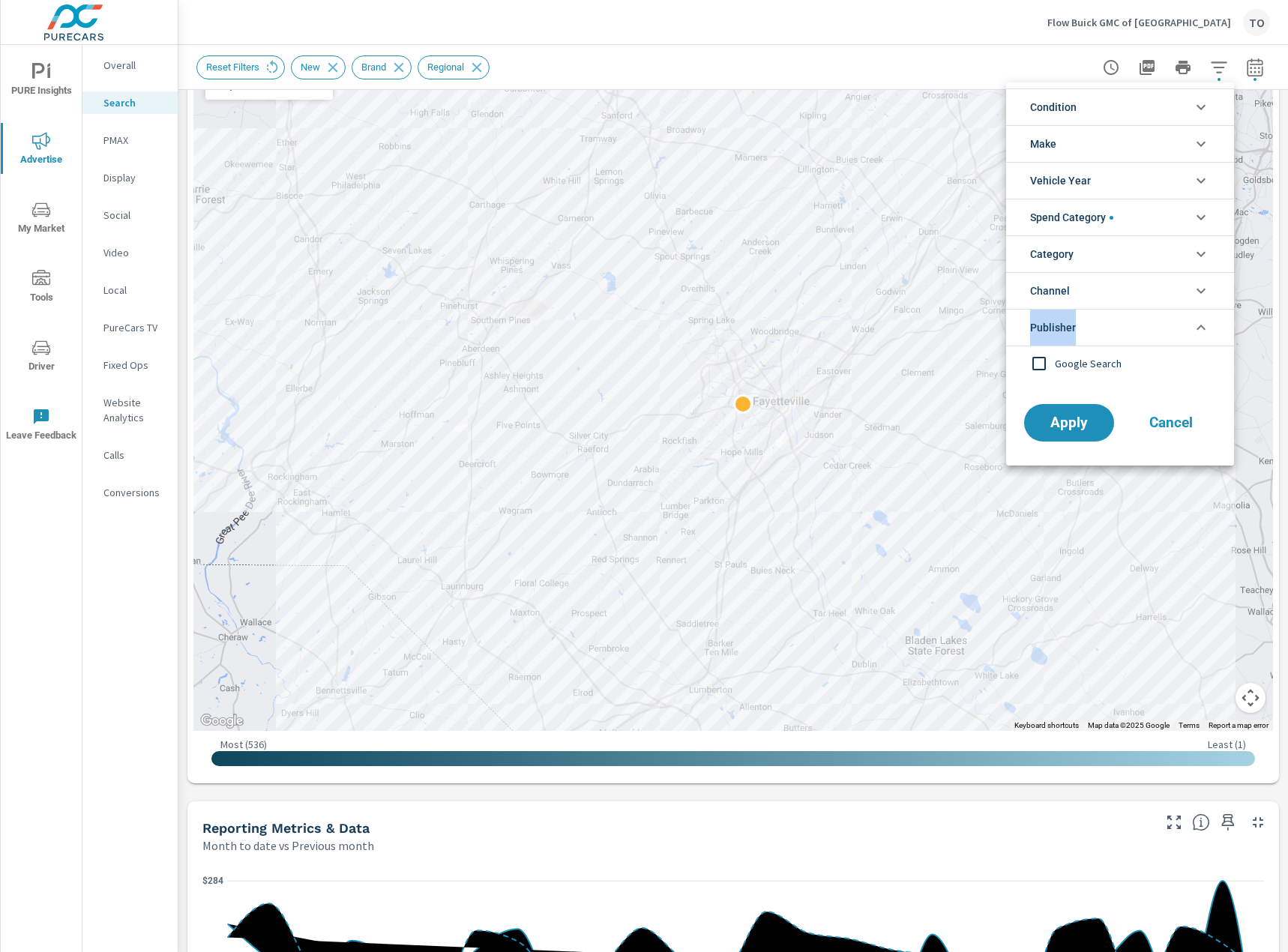
click at [1114, 330] on li "Publisher" at bounding box center [1120, 328] width 227 height 38
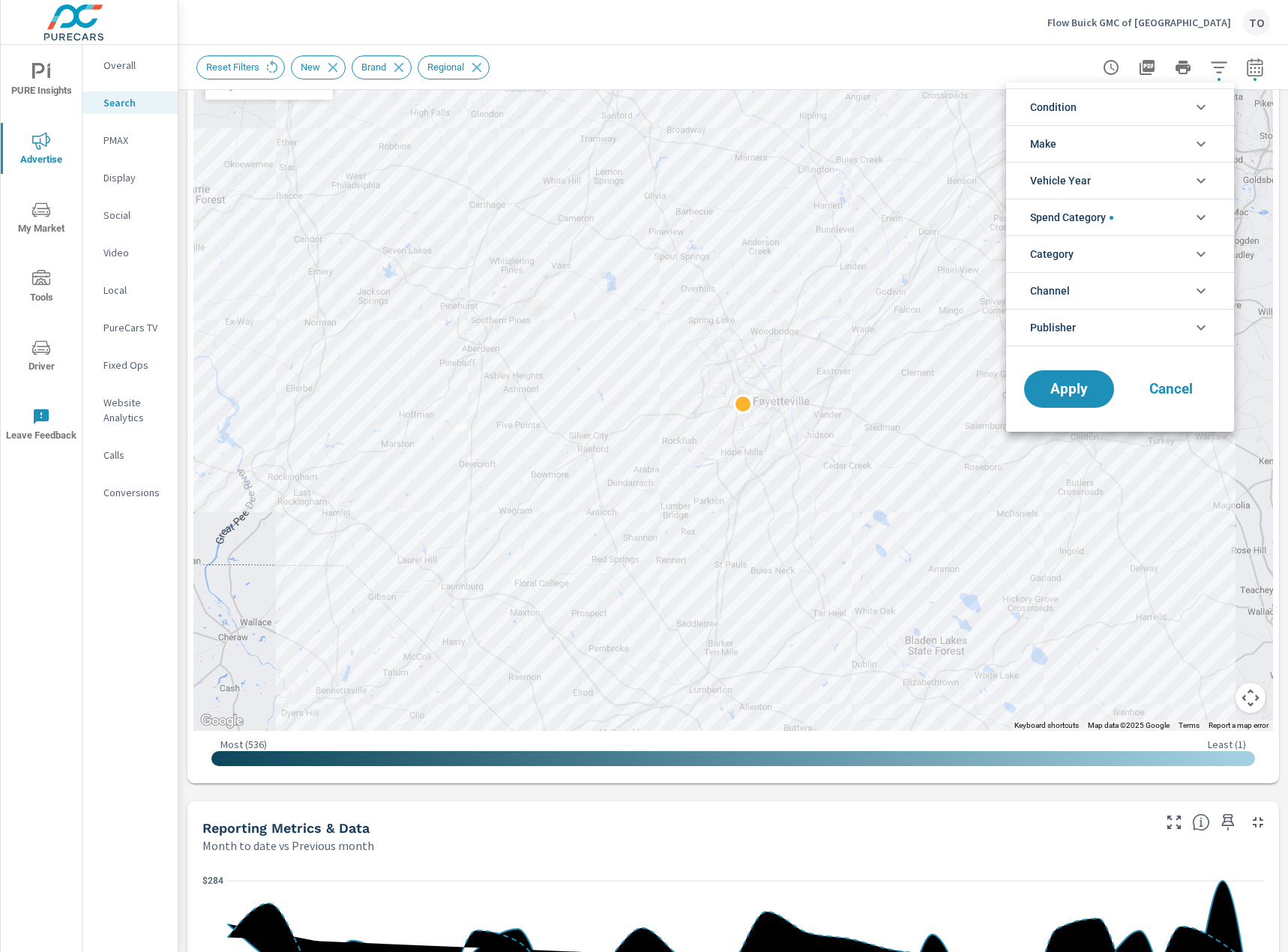
click at [1108, 216] on span "Spend Category" at bounding box center [1071, 217] width 83 height 36
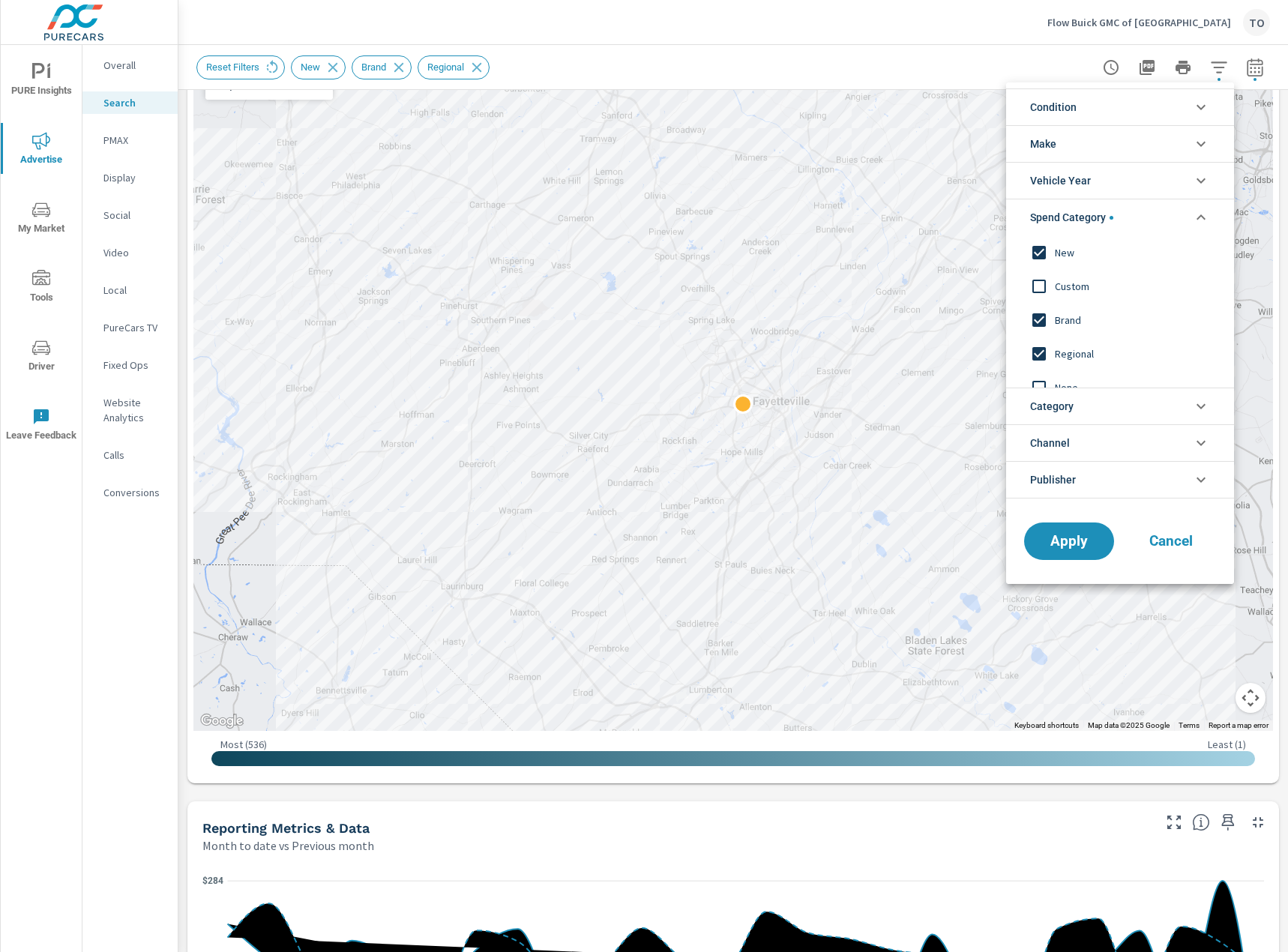
scroll to position [0, 0]
click at [1108, 209] on span "Spend Category" at bounding box center [1071, 217] width 83 height 36
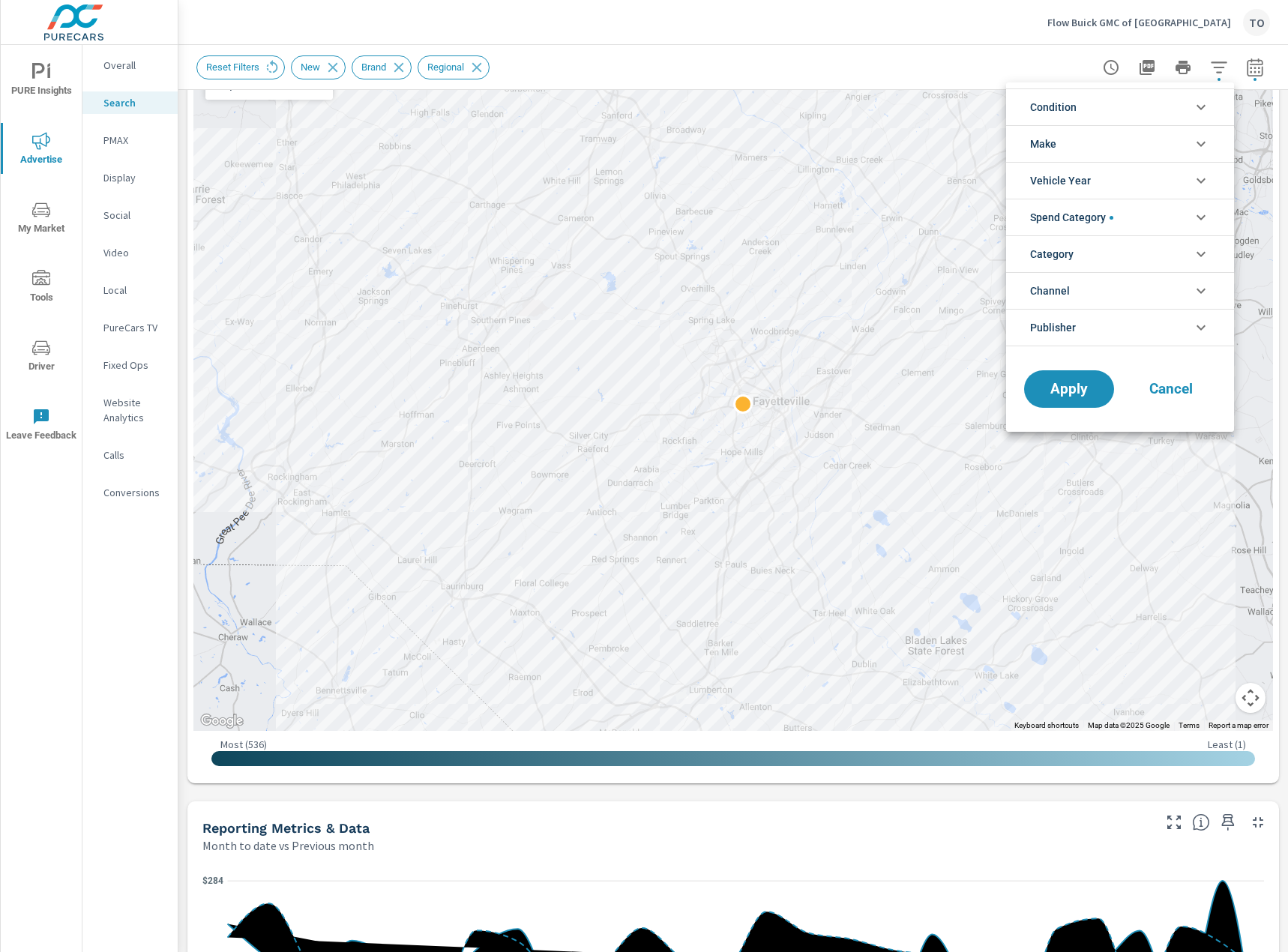
click at [1108, 174] on li "Vehicle Year" at bounding box center [1120, 180] width 227 height 37
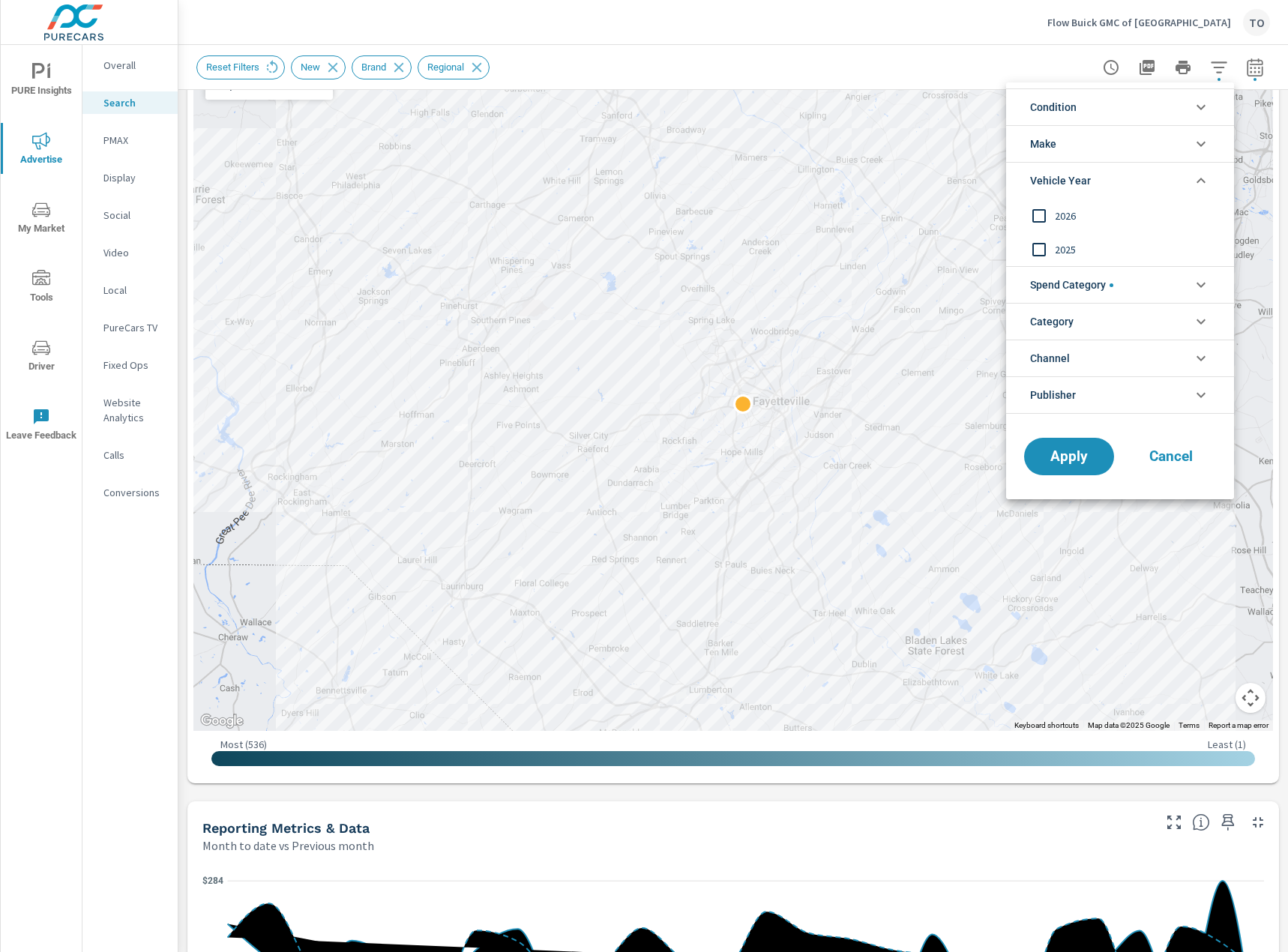
click at [1113, 179] on li "Vehicle Year" at bounding box center [1120, 180] width 227 height 37
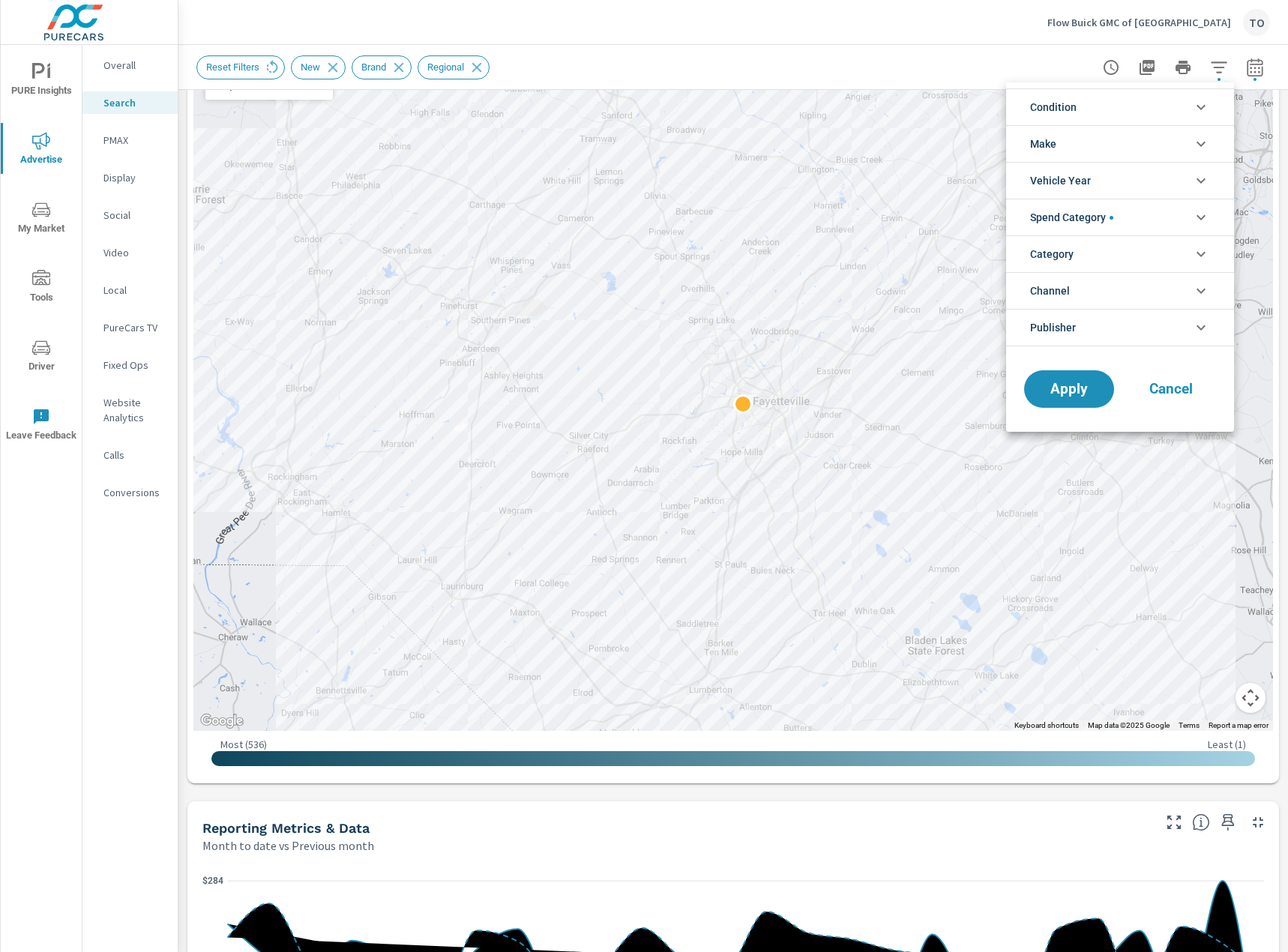
click at [1108, 143] on li "Make" at bounding box center [1120, 143] width 227 height 37
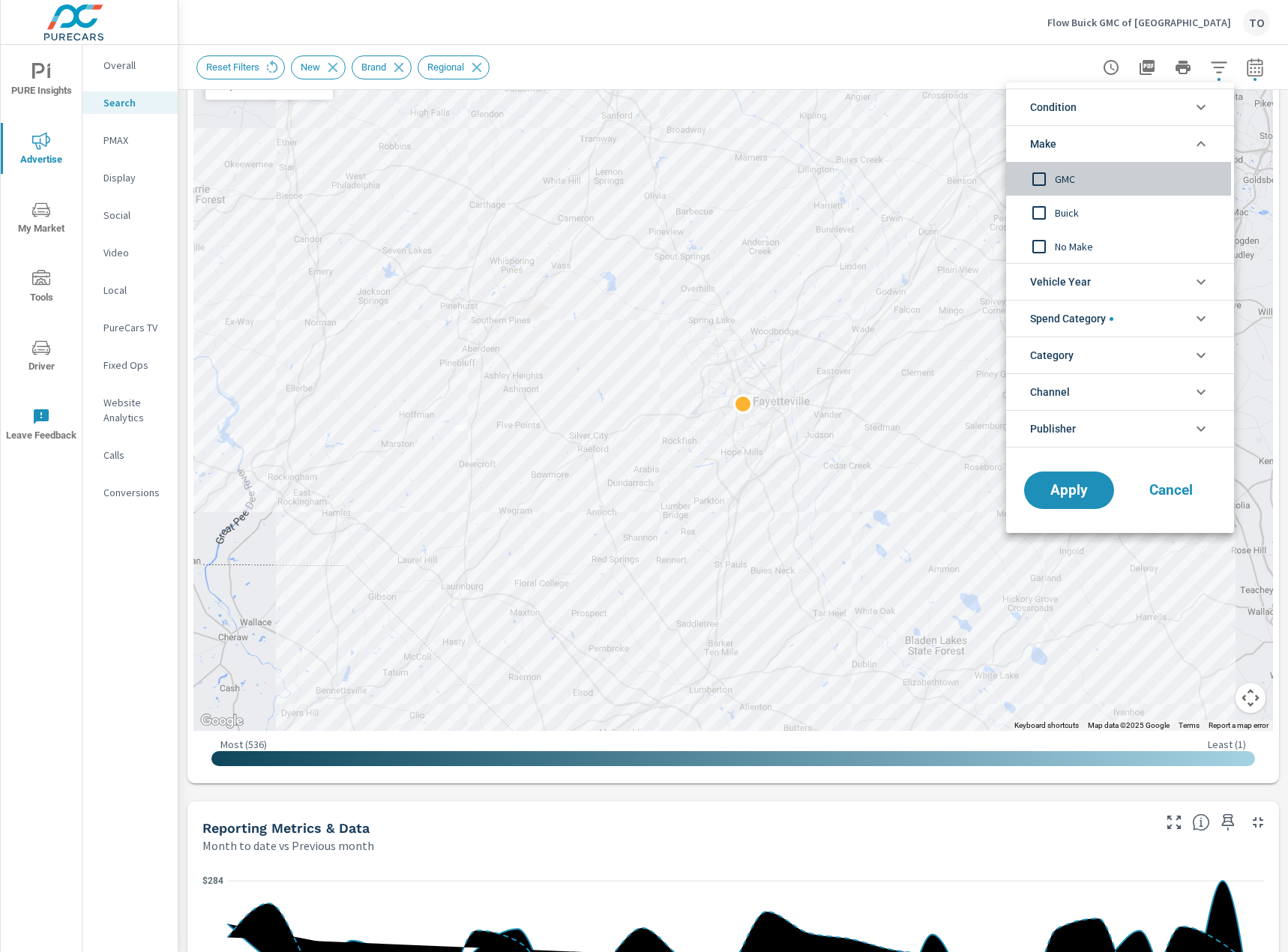
click at [1038, 174] on input "filter options" at bounding box center [1038, 179] width 32 height 32
click at [1069, 485] on span "Apply" at bounding box center [1069, 490] width 62 height 15
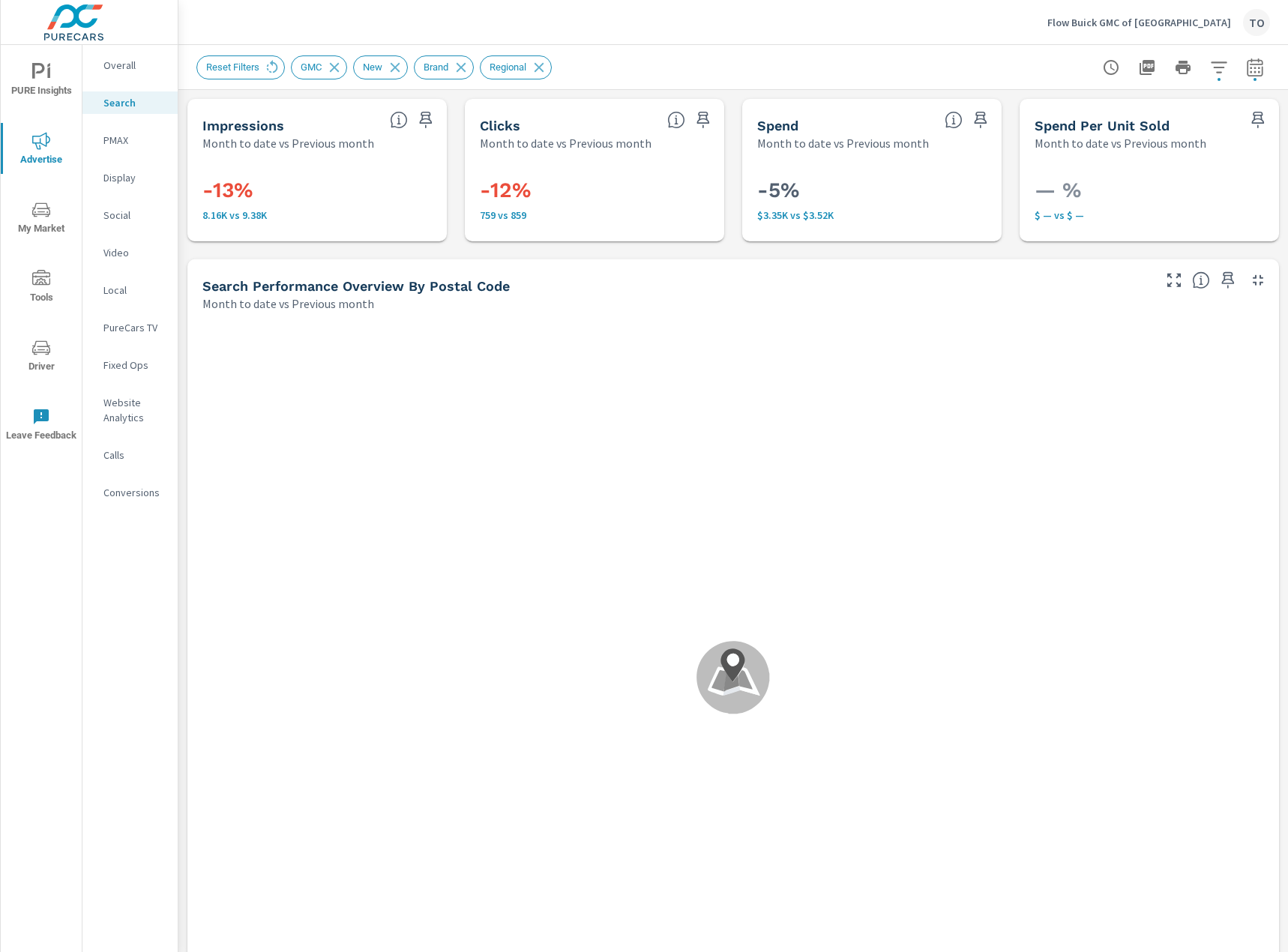
click at [1214, 62] on icon "button" at bounding box center [1218, 67] width 15 height 11
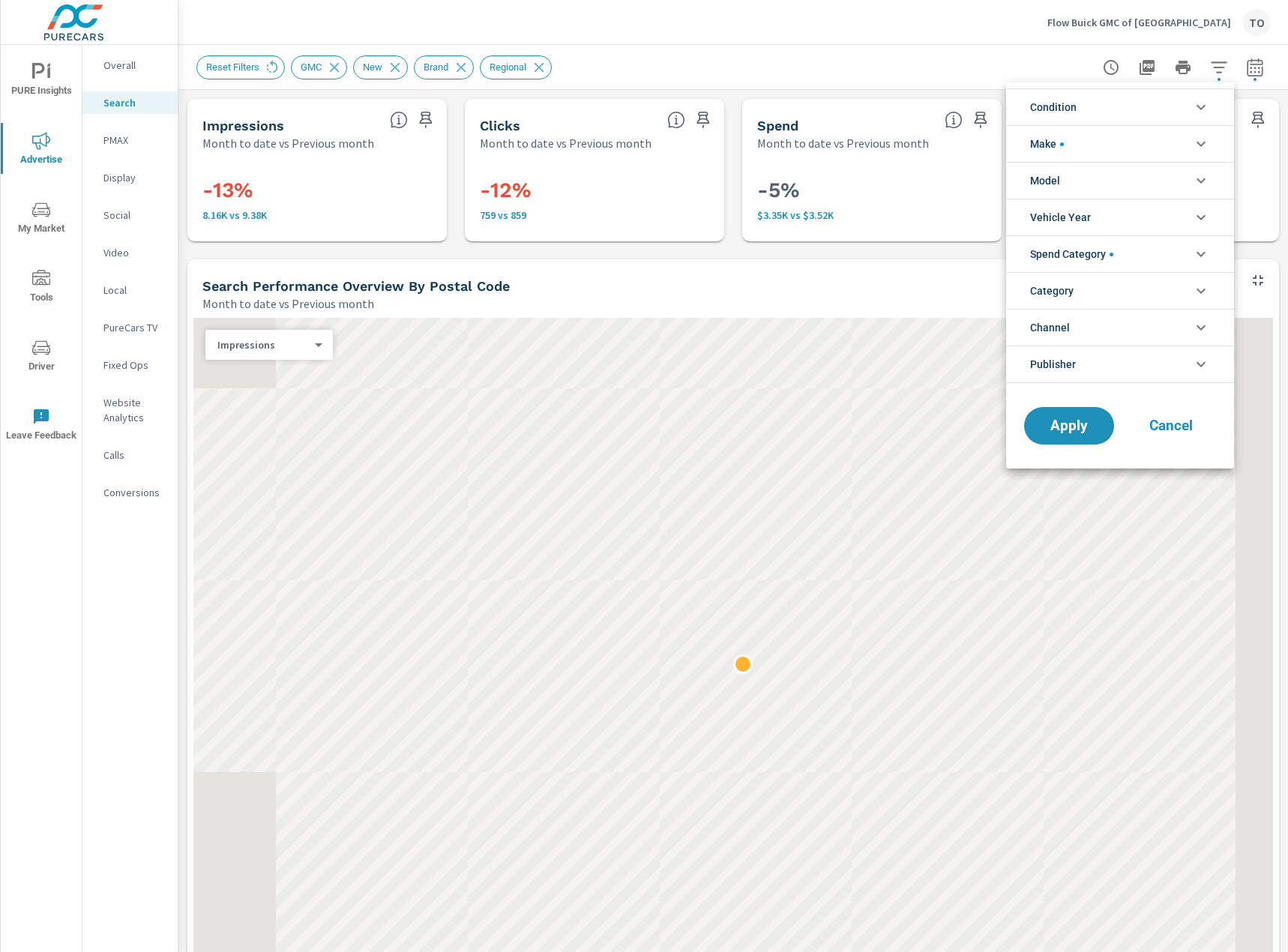
scroll to position [101, 0]
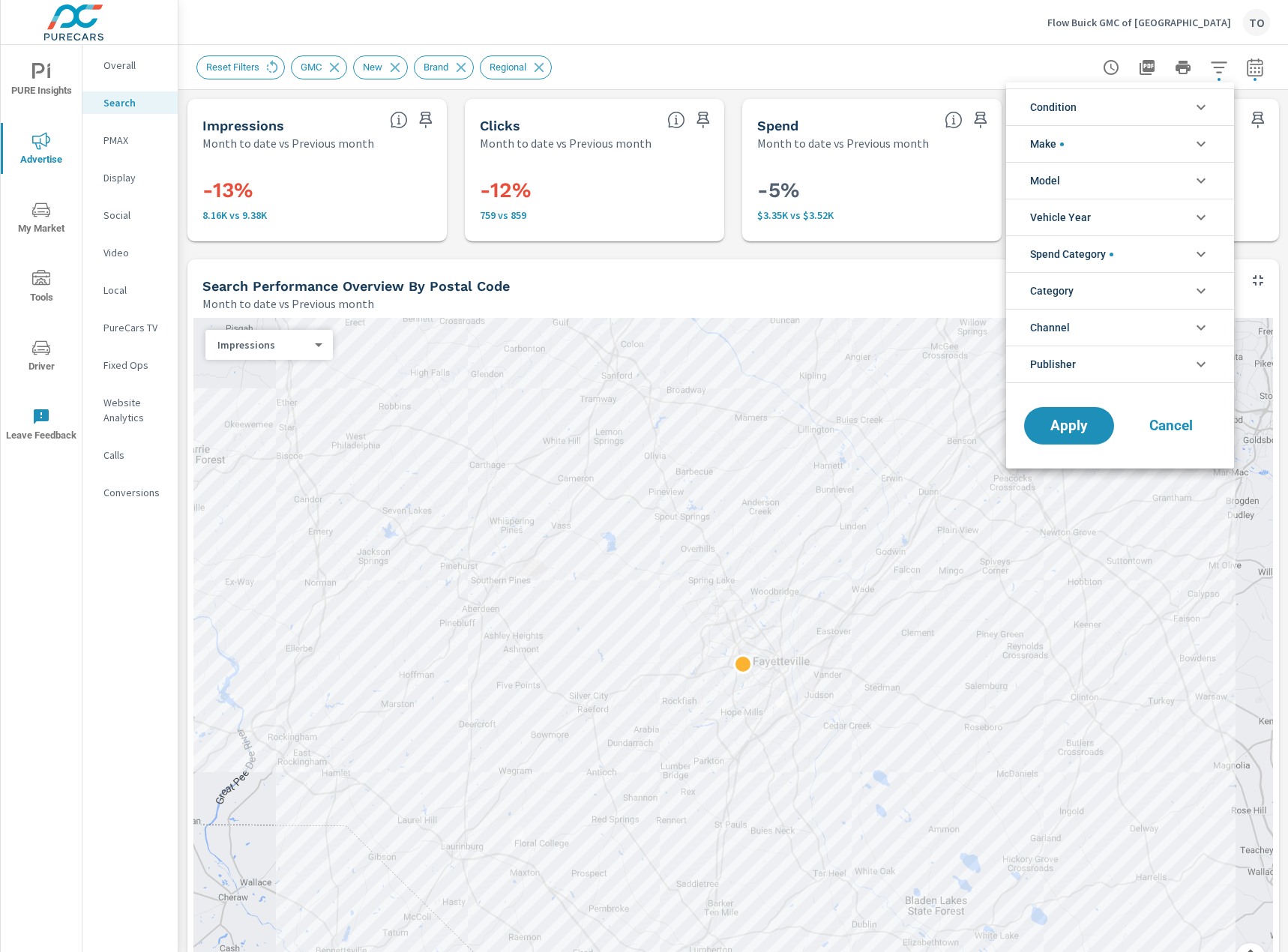
click at [1132, 265] on li "Spend Category" at bounding box center [1120, 253] width 227 height 37
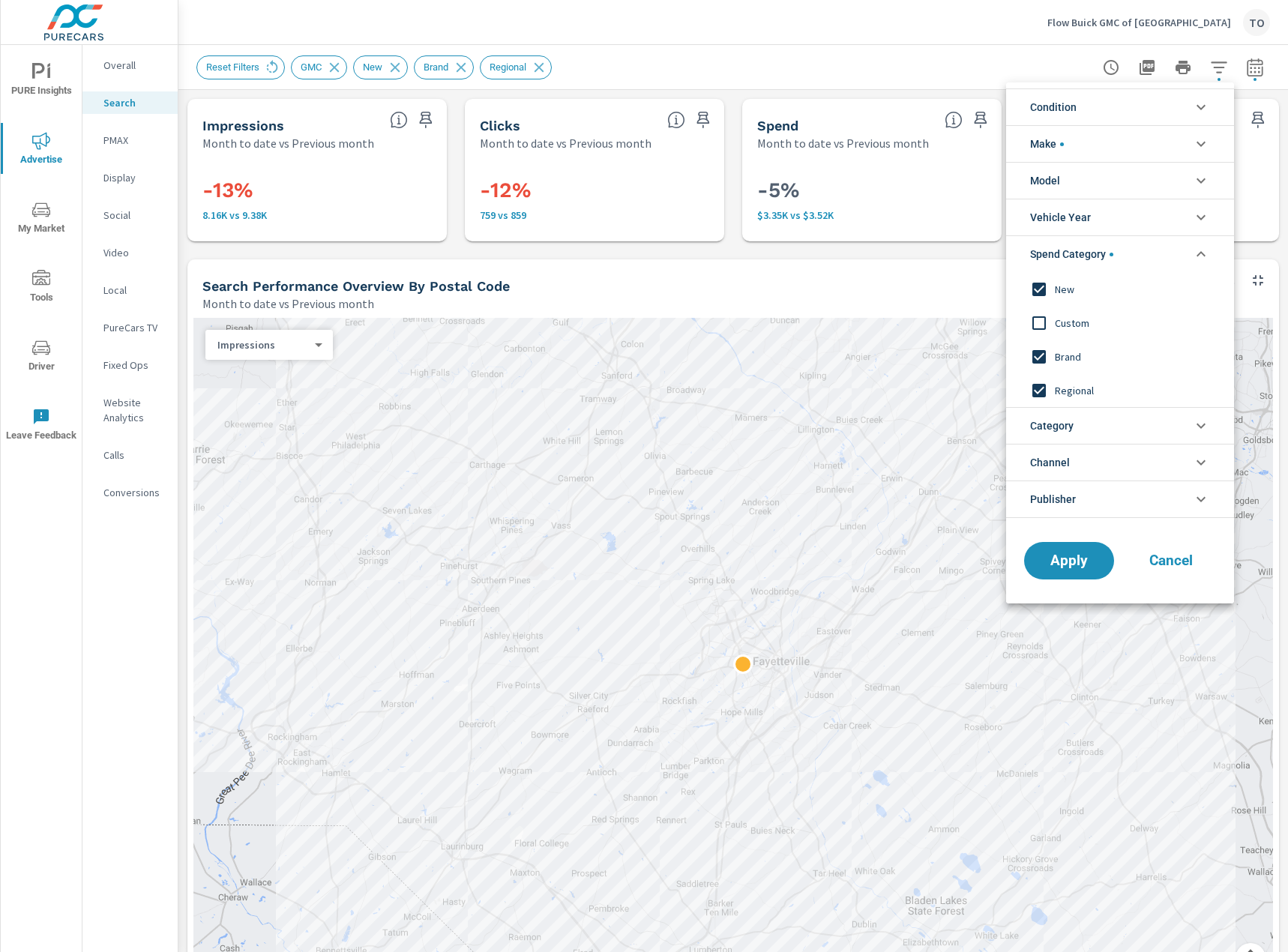
scroll to position [0, 0]
click at [1071, 355] on span "Brand" at bounding box center [1137, 357] width 164 height 18
click at [1071, 385] on span "Regional" at bounding box center [1137, 390] width 164 height 18
click at [1065, 288] on span "New" at bounding box center [1137, 289] width 164 height 18
click at [1083, 109] on li "Condition" at bounding box center [1120, 106] width 227 height 37
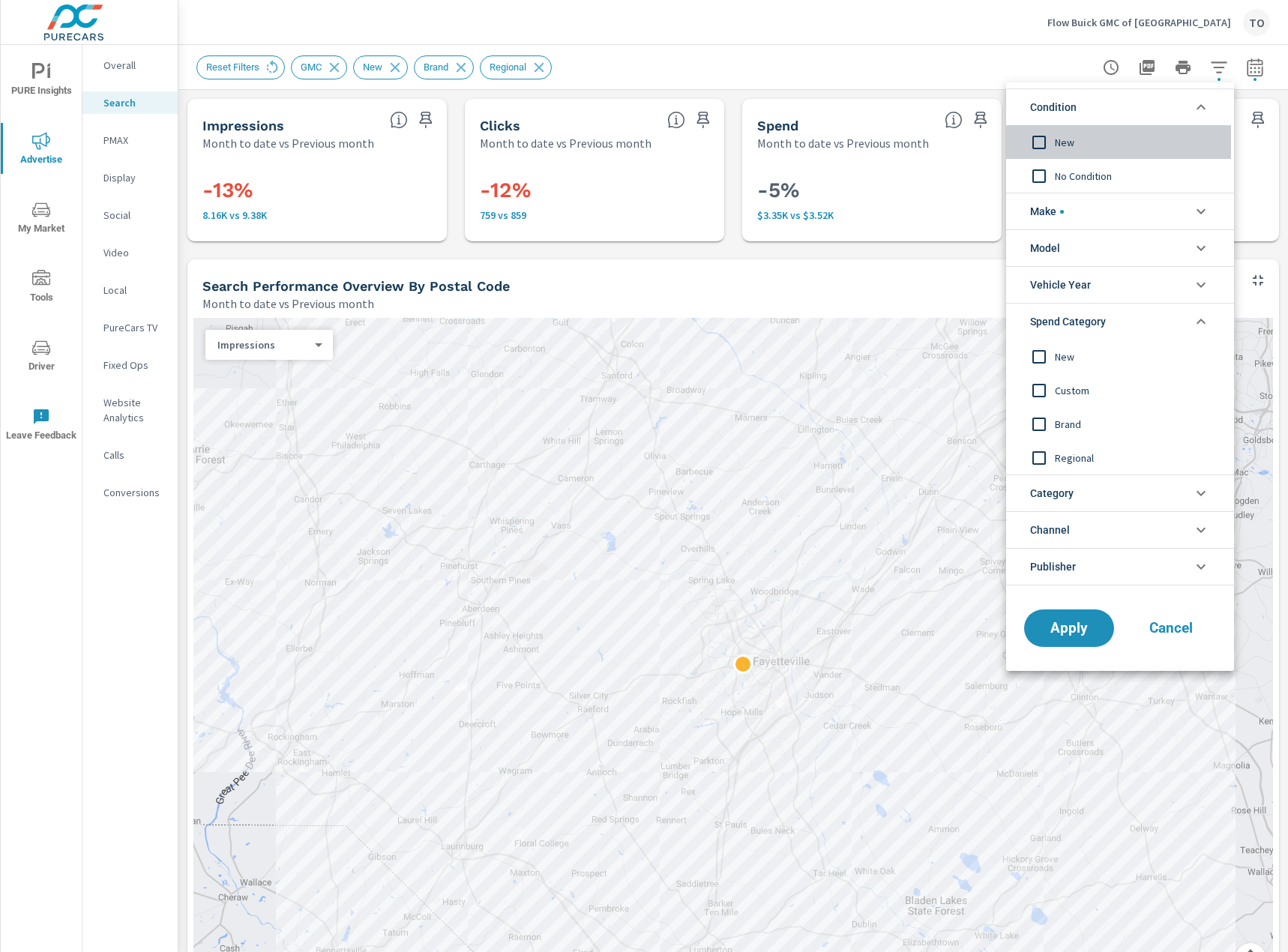
drag, startPoint x: 1071, startPoint y: 137, endPoint x: 1077, endPoint y: 247, distance: 110.2
click at [1071, 137] on span "New" at bounding box center [1137, 142] width 164 height 18
click at [1075, 629] on span "Apply" at bounding box center [1069, 629] width 62 height 15
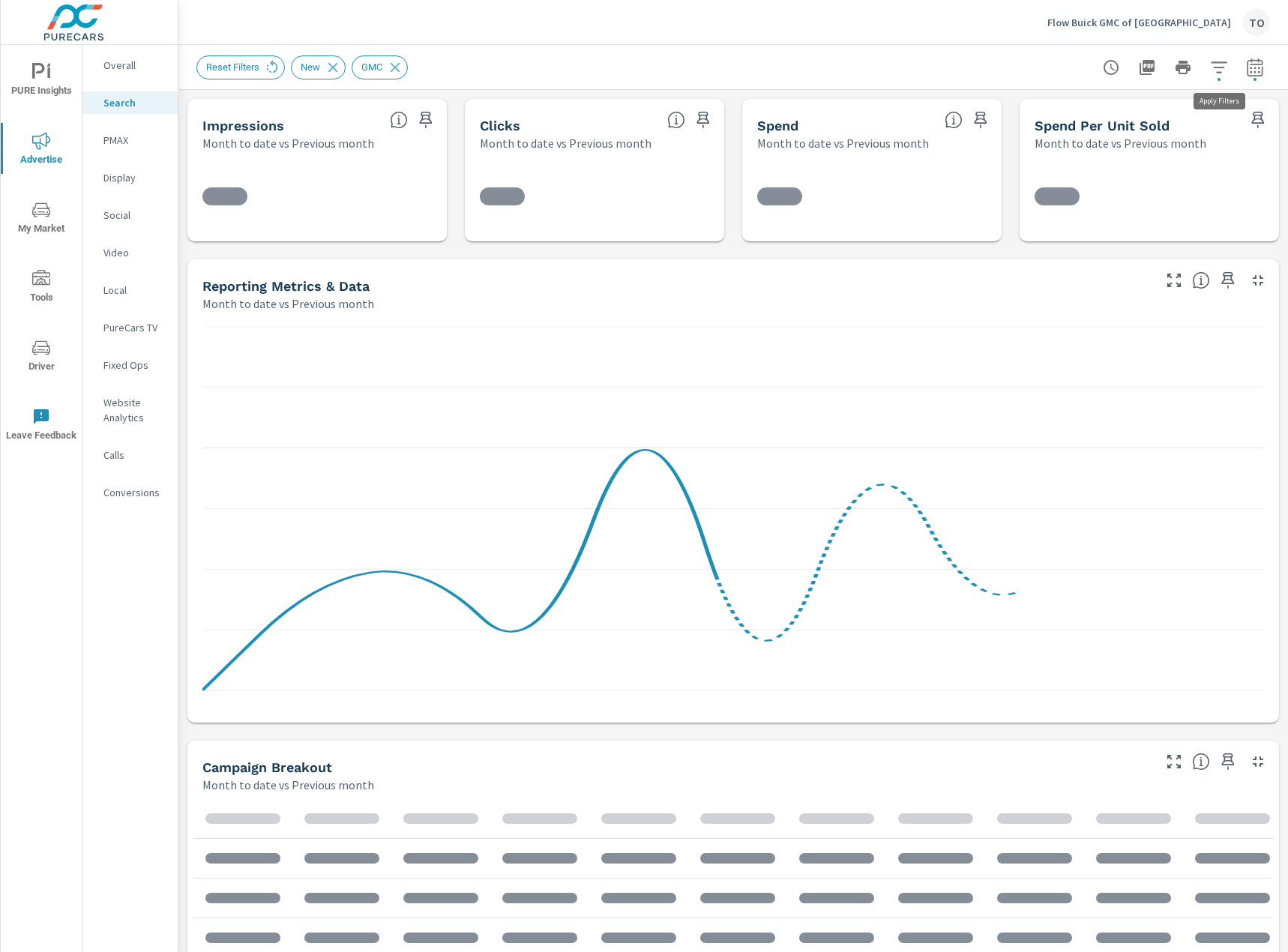
click at [1218, 68] on icon "button" at bounding box center [1219, 67] width 18 height 18
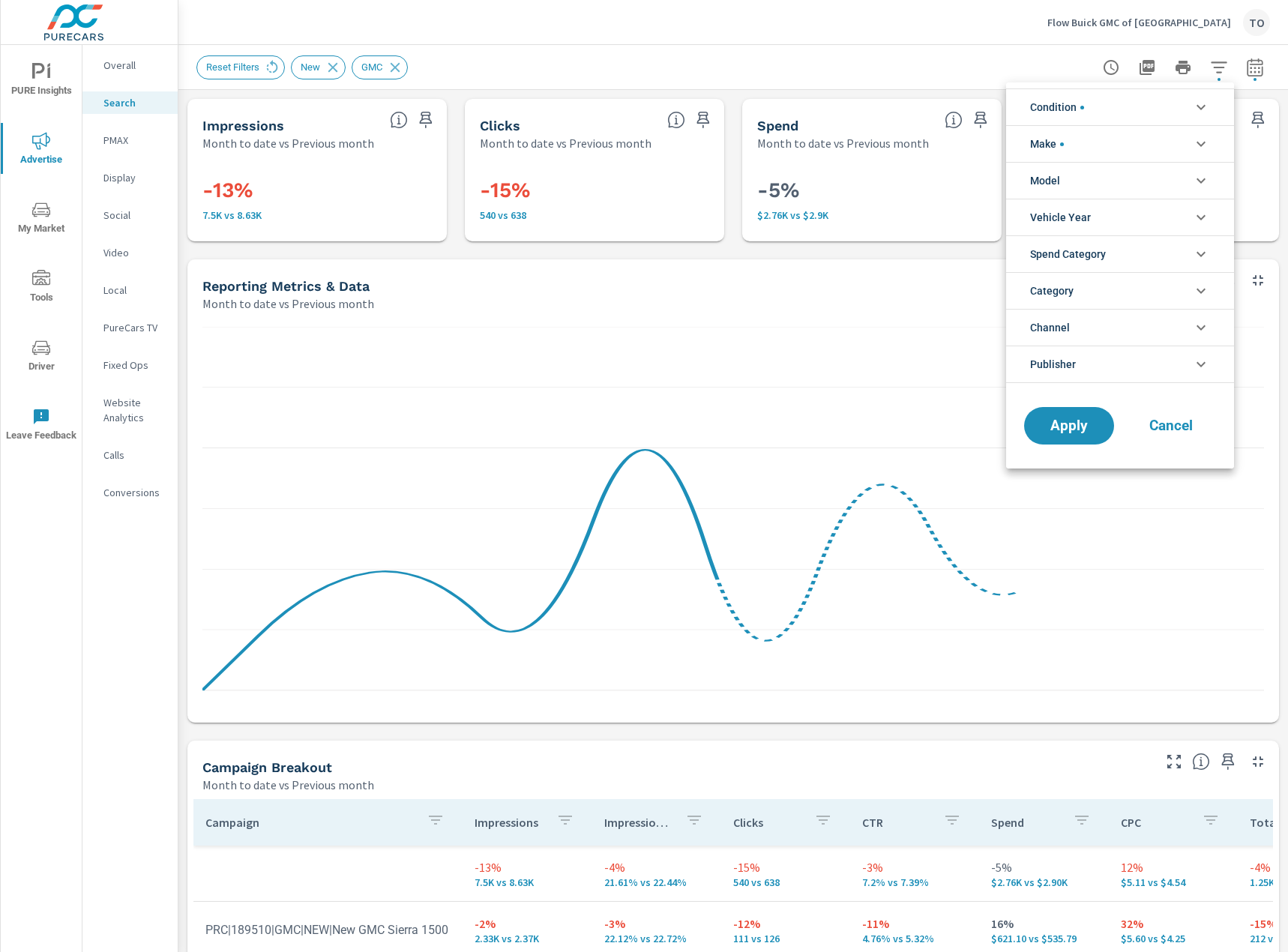
click at [955, 72] on div at bounding box center [644, 476] width 1288 height 952
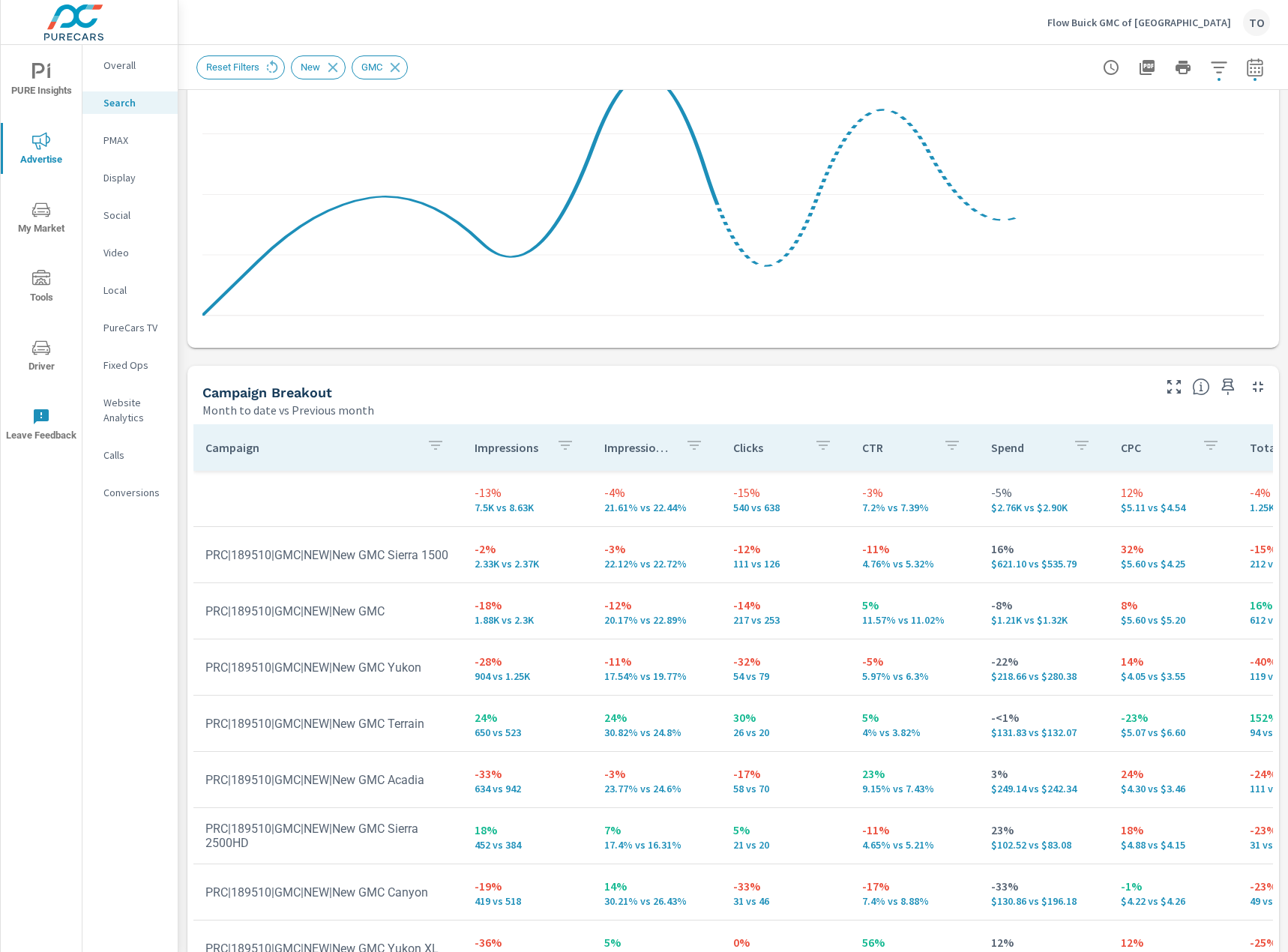
scroll to position [85, 0]
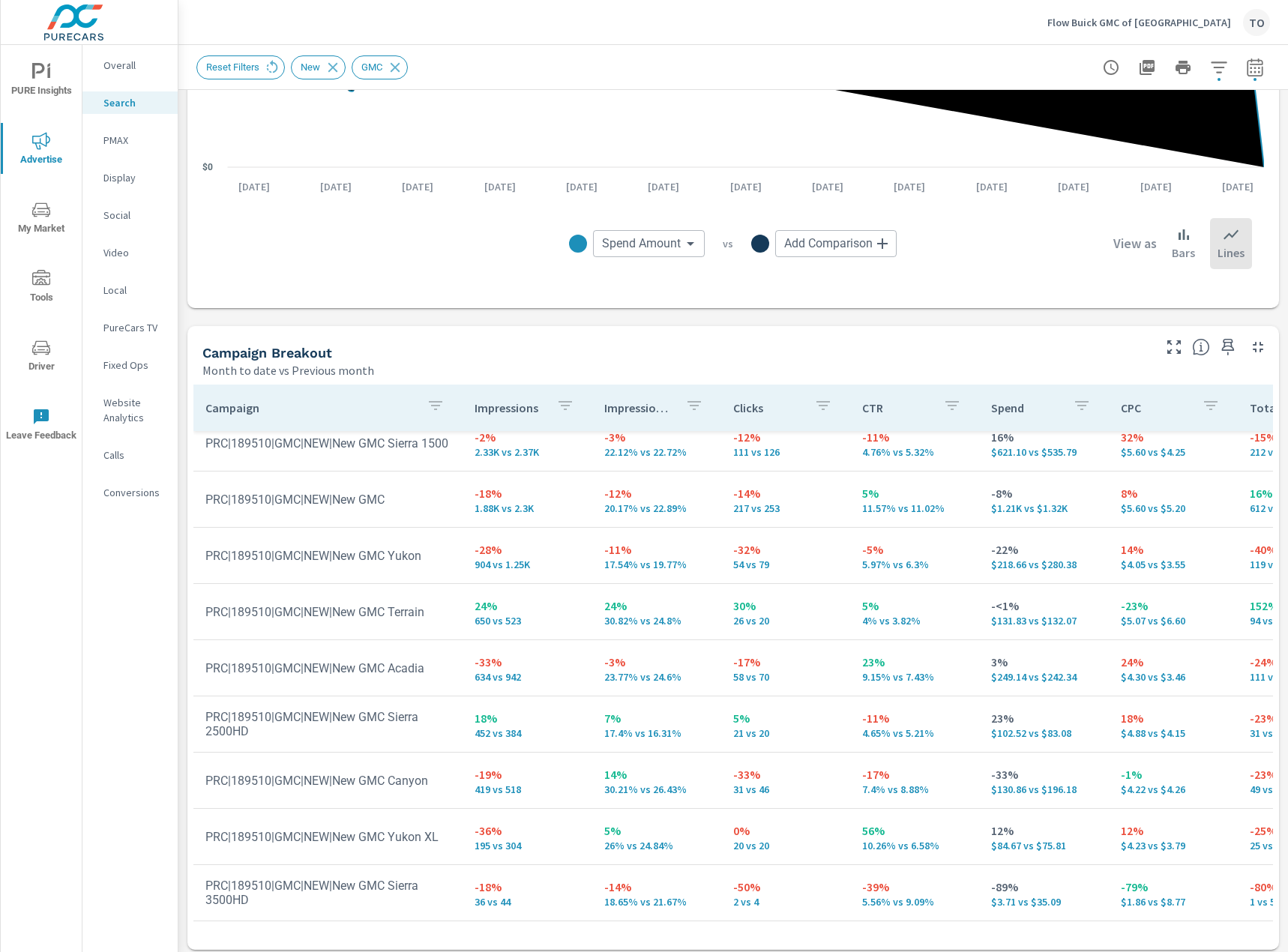
scroll to position [433, 0]
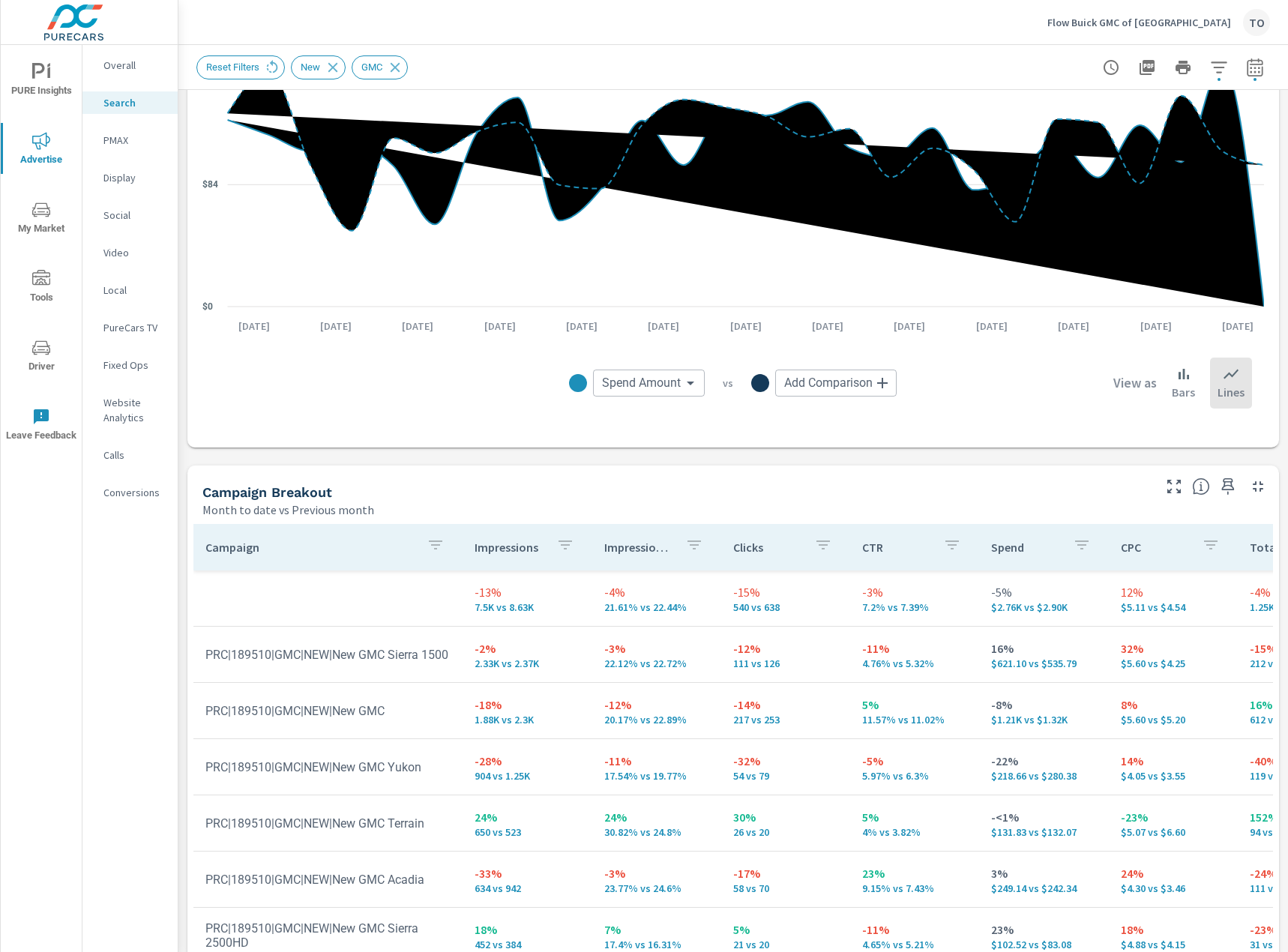
scroll to position [433, 0]
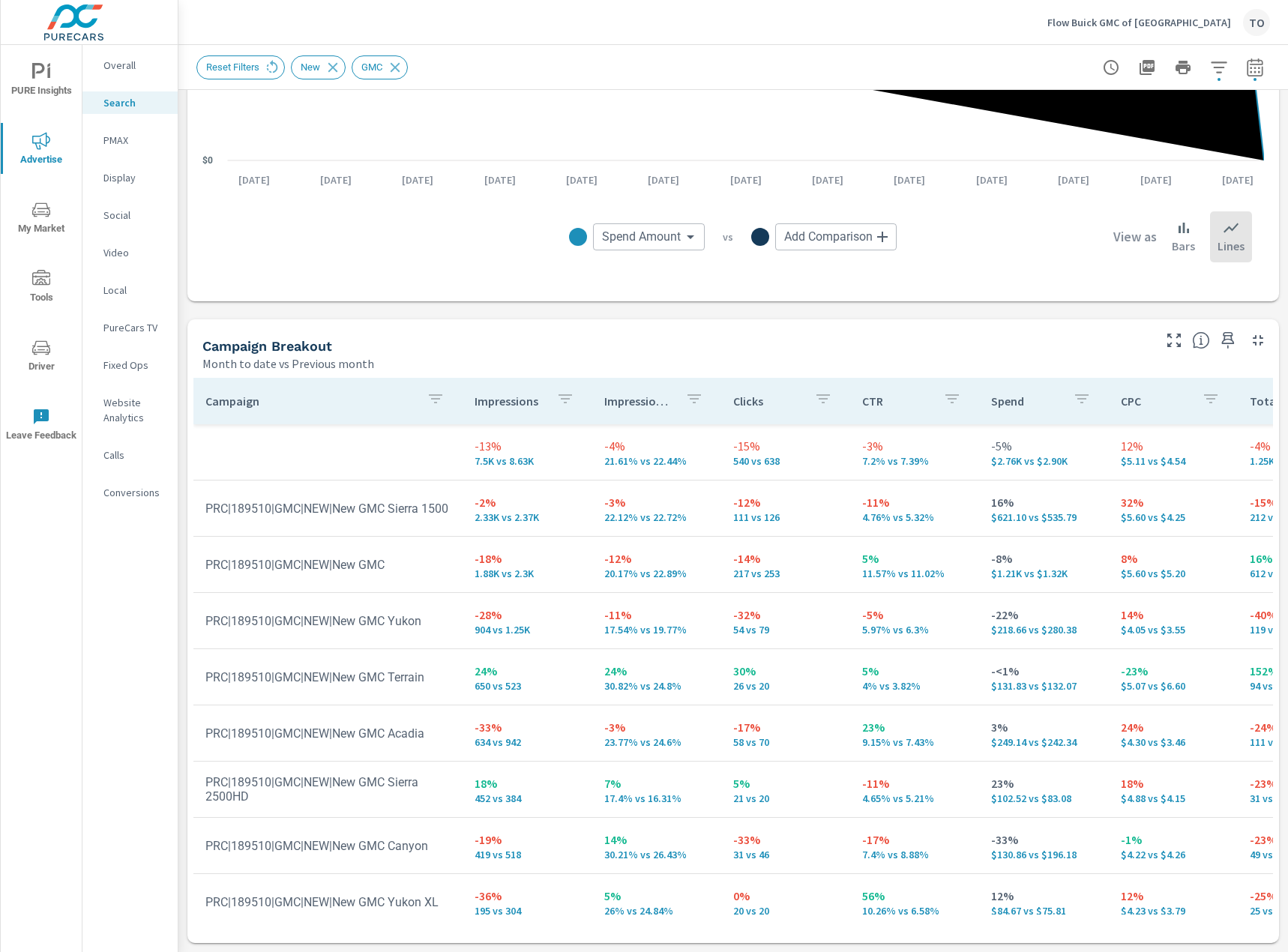
click at [121, 216] on p "Social" at bounding box center [134, 216] width 62 height 15
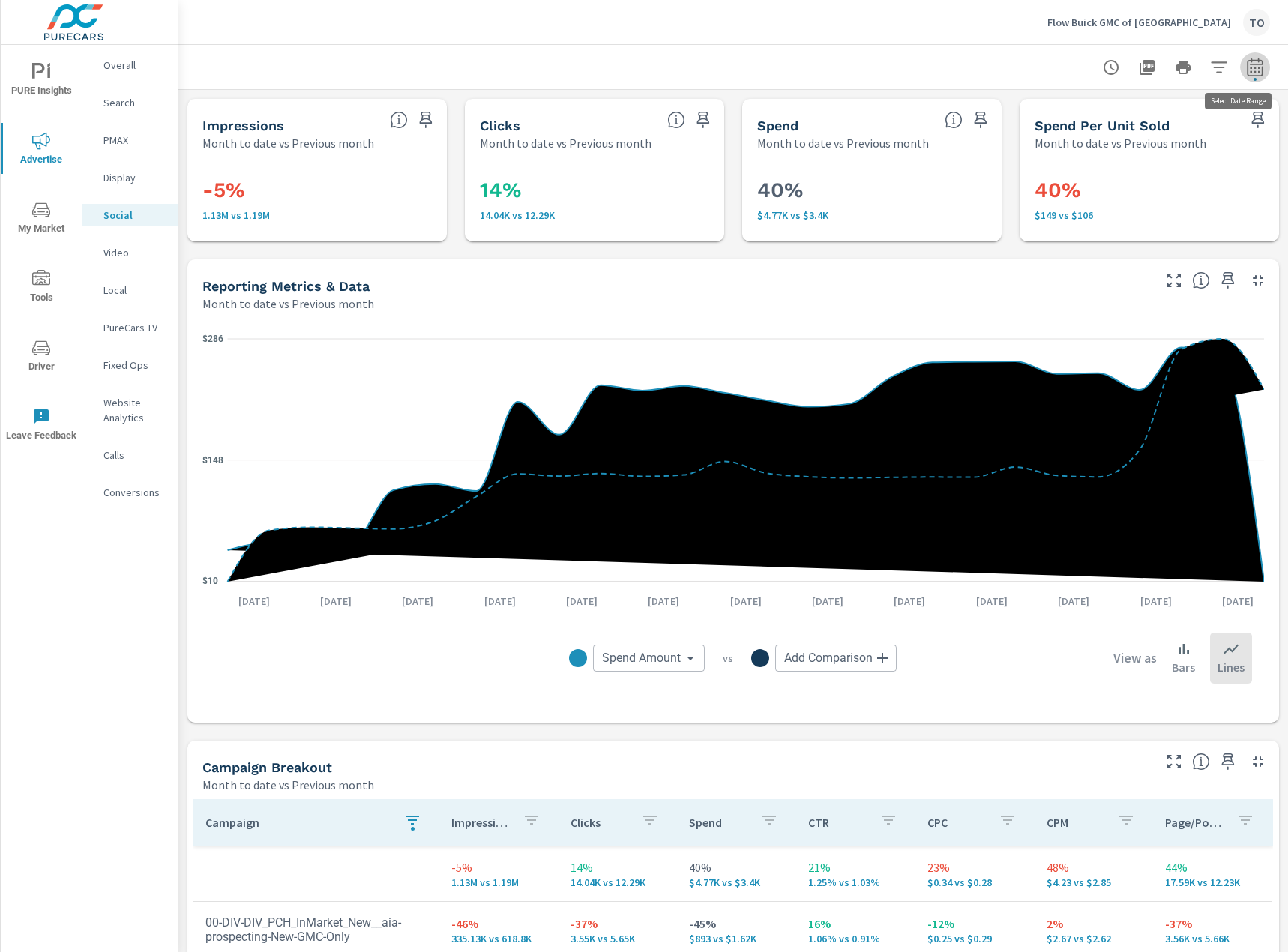
click at [1247, 70] on icon "button" at bounding box center [1254, 66] width 15 height 18
select select "Month to date"
select select "Previous month"
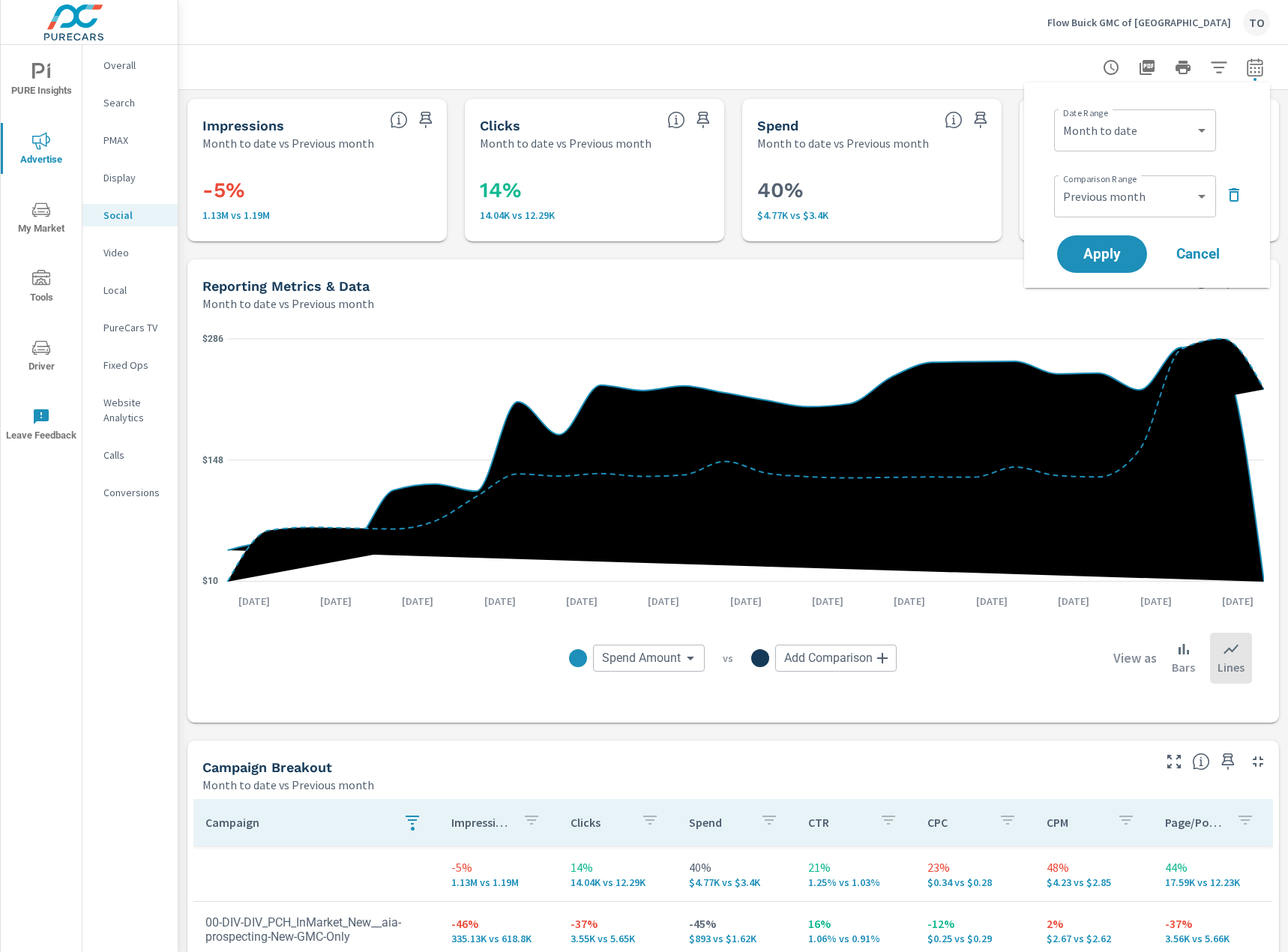
click at [950, 69] on div at bounding box center [733, 68] width 1073 height 44
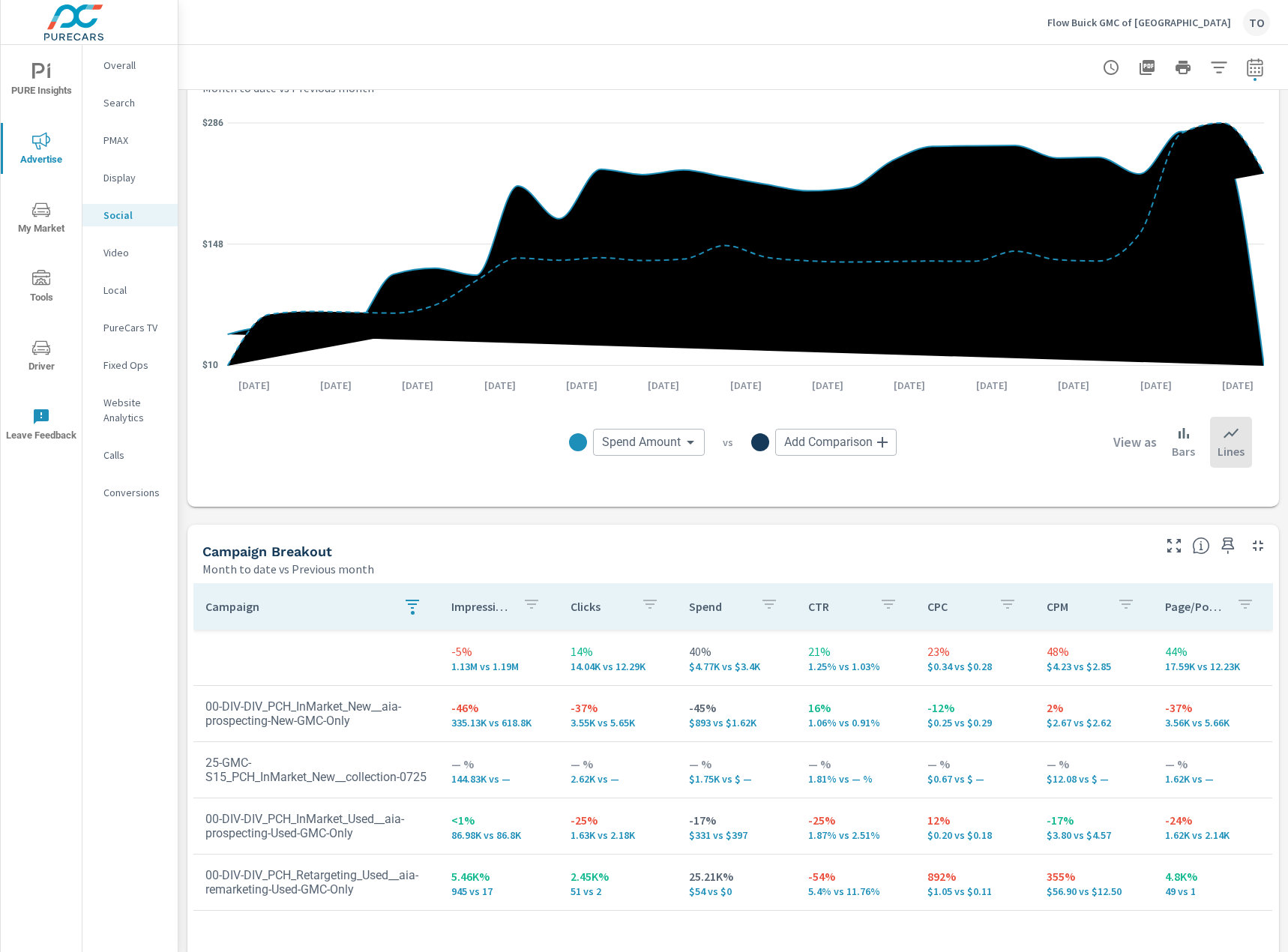
scroll to position [300, 0]
